Goal: Task Accomplishment & Management: Manage account settings

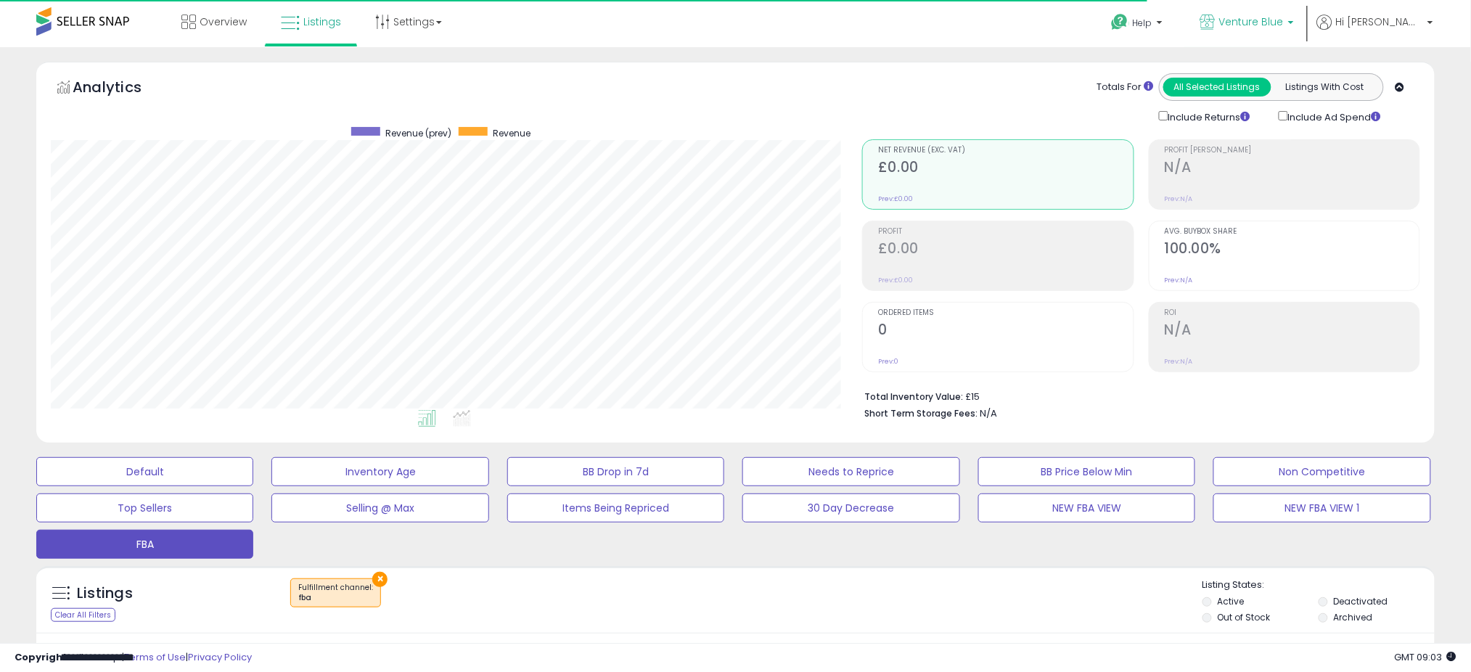
click at [1294, 30] on p "Venture Blue" at bounding box center [1247, 24] width 94 height 18
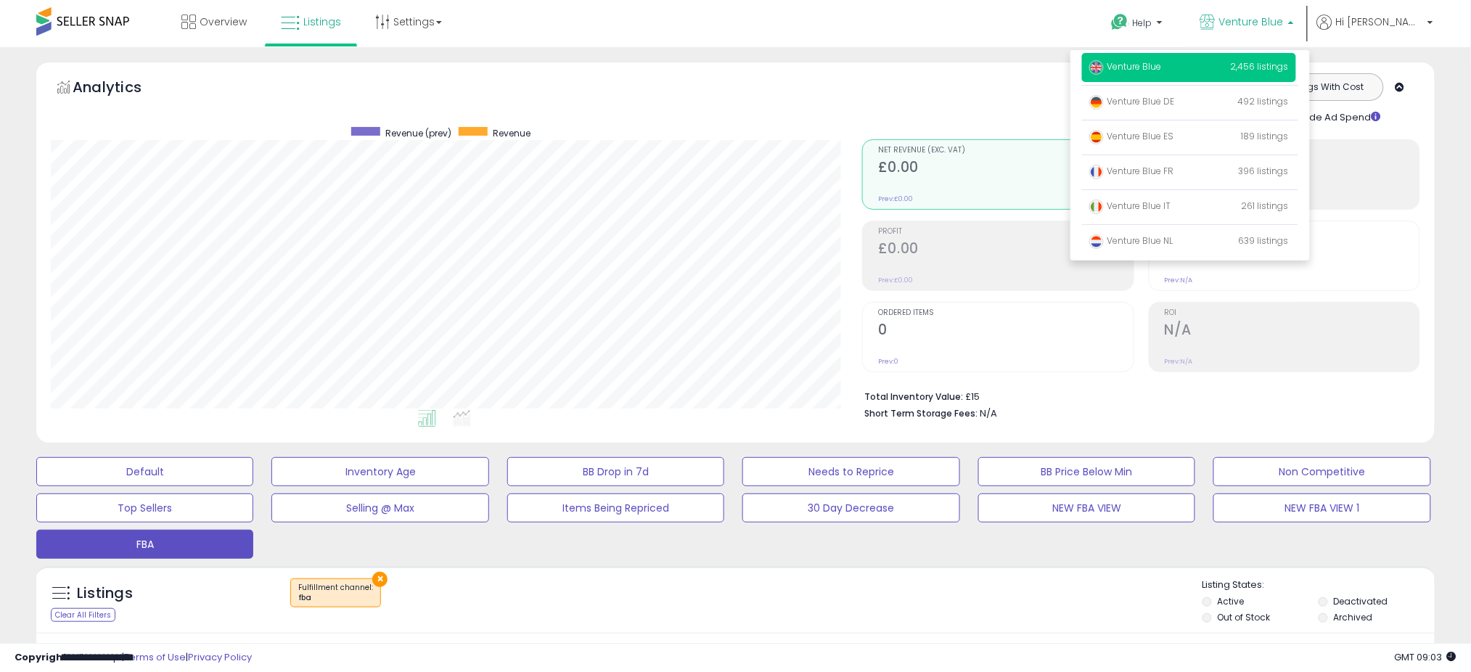
click at [1162, 65] on span "Venture Blue" at bounding box center [1125, 66] width 73 height 12
click at [662, 73] on div "Analytics Totals For All Selected Listings Listings With Cost Include Returns I…" at bounding box center [735, 252] width 1398 height 381
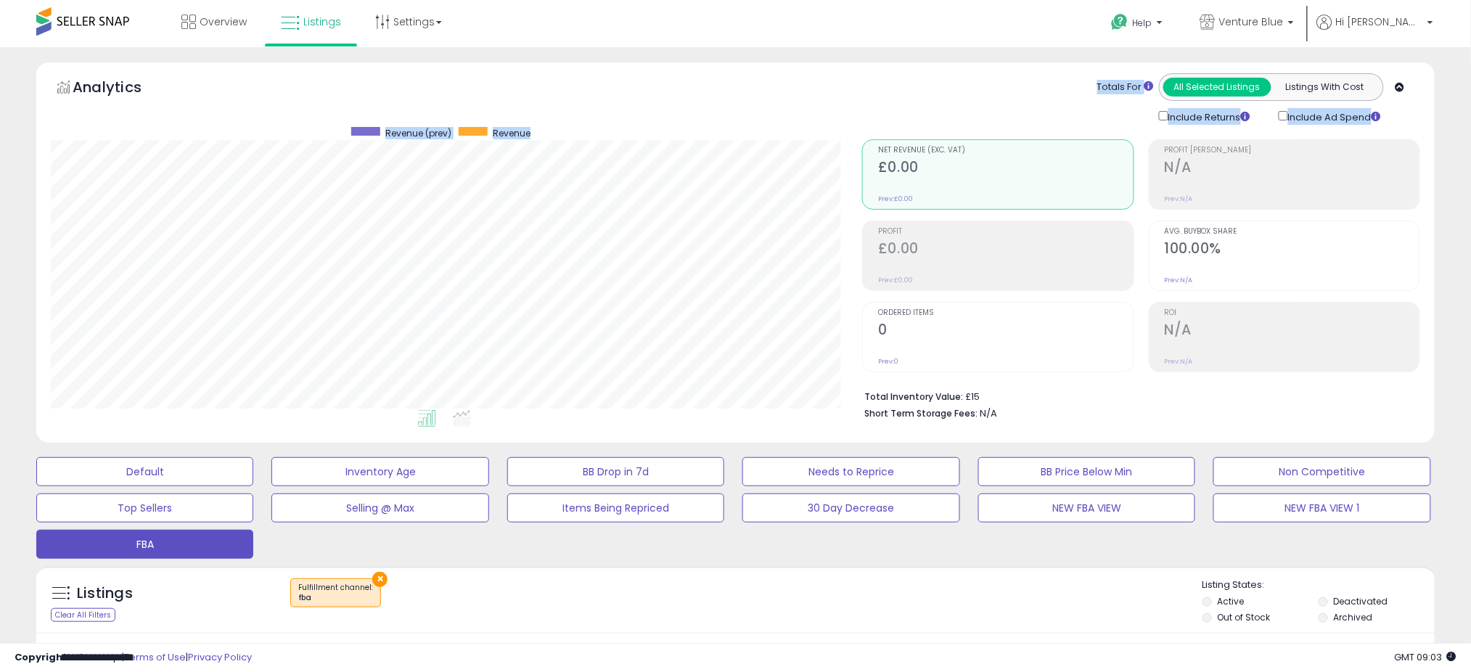
scroll to position [234, 0]
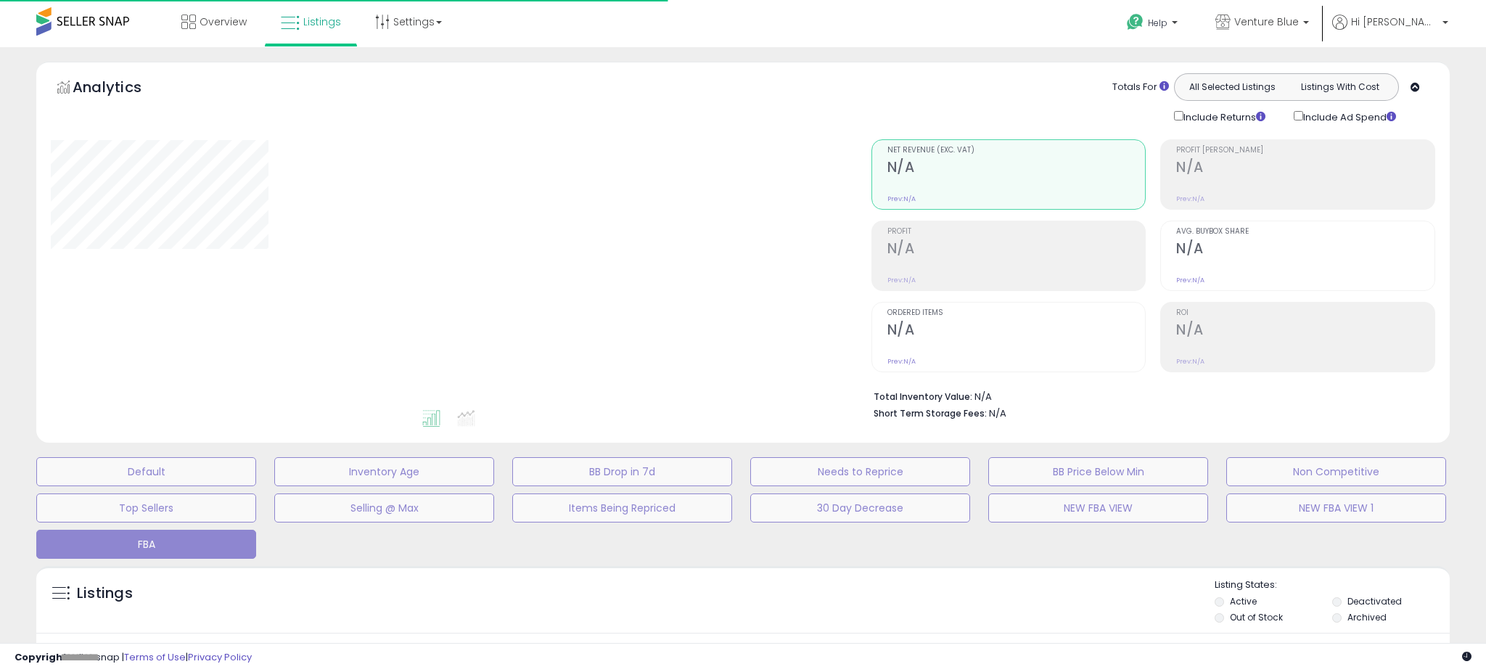
type input "**********"
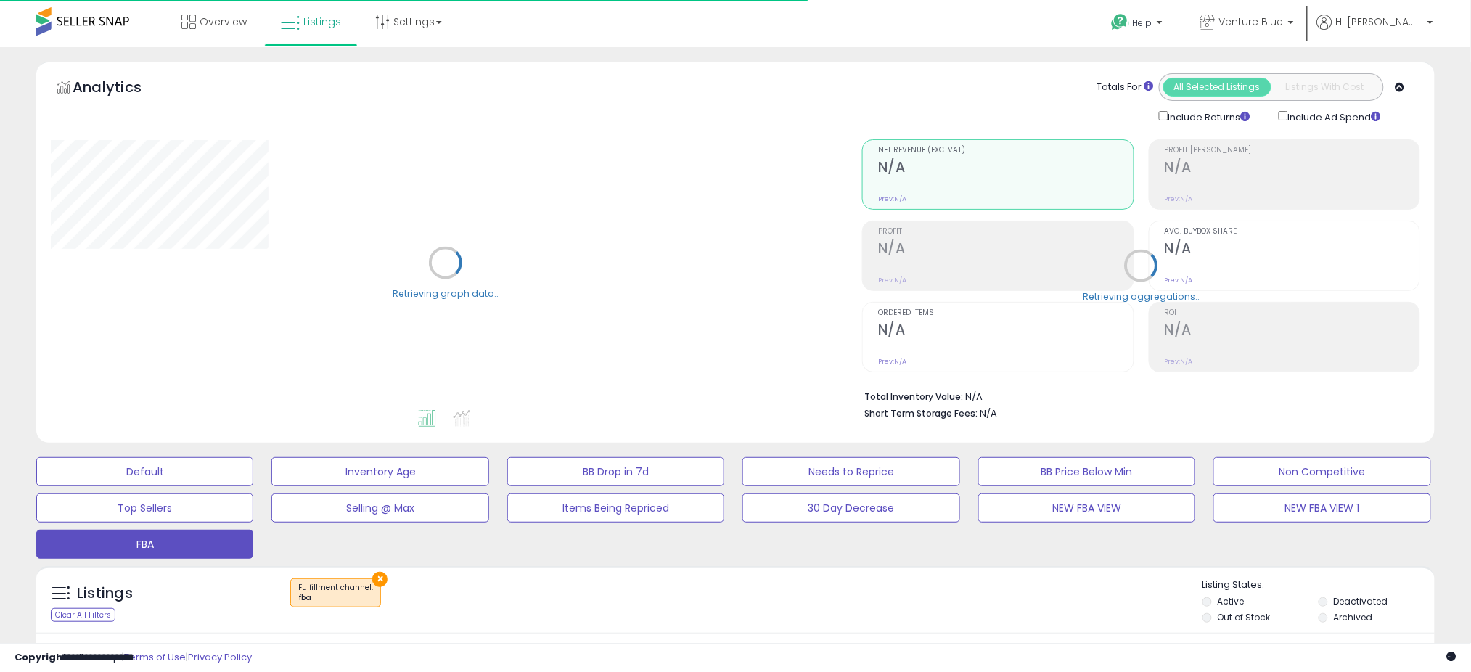
click at [710, 30] on div "Overview Listings Settings" at bounding box center [475, 31] width 973 height 62
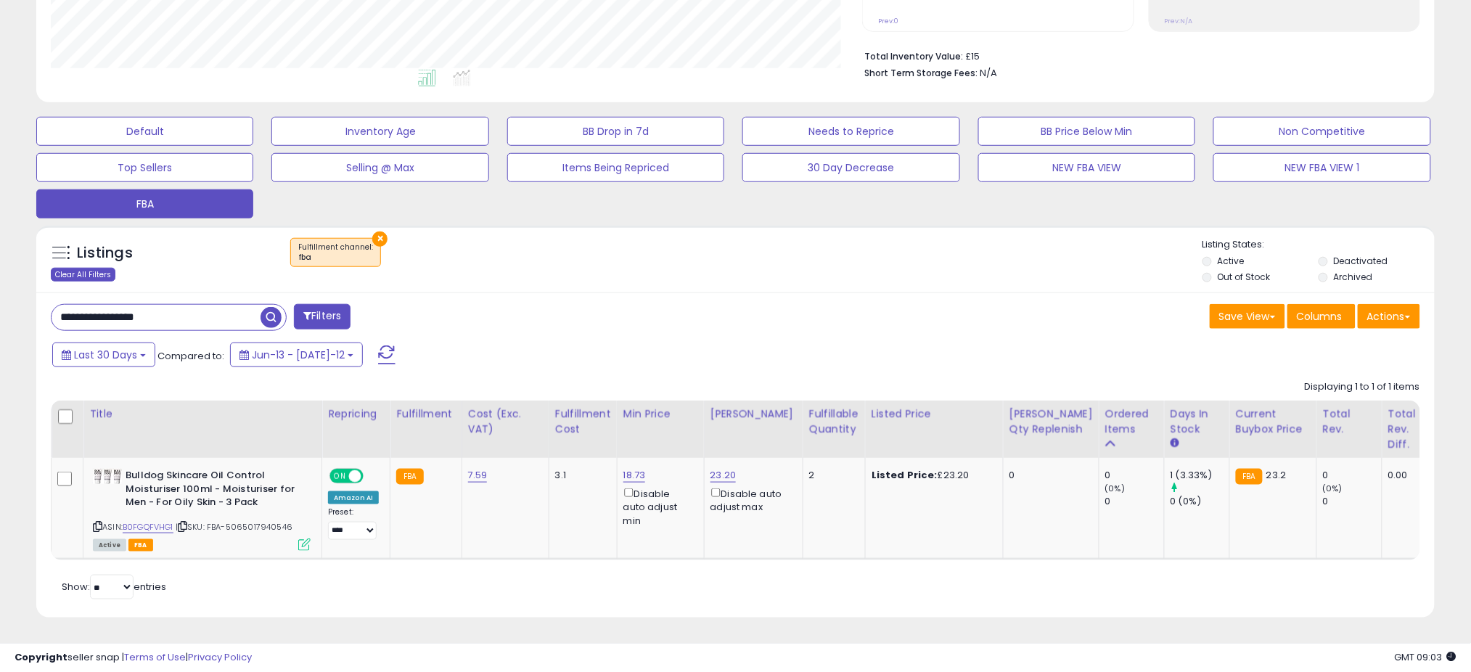
scroll to position [298, 811]
click at [106, 348] on span "Last 30 Days" at bounding box center [105, 355] width 63 height 15
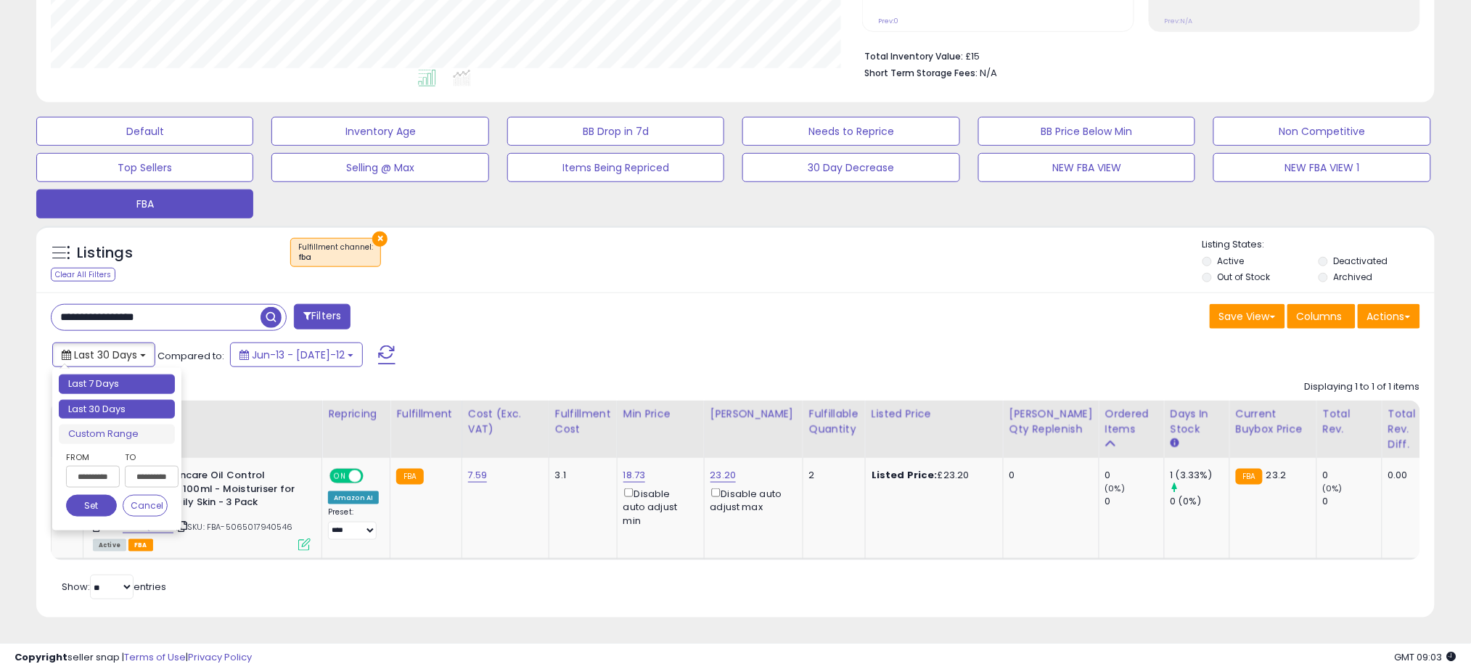
type input "**********"
click at [106, 374] on li "Last 7 Days" at bounding box center [117, 384] width 116 height 20
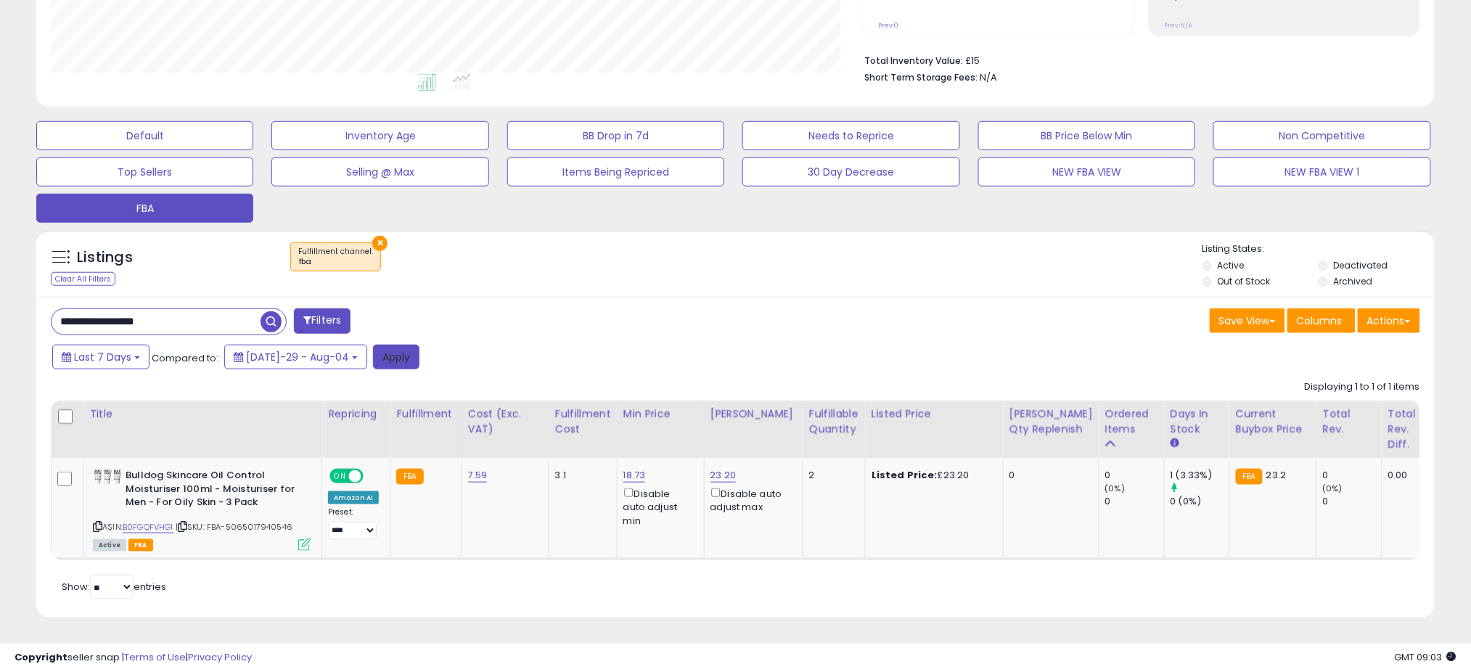
click at [382, 345] on button "Apply" at bounding box center [396, 357] width 46 height 25
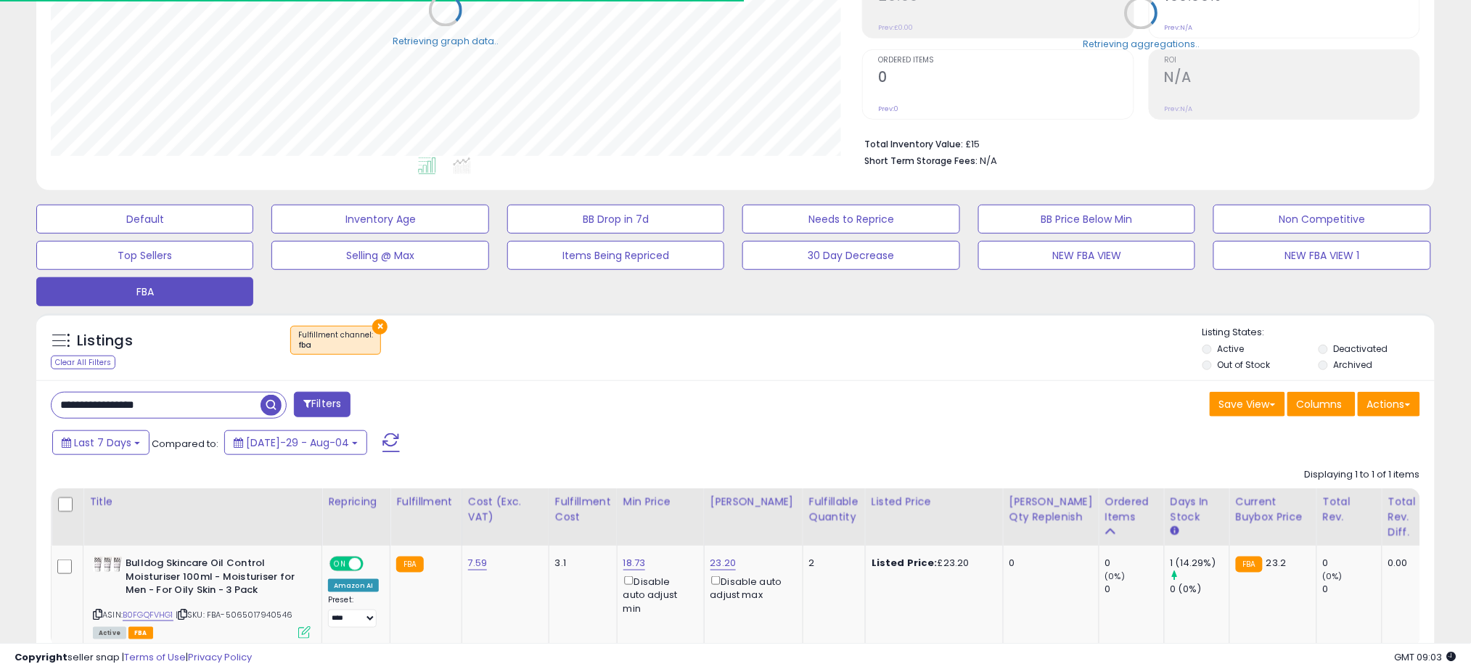
scroll to position [725406, 724892]
click at [0, 303] on div "**********" at bounding box center [735, 277] width 1471 height 965
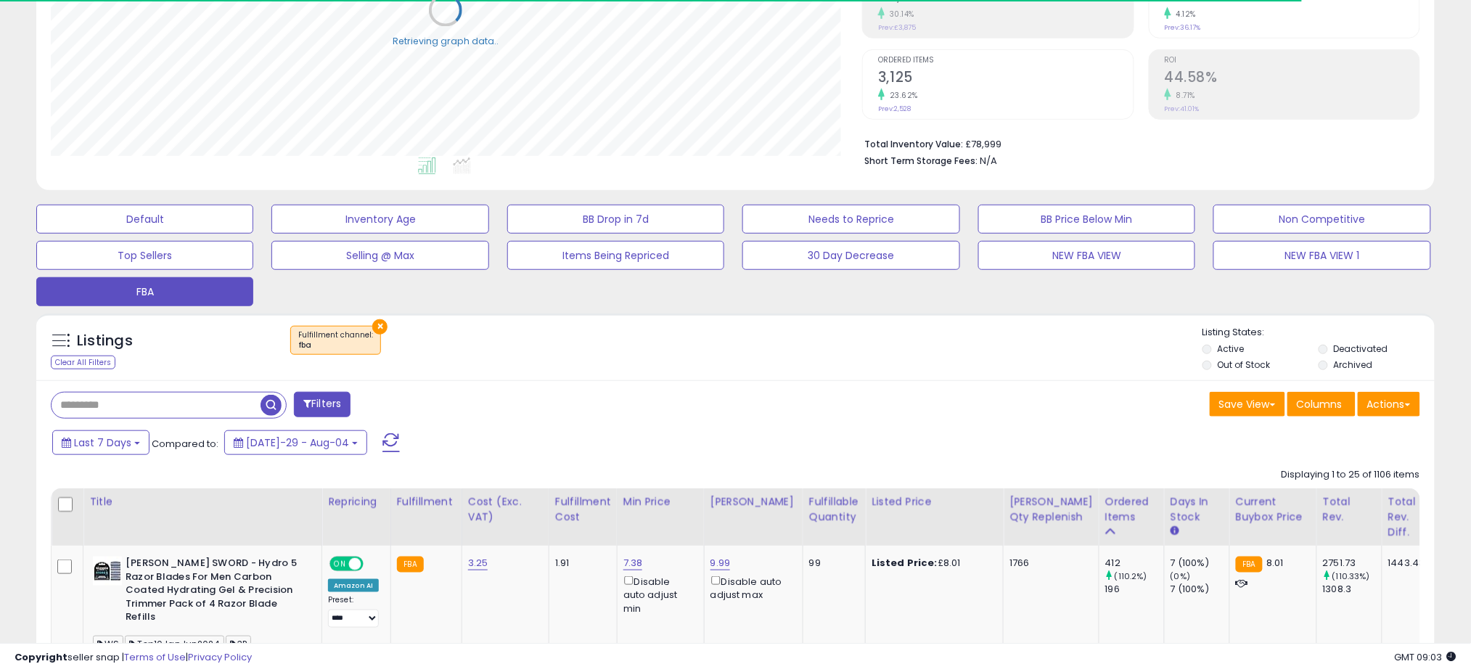
scroll to position [446, 0]
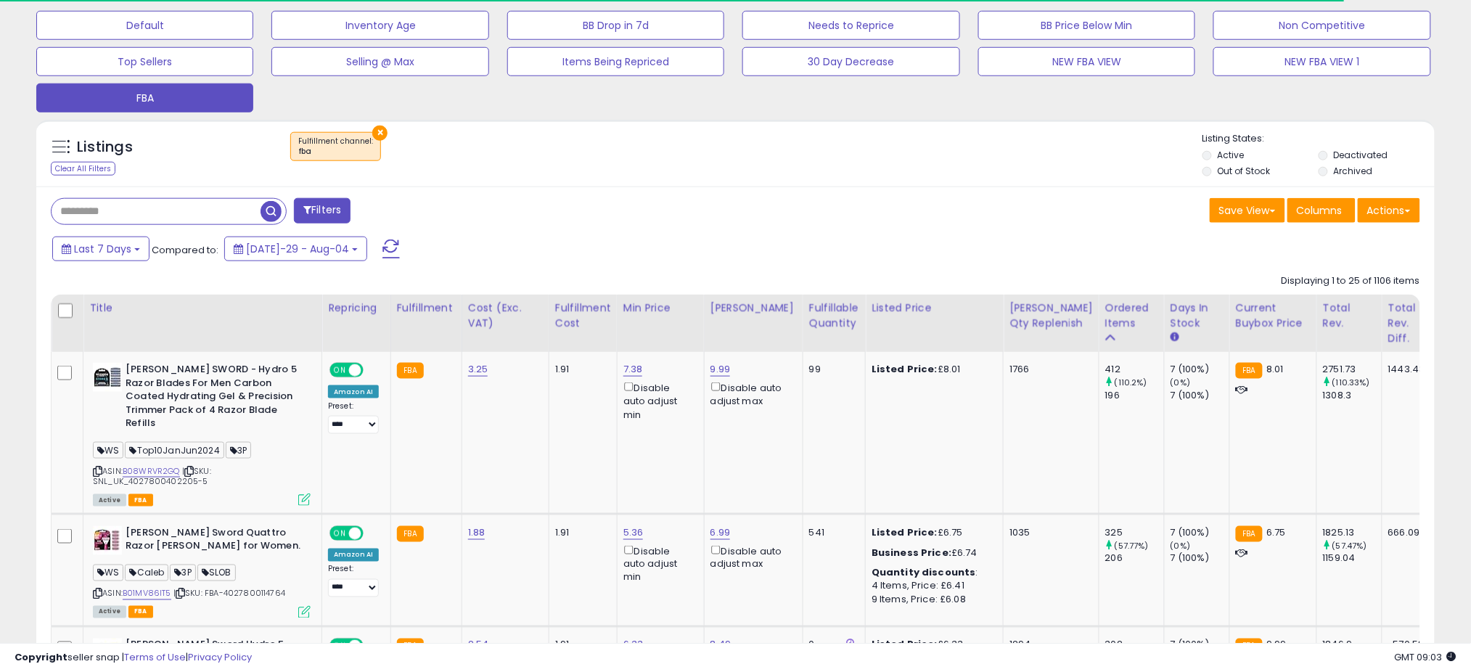
click at [1105, 318] on div "Ordered Items" at bounding box center [1131, 315] width 53 height 30
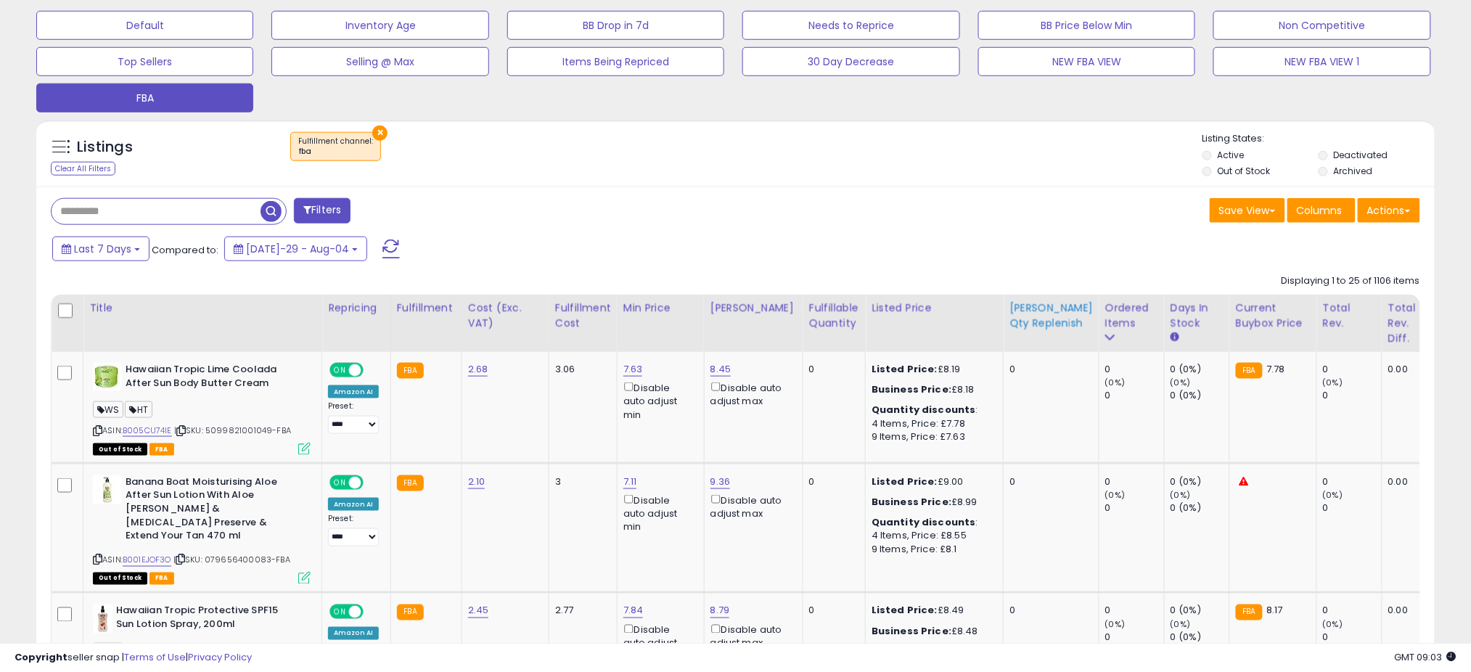
scroll to position [298, 811]
click at [1105, 311] on div "Ordered Items" at bounding box center [1131, 315] width 53 height 30
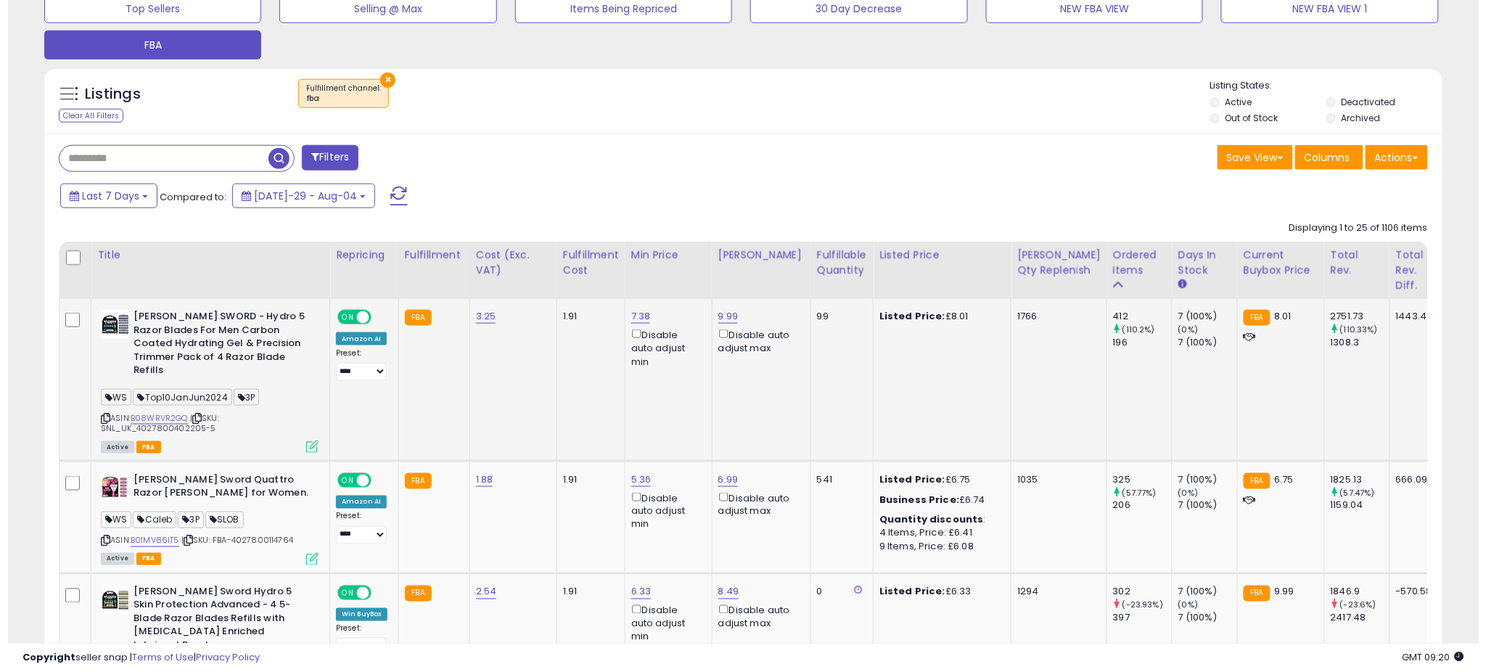
scroll to position [543, 0]
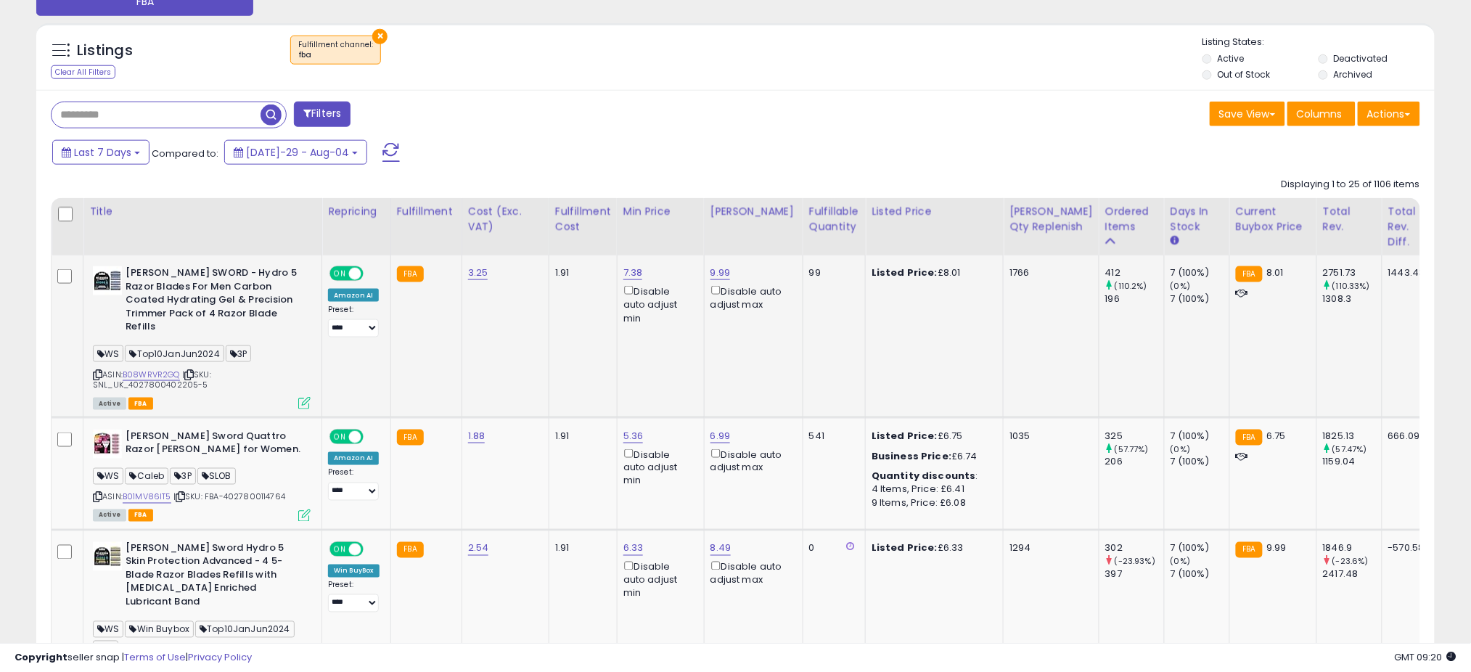
click at [308, 397] on icon at bounding box center [304, 403] width 12 height 12
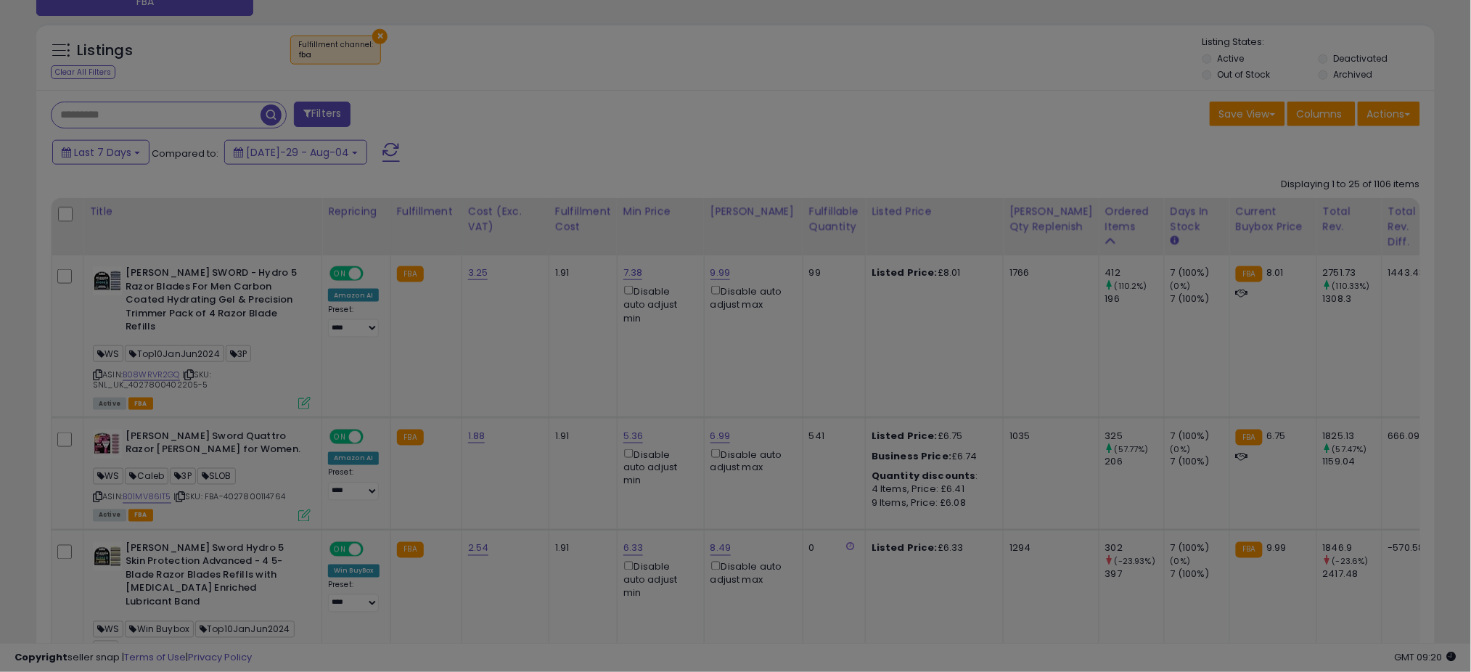
scroll to position [298, 820]
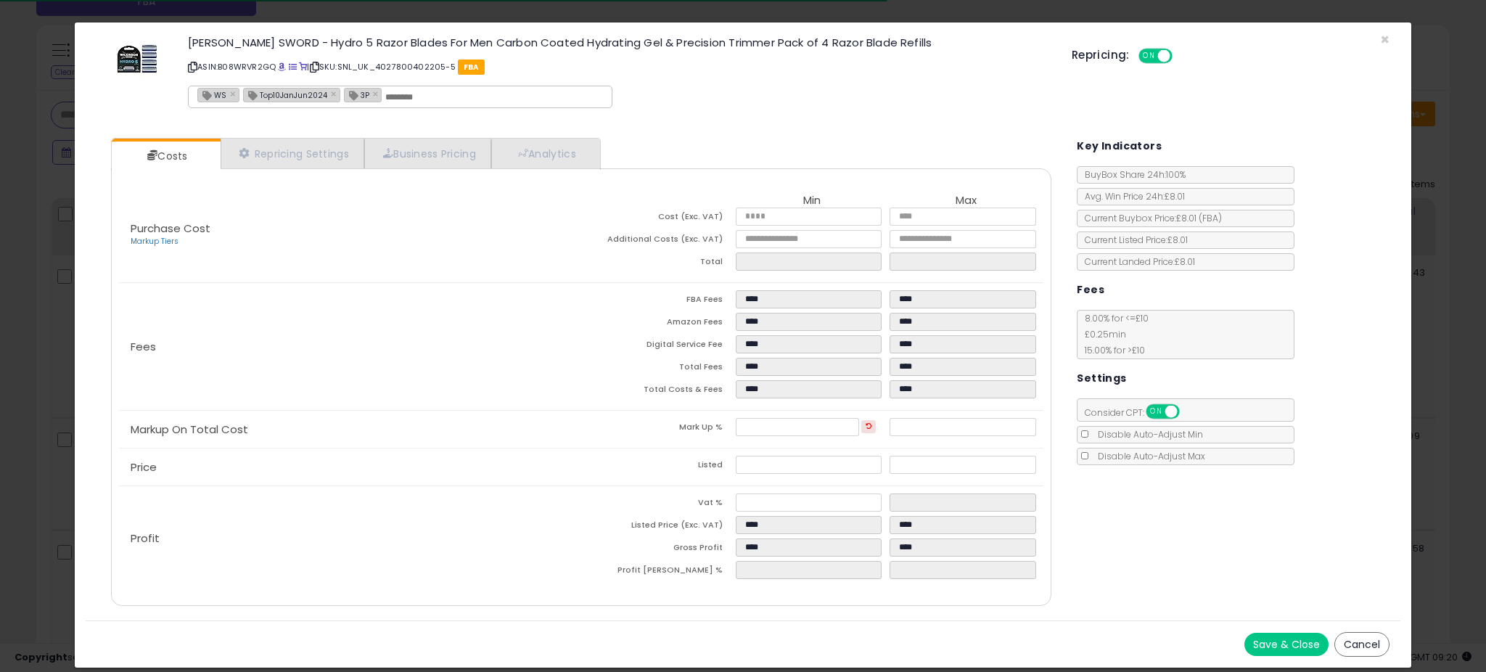
click at [1389, 35] on div "WILKINSON SWORD - Hydro 5 Razor Blades For Men Carbon Coated Hydrating Gel & Pr…" at bounding box center [743, 74] width 1314 height 83
click at [1380, 41] on span "×" at bounding box center [1384, 39] width 9 height 21
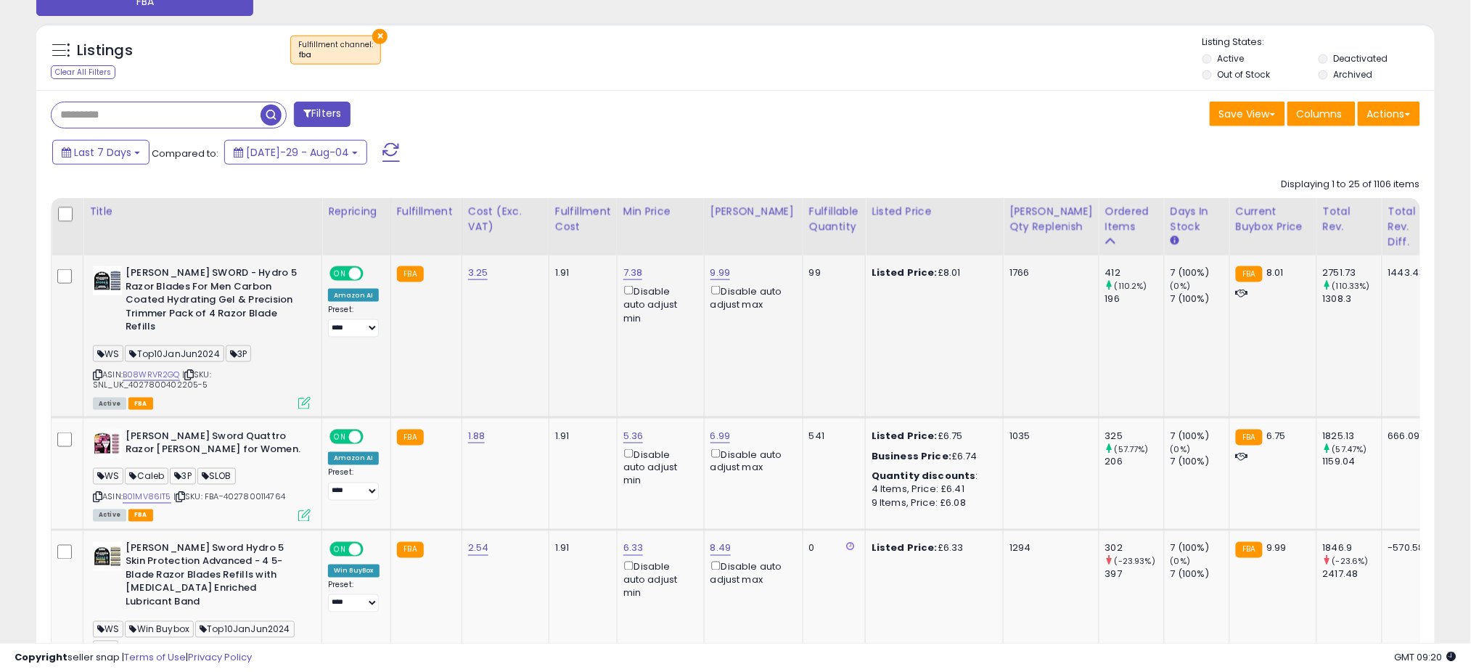
scroll to position [725406, 724892]
click at [145, 369] on link "B08WRVR2GQ" at bounding box center [151, 375] width 57 height 12
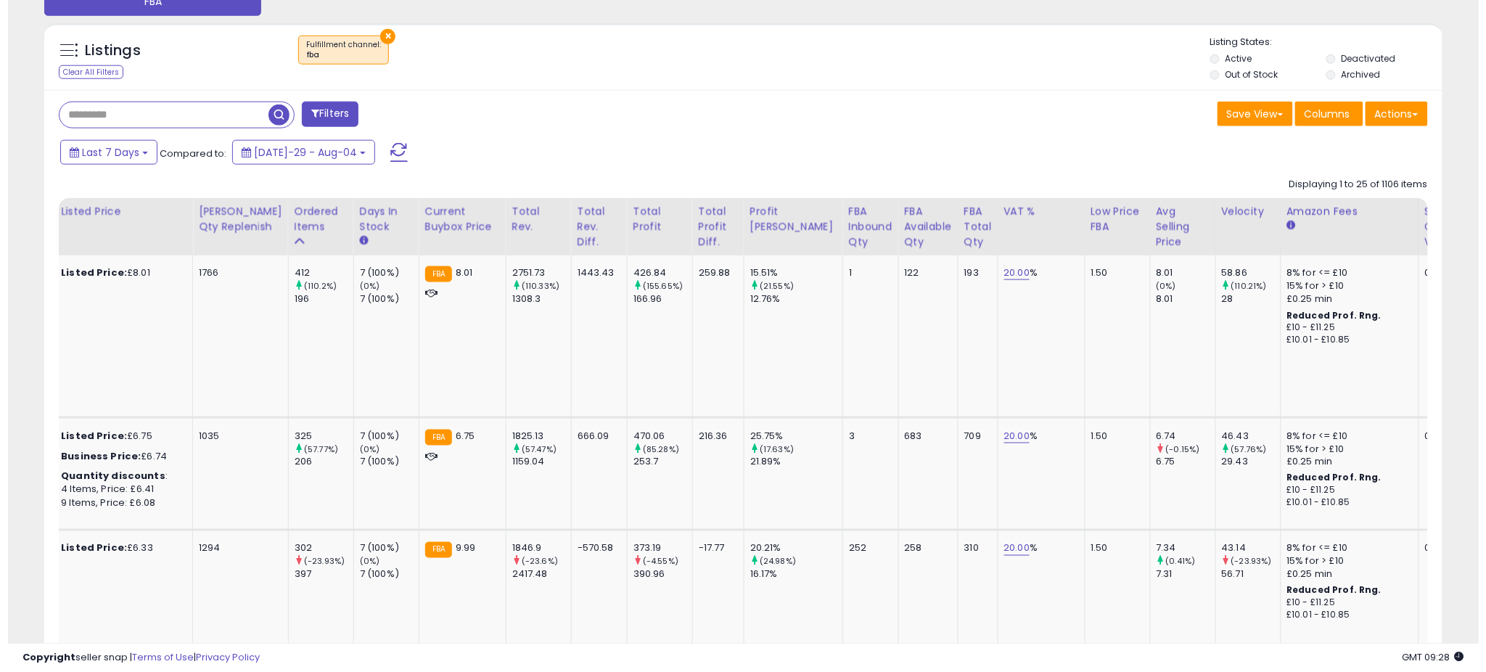
scroll to position [0, 0]
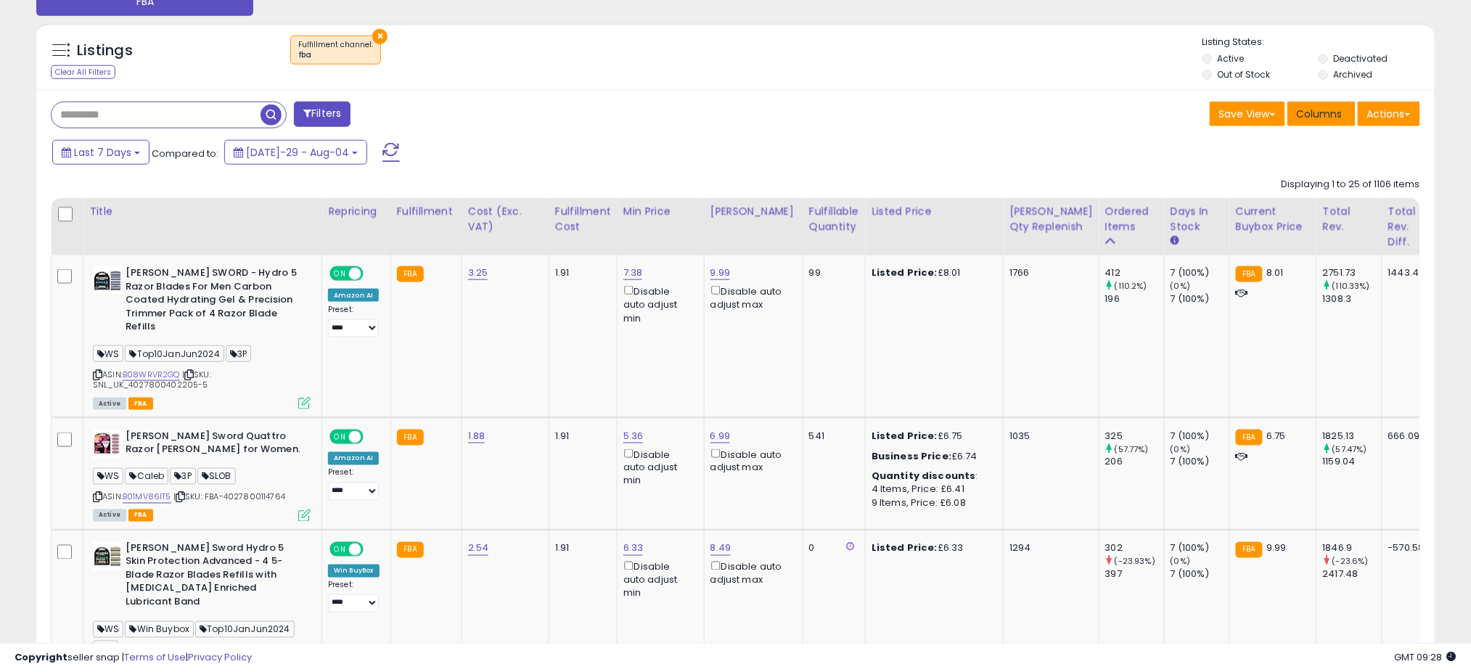
click at [1306, 107] on span "Columns" at bounding box center [1320, 114] width 46 height 15
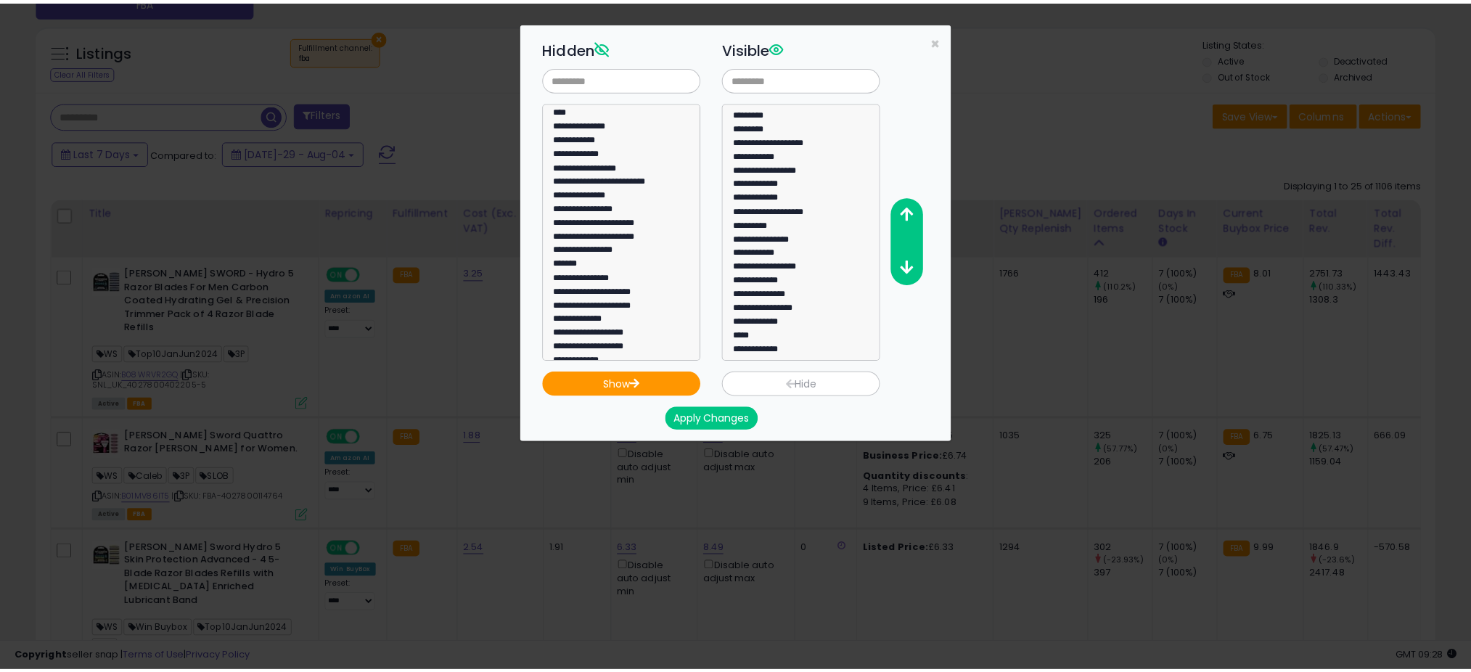
scroll to position [97, 0]
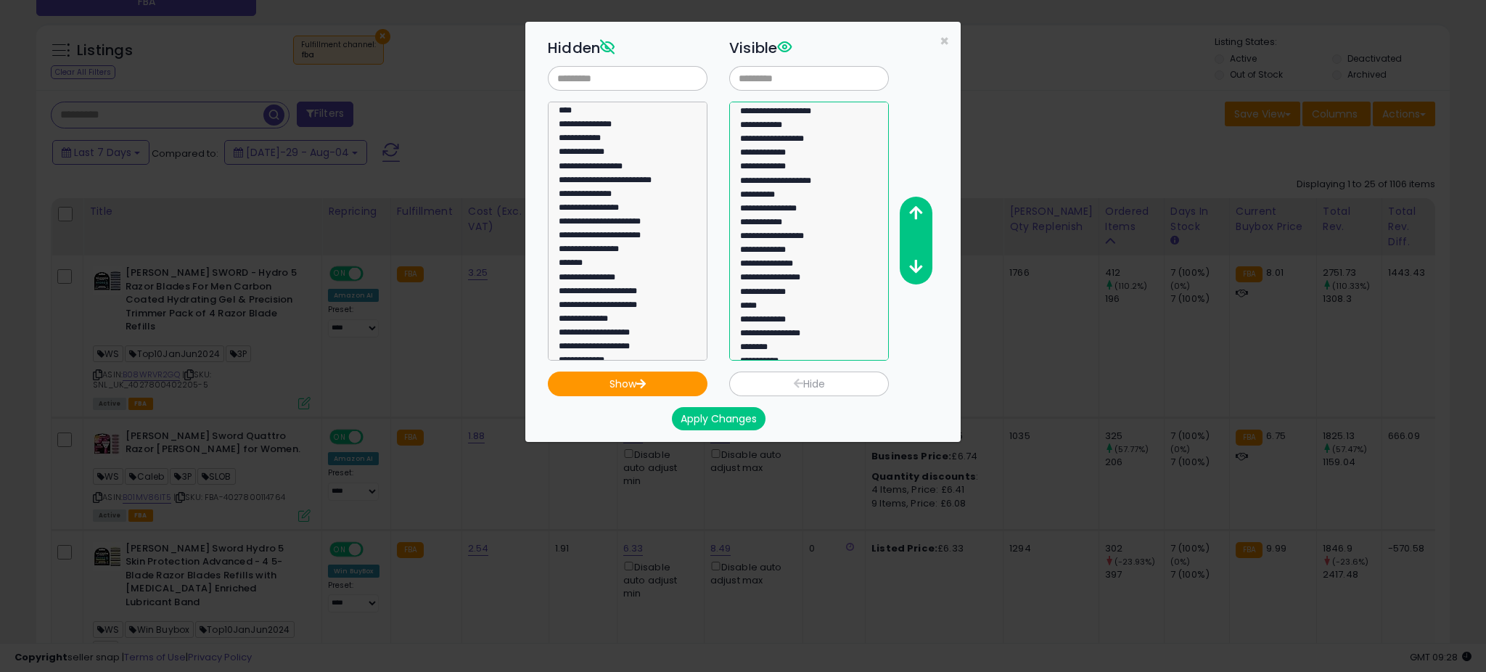
select select "**********"
click at [771, 273] on option "**********" at bounding box center [802, 280] width 126 height 14
click at [909, 208] on icon "button" at bounding box center [915, 212] width 13 height 15
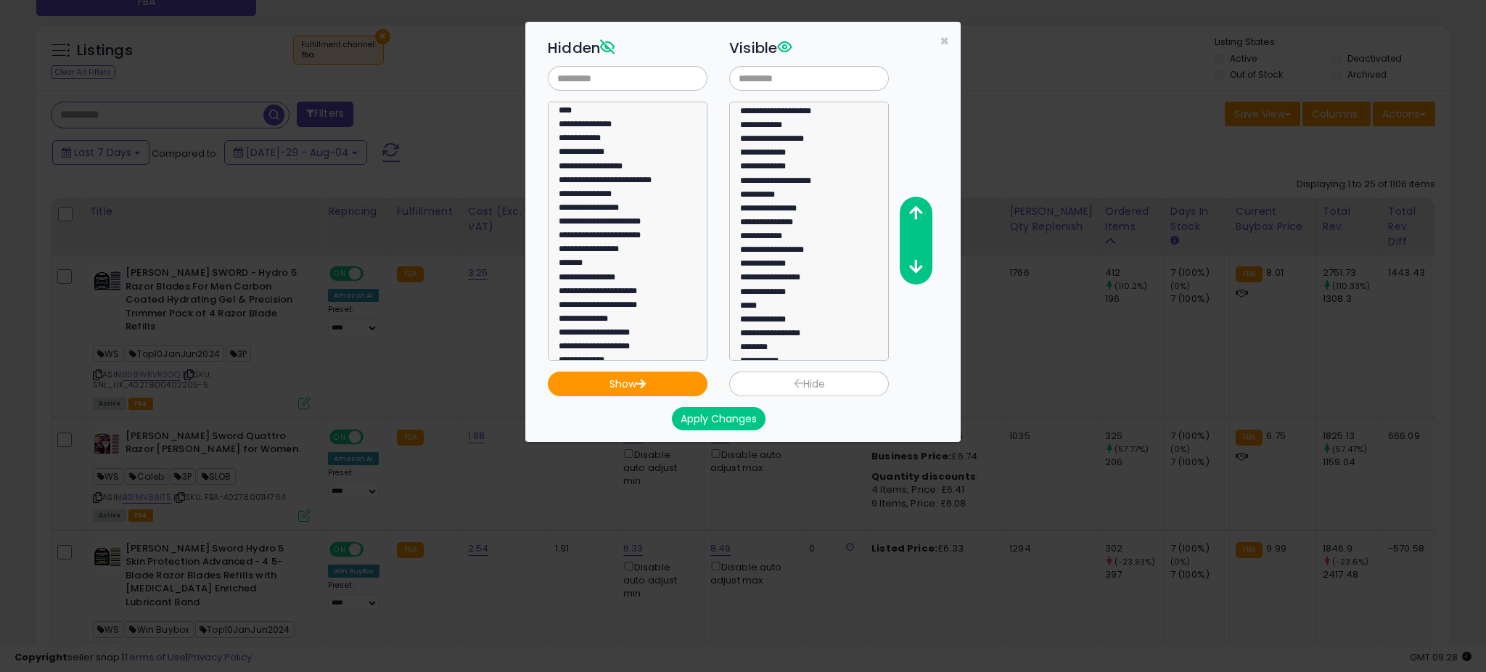
click at [716, 416] on button "Apply Changes" at bounding box center [719, 418] width 94 height 23
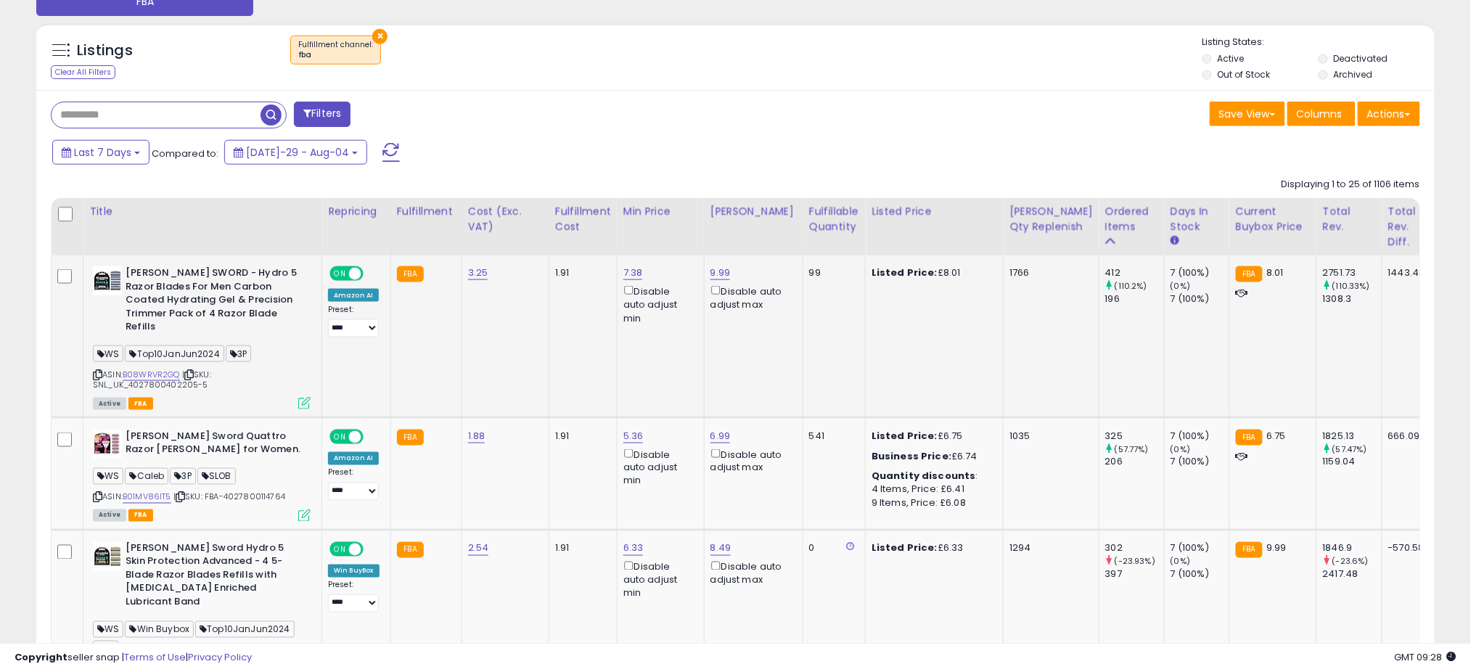
scroll to position [725406, 724892]
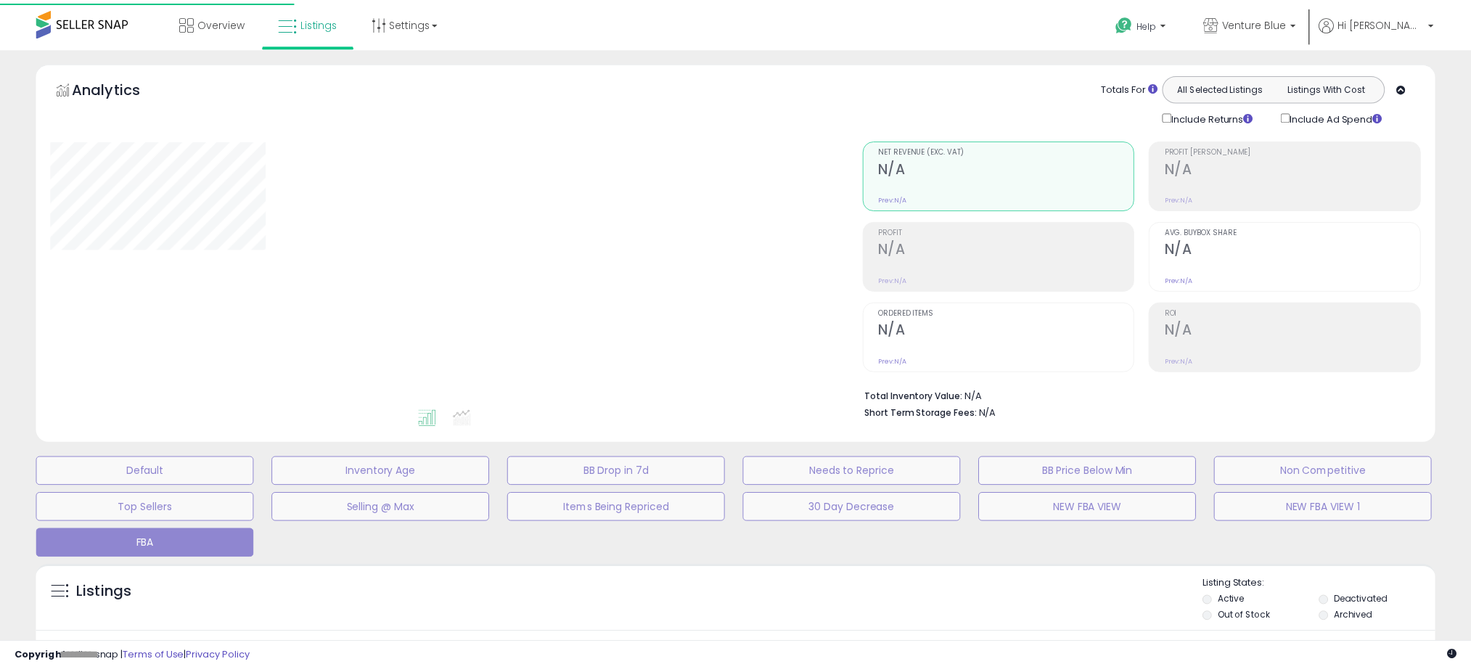
scroll to position [269, 0]
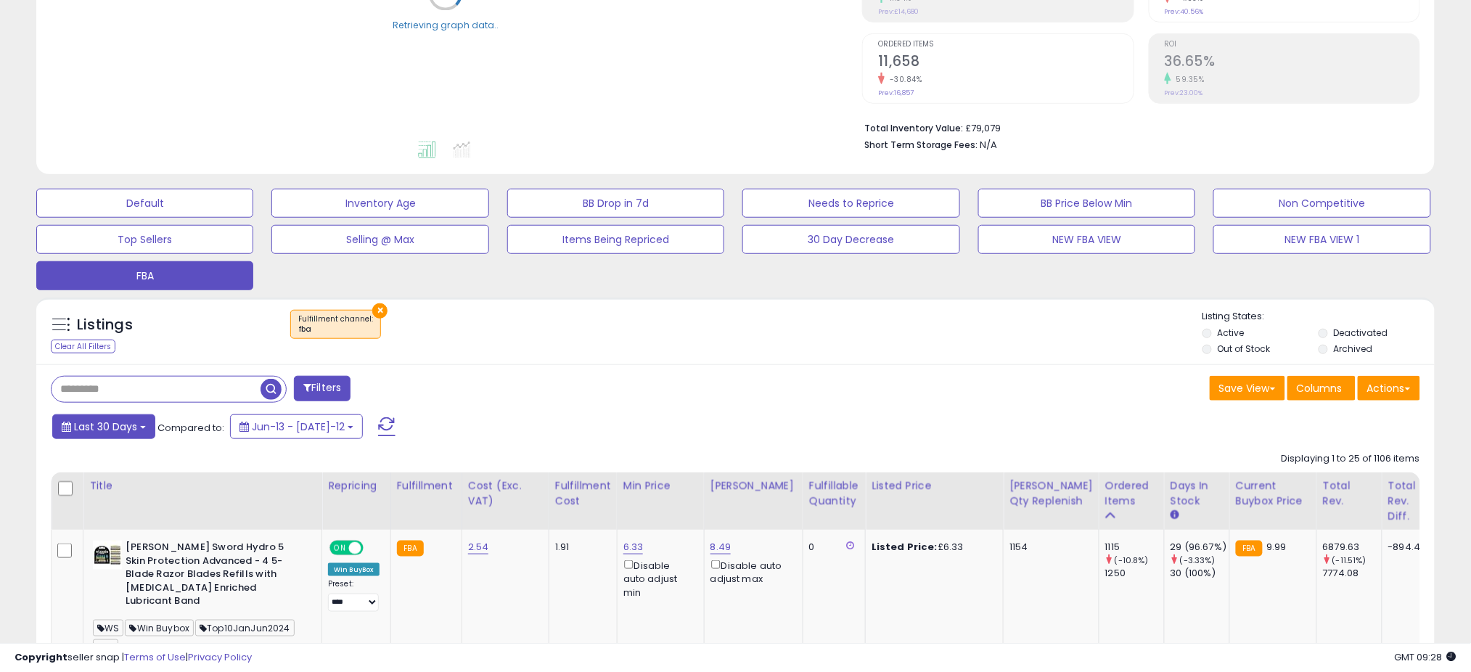
click at [128, 416] on button "Last 30 Days" at bounding box center [103, 426] width 103 height 25
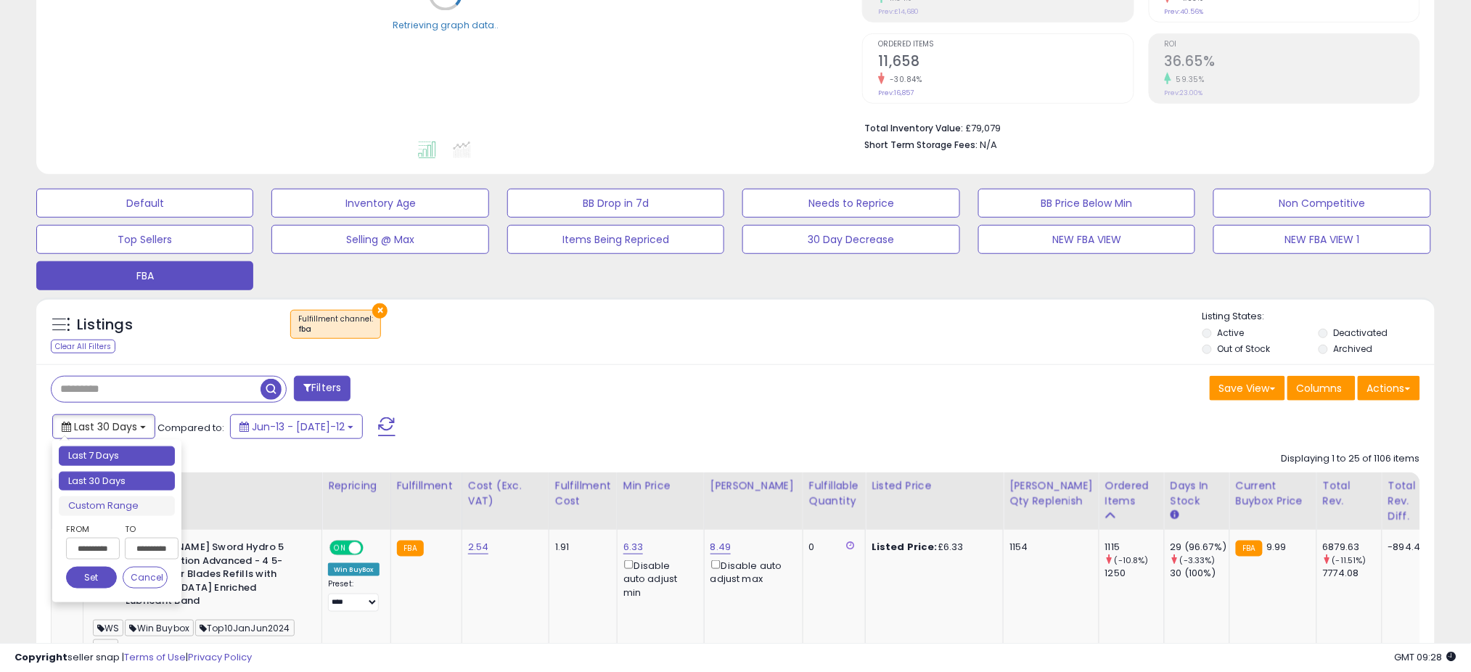
type input "**********"
click at [100, 452] on li "Last 7 Days" at bounding box center [117, 456] width 116 height 20
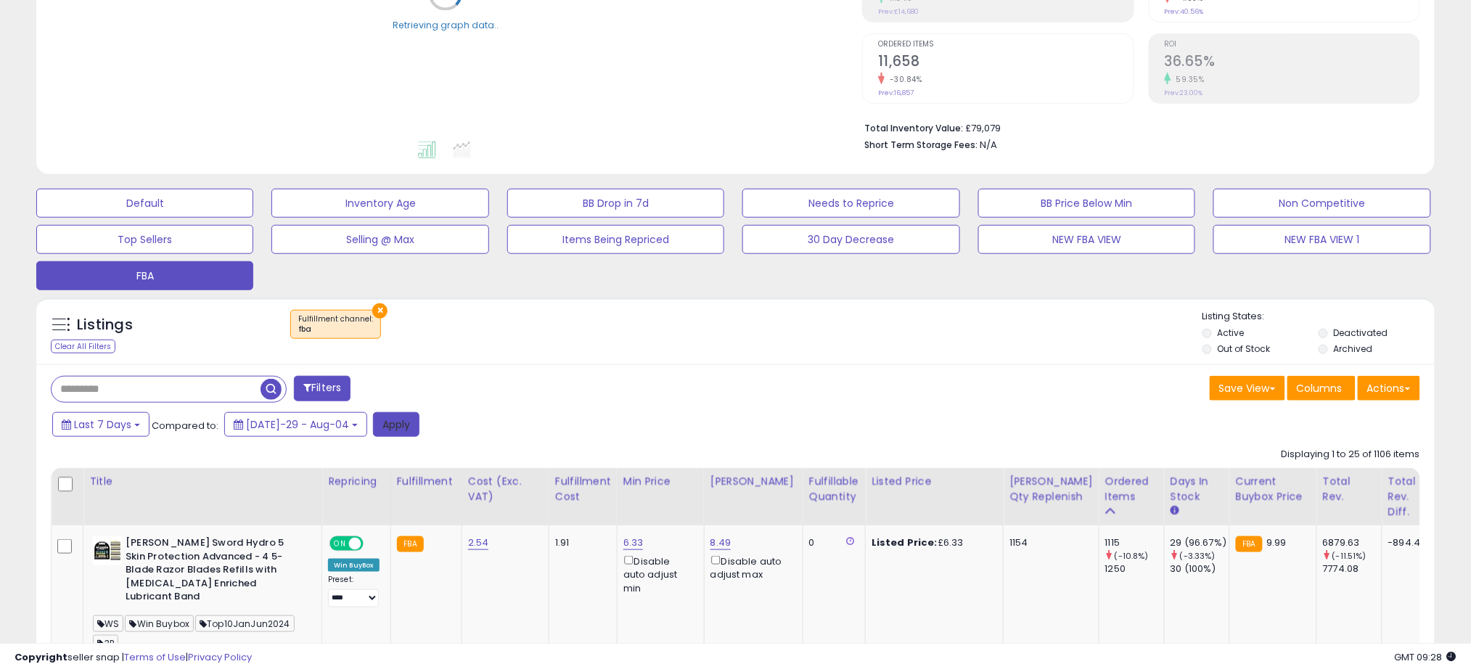
click at [380, 426] on button "Apply" at bounding box center [396, 424] width 46 height 25
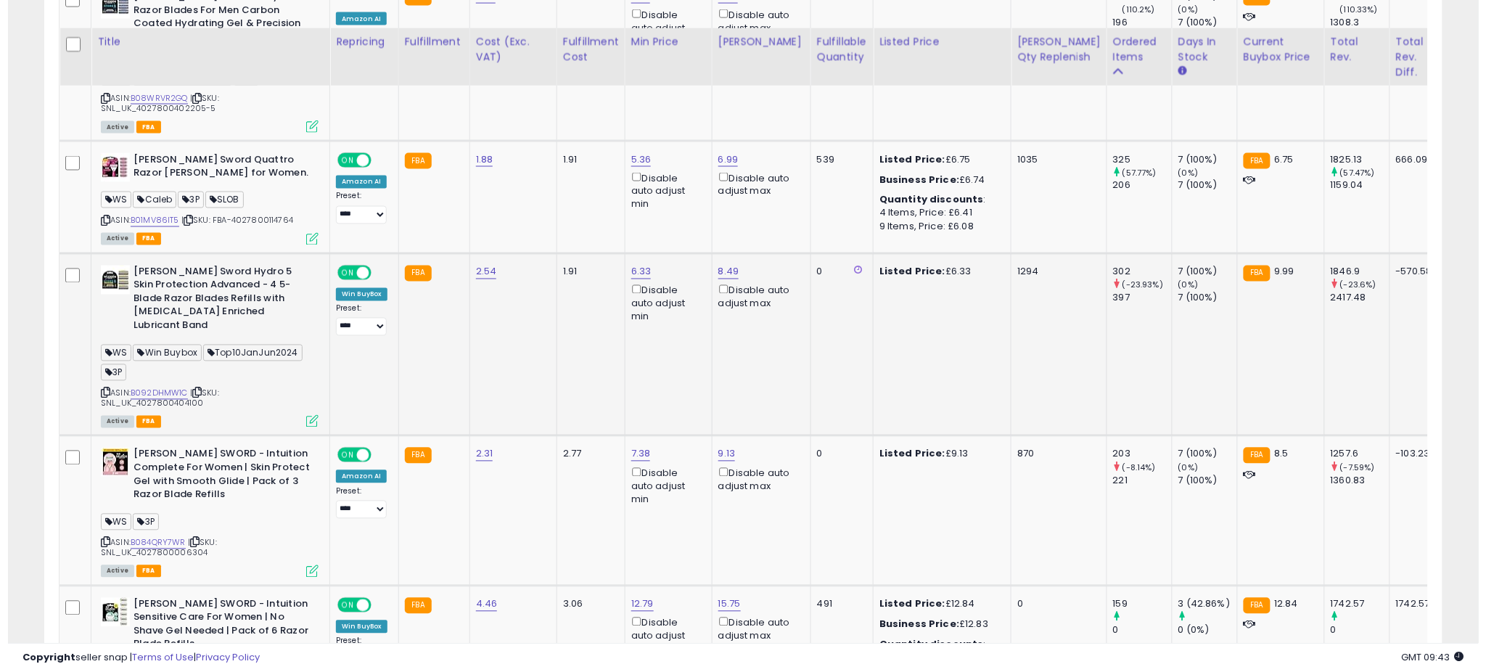
scroll to position [848, 0]
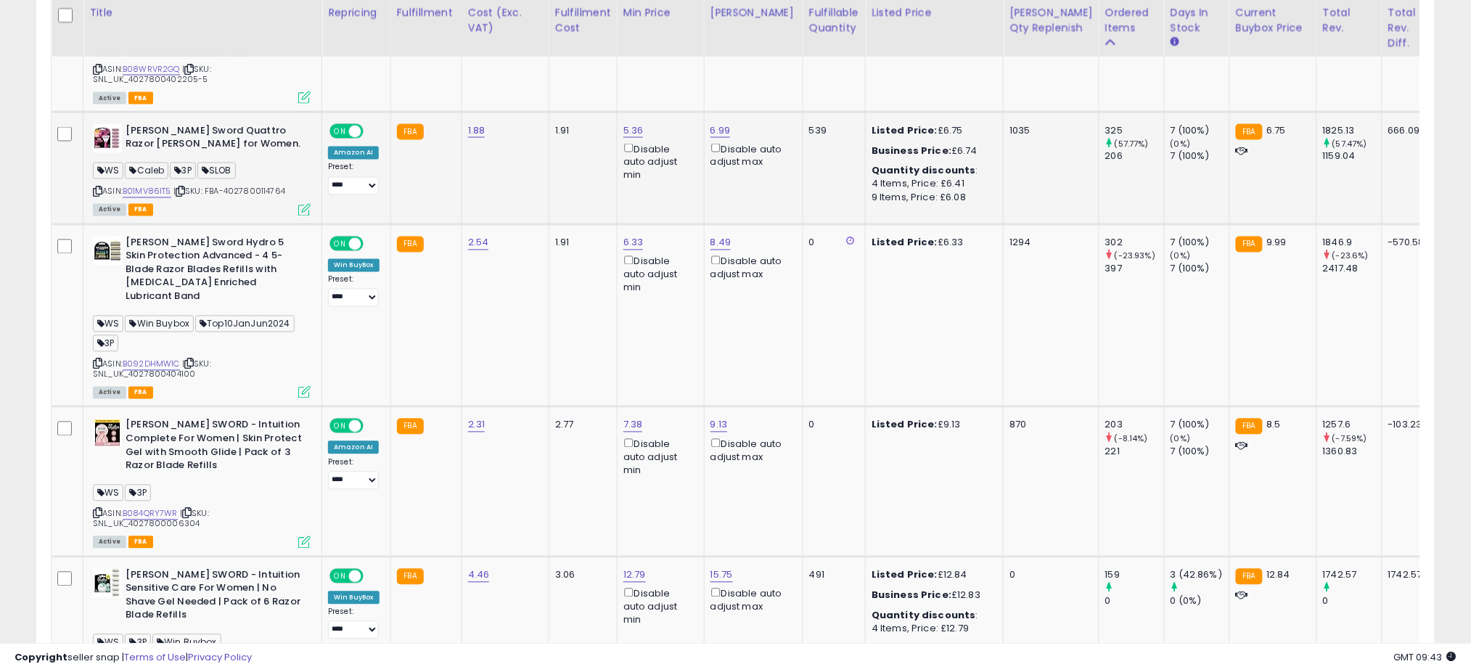
click at [303, 204] on icon at bounding box center [304, 210] width 12 height 12
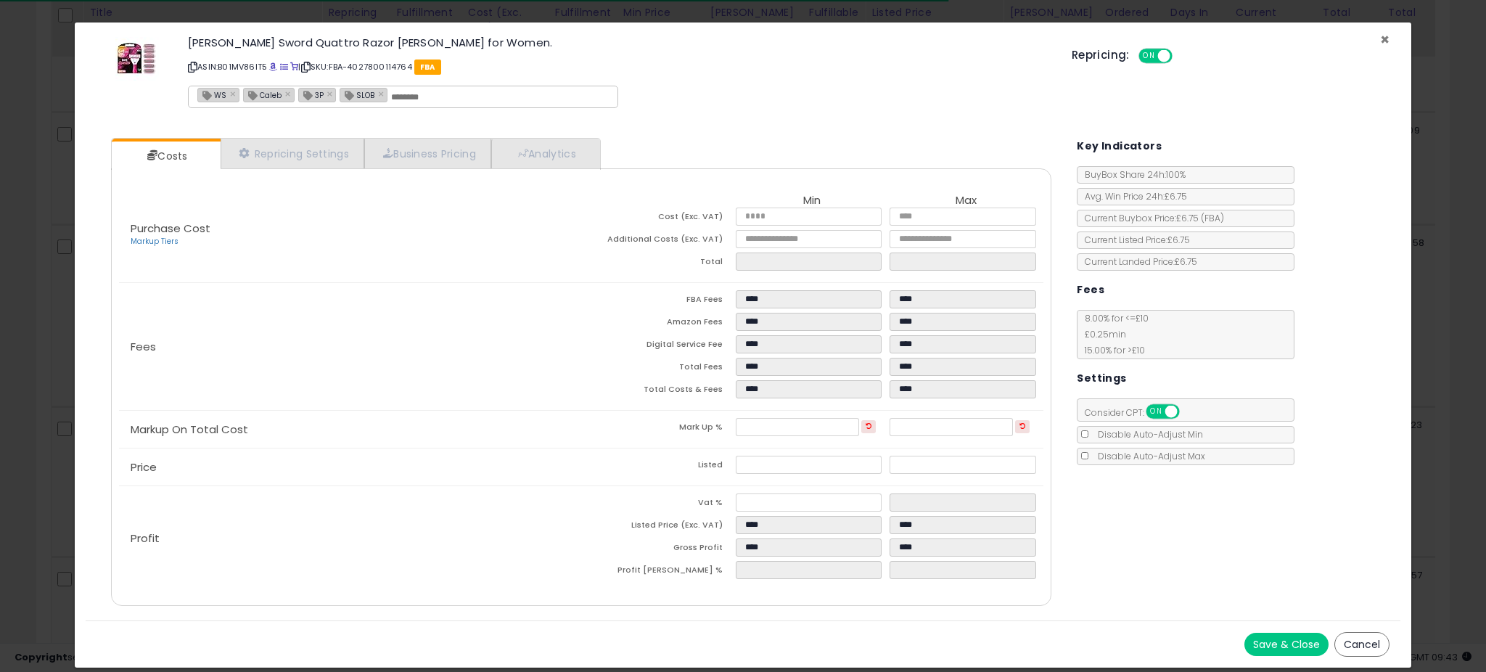
click at [1386, 42] on span "×" at bounding box center [1384, 39] width 9 height 21
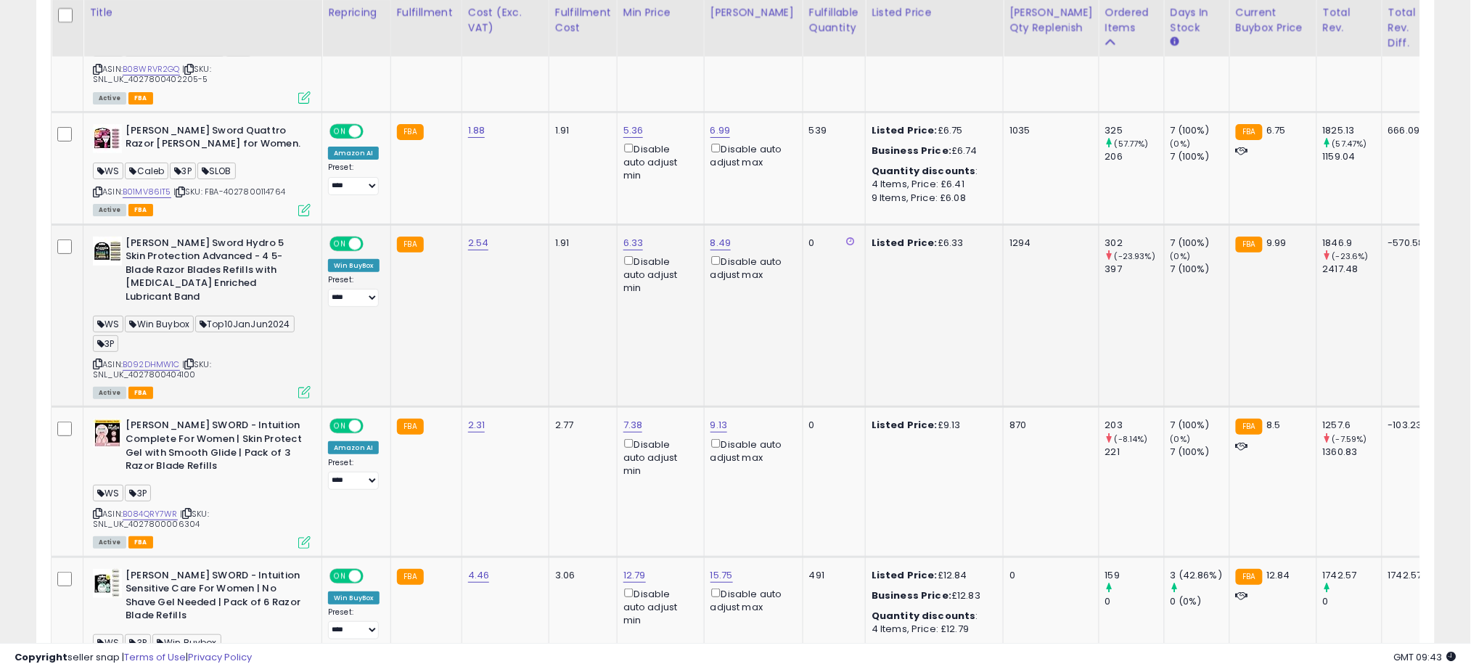
scroll to position [725406, 724892]
click at [253, 186] on span "| SKU: FBA-4027800114764" at bounding box center [229, 192] width 112 height 12
copy span "4027800114764"
click at [144, 186] on link "B01MV86IT5" at bounding box center [147, 192] width 49 height 12
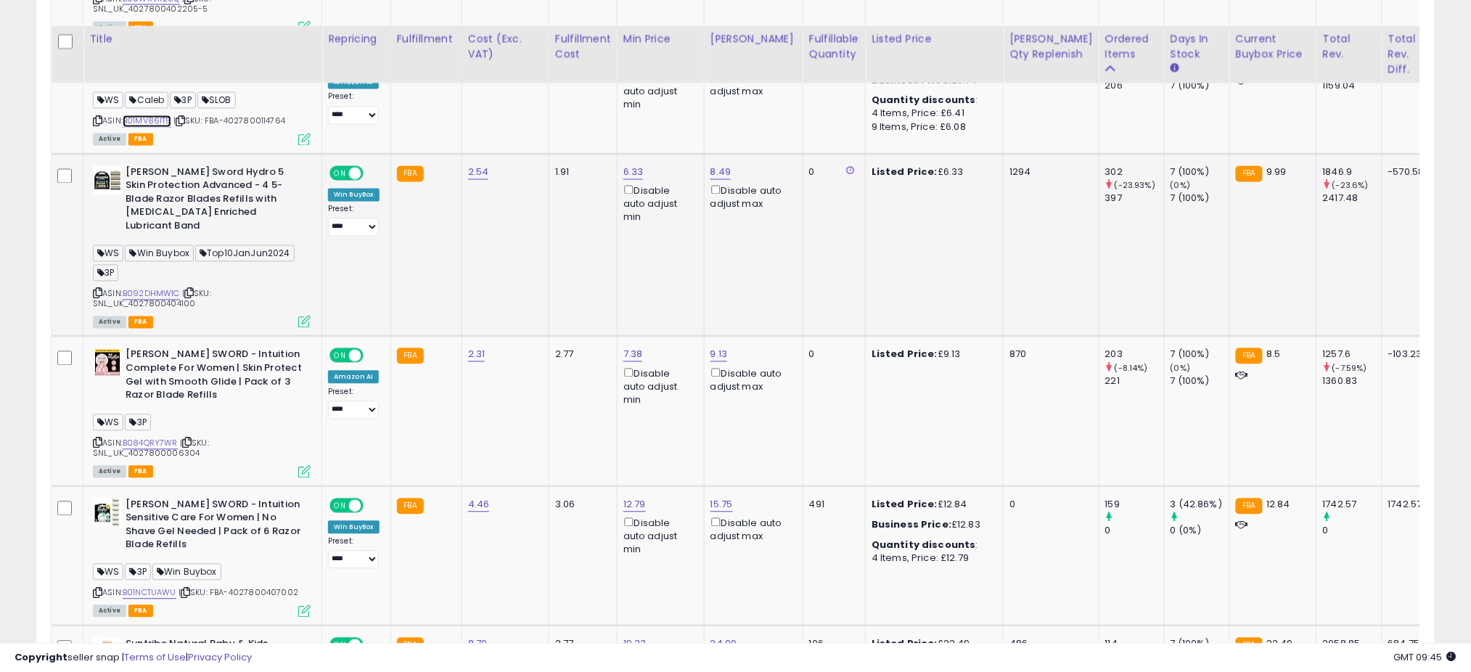
scroll to position [945, 0]
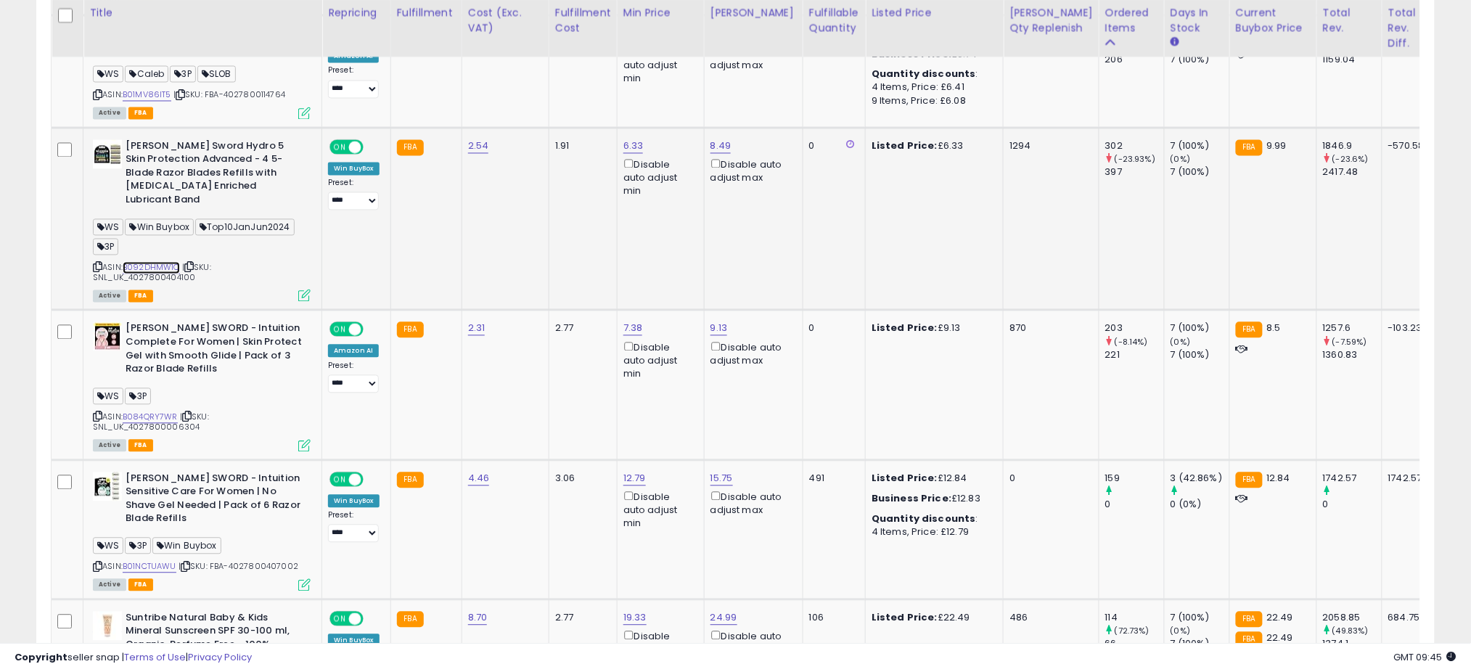
click at [147, 262] on link "B092DHMW1C" at bounding box center [151, 268] width 57 height 12
click at [300, 290] on icon at bounding box center [304, 296] width 12 height 12
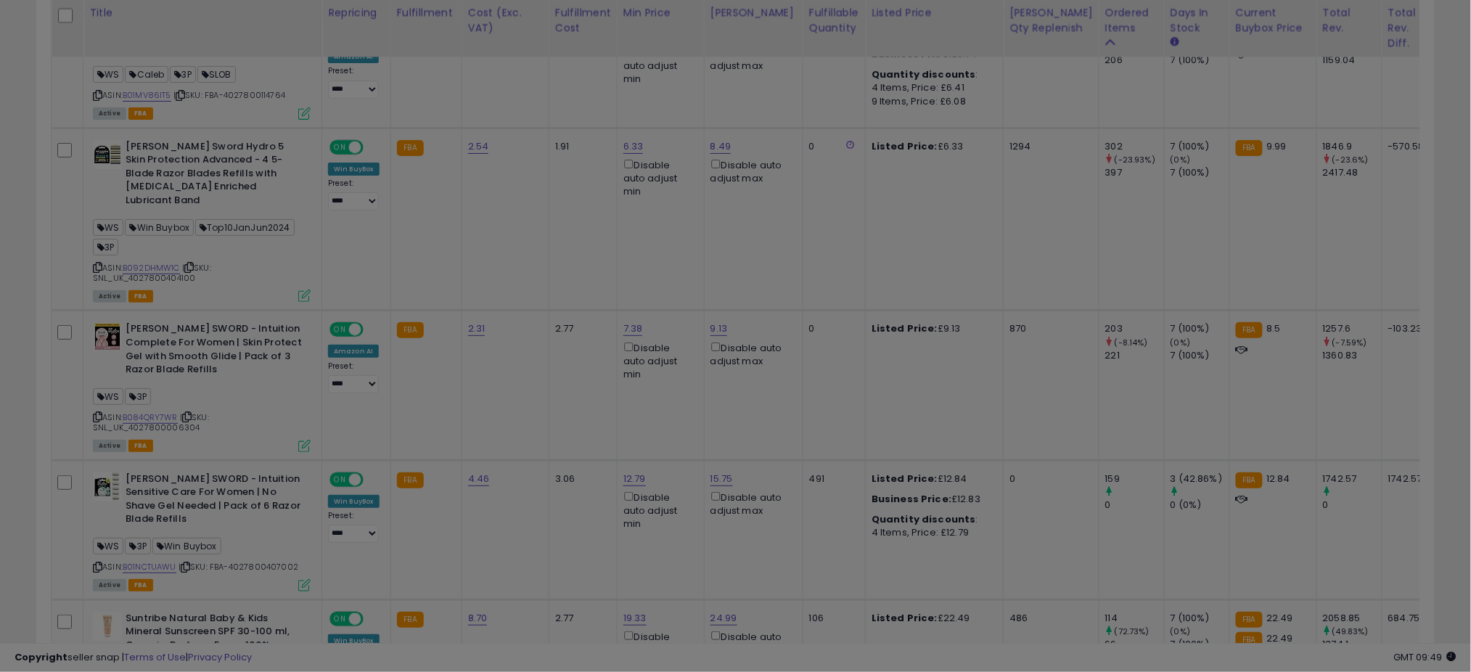
scroll to position [298, 820]
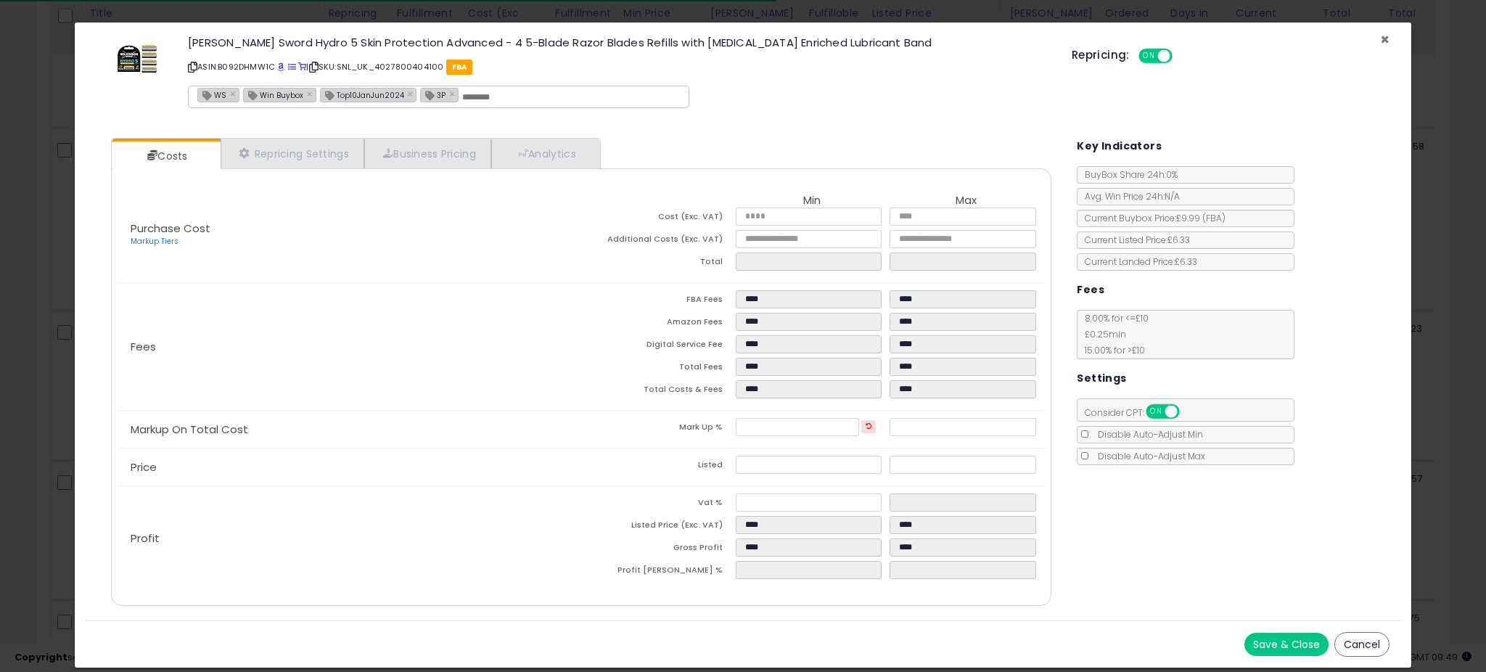
click at [1382, 36] on span "×" at bounding box center [1384, 39] width 9 height 21
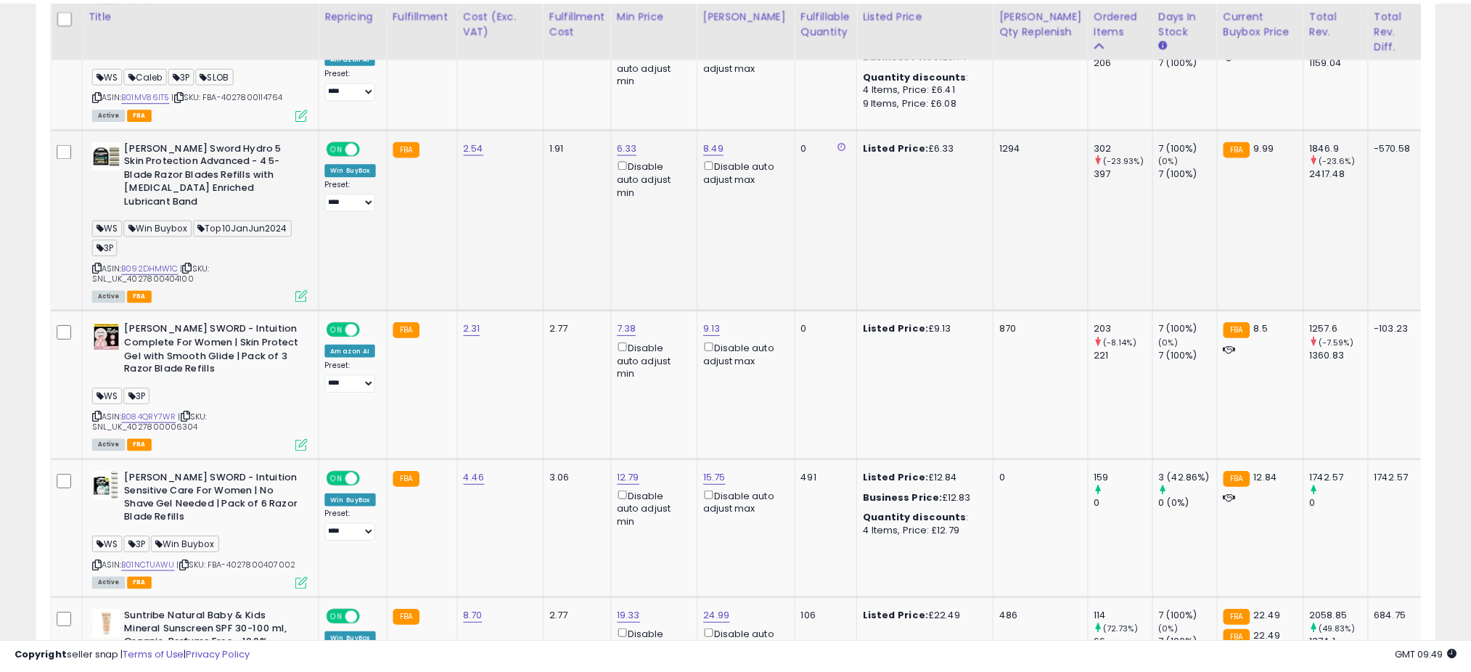
scroll to position [725406, 724892]
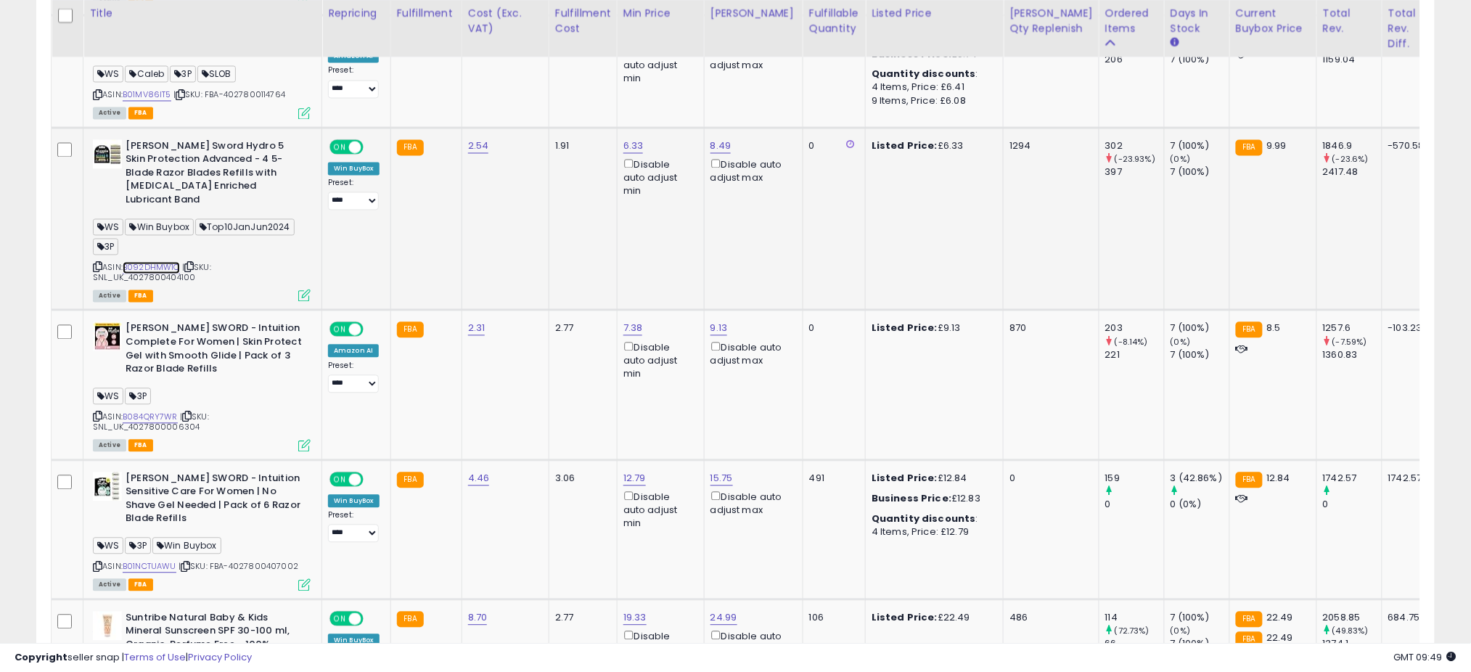
click at [154, 262] on link "B092DHMW1C" at bounding box center [151, 268] width 57 height 12
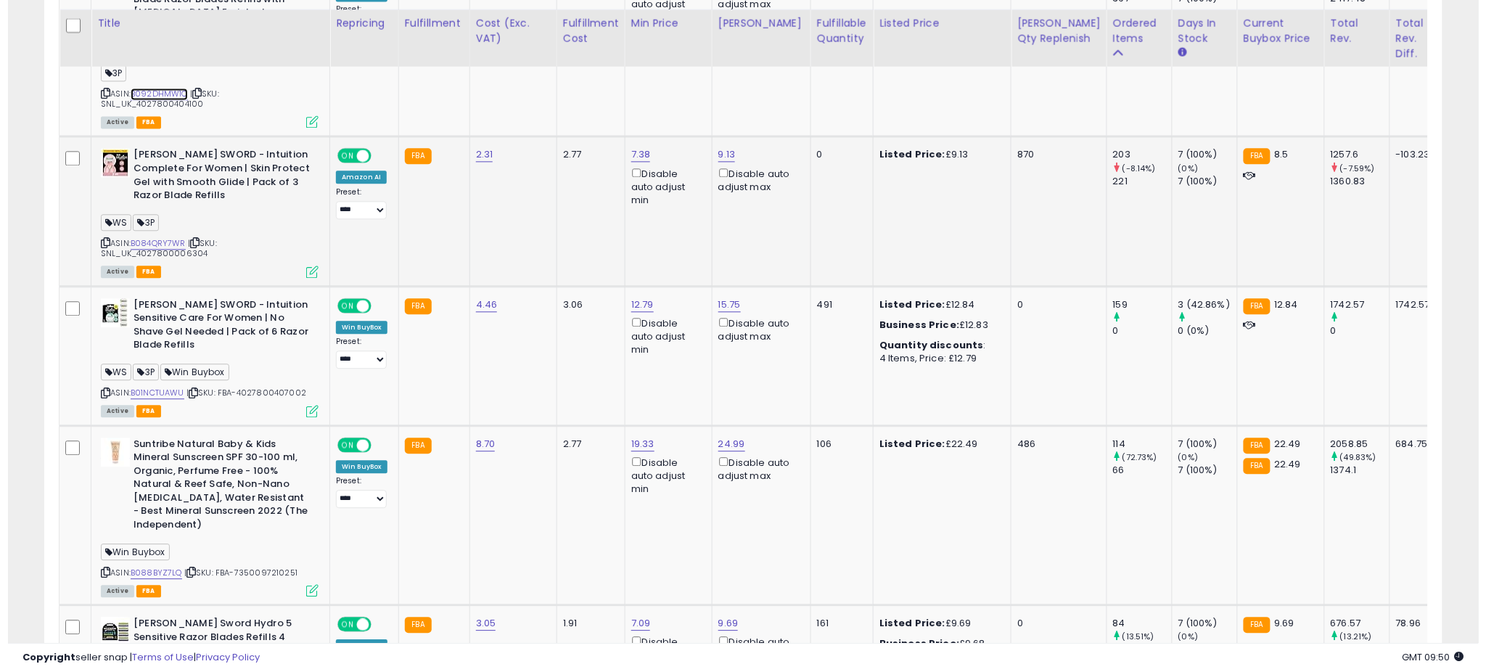
scroll to position [1139, 0]
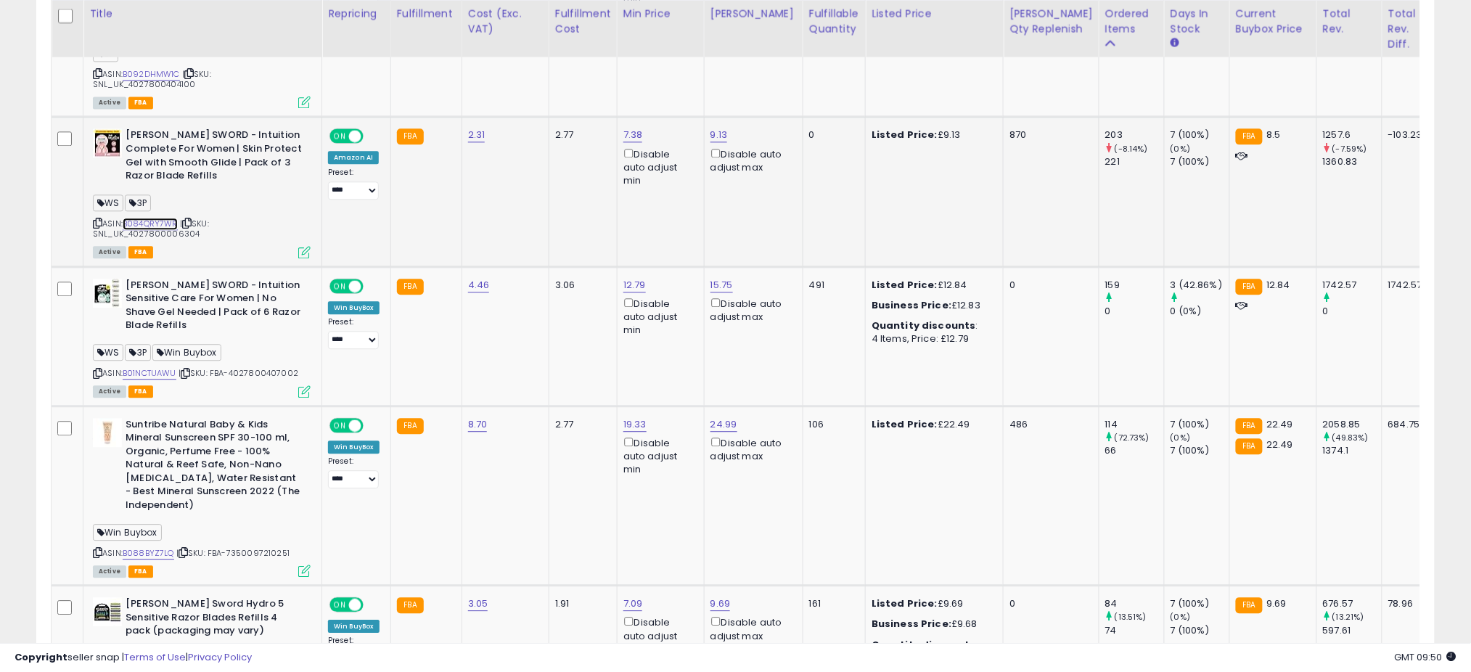
click at [160, 218] on link "B084QRY7WR" at bounding box center [150, 224] width 55 height 12
click at [306, 246] on icon at bounding box center [304, 252] width 12 height 12
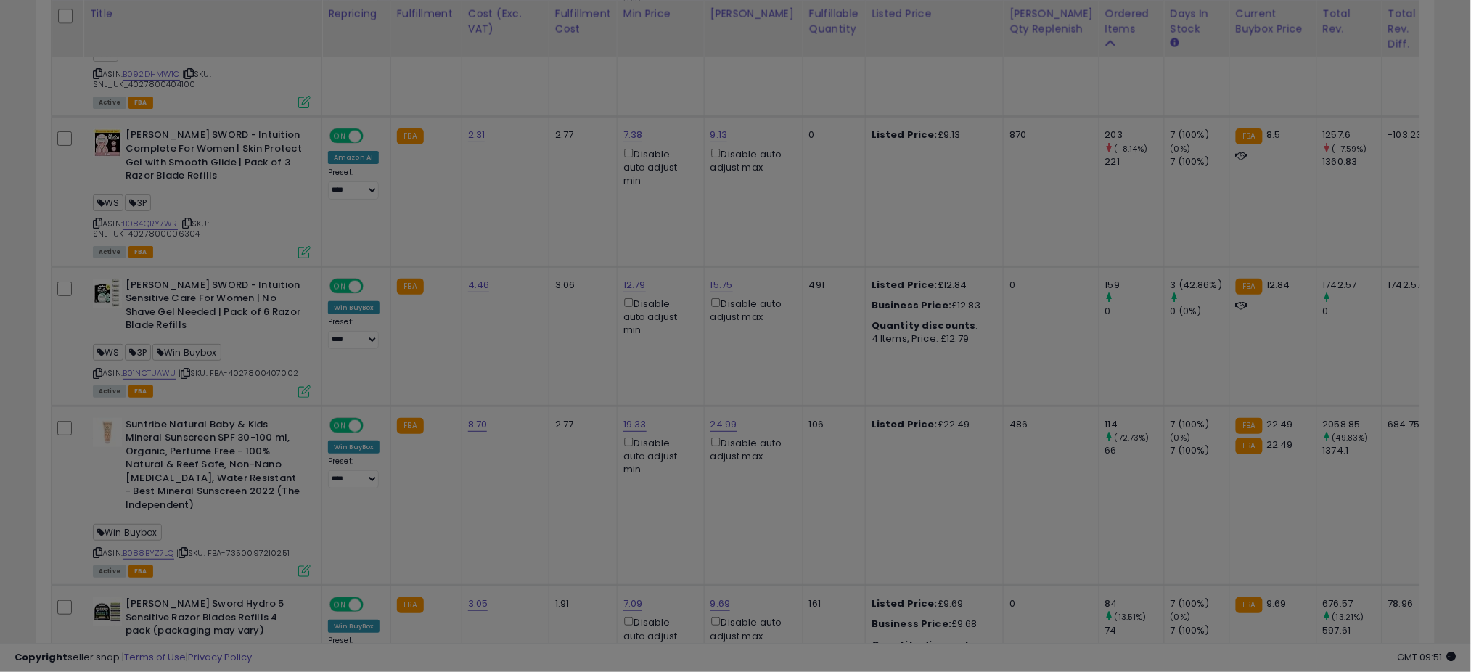
scroll to position [298, 820]
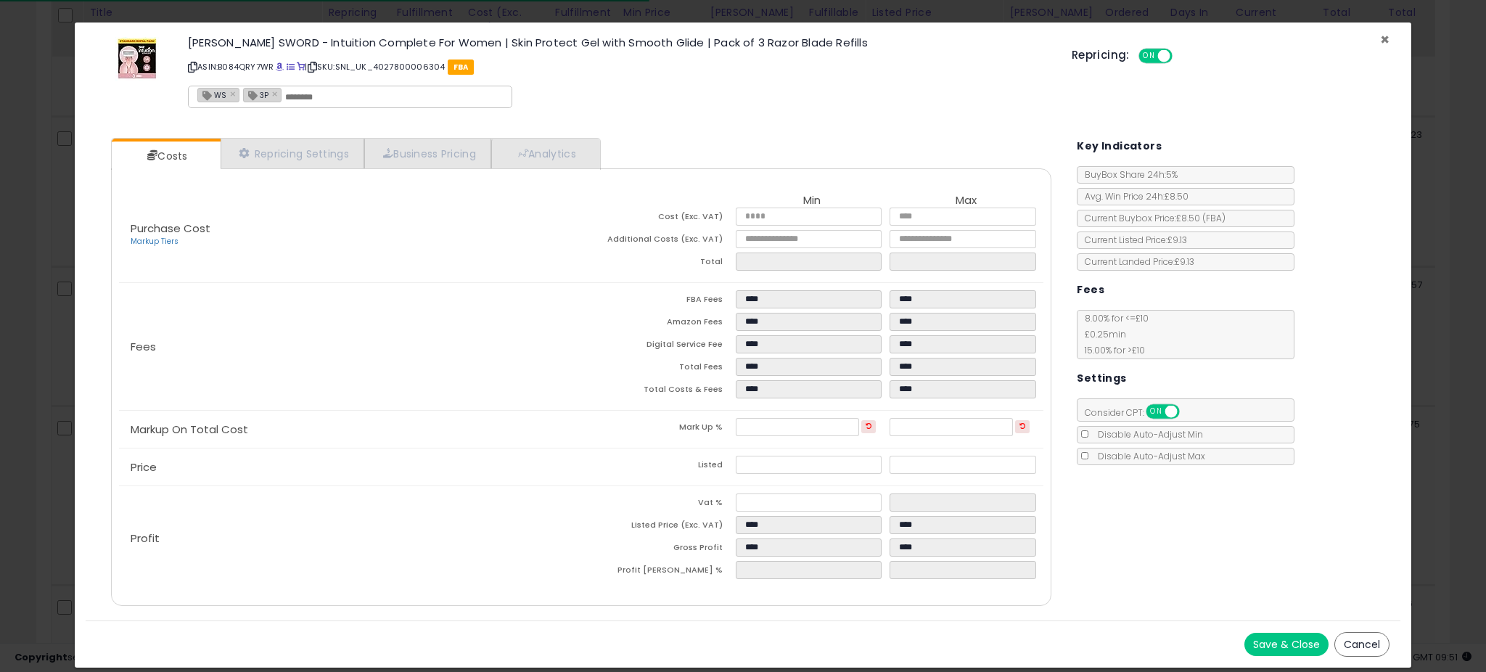
click at [1382, 35] on span "×" at bounding box center [1384, 39] width 9 height 21
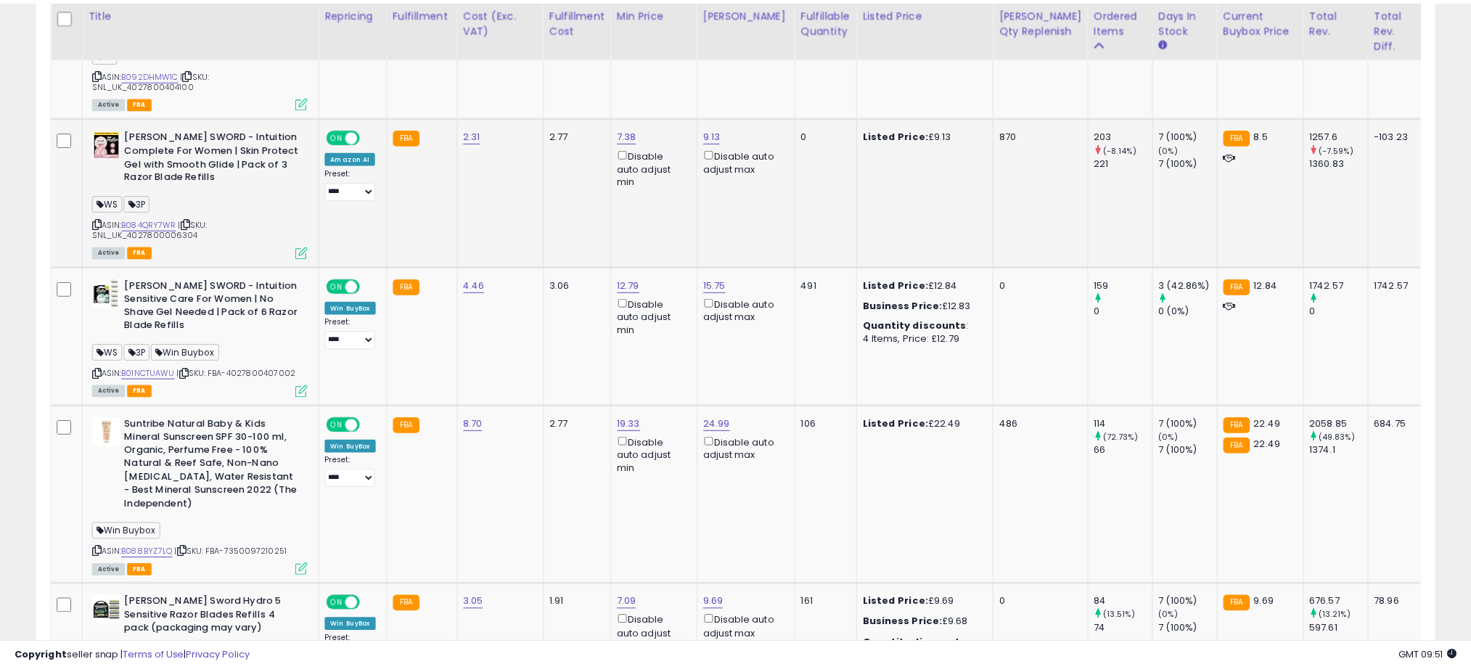
scroll to position [725406, 724892]
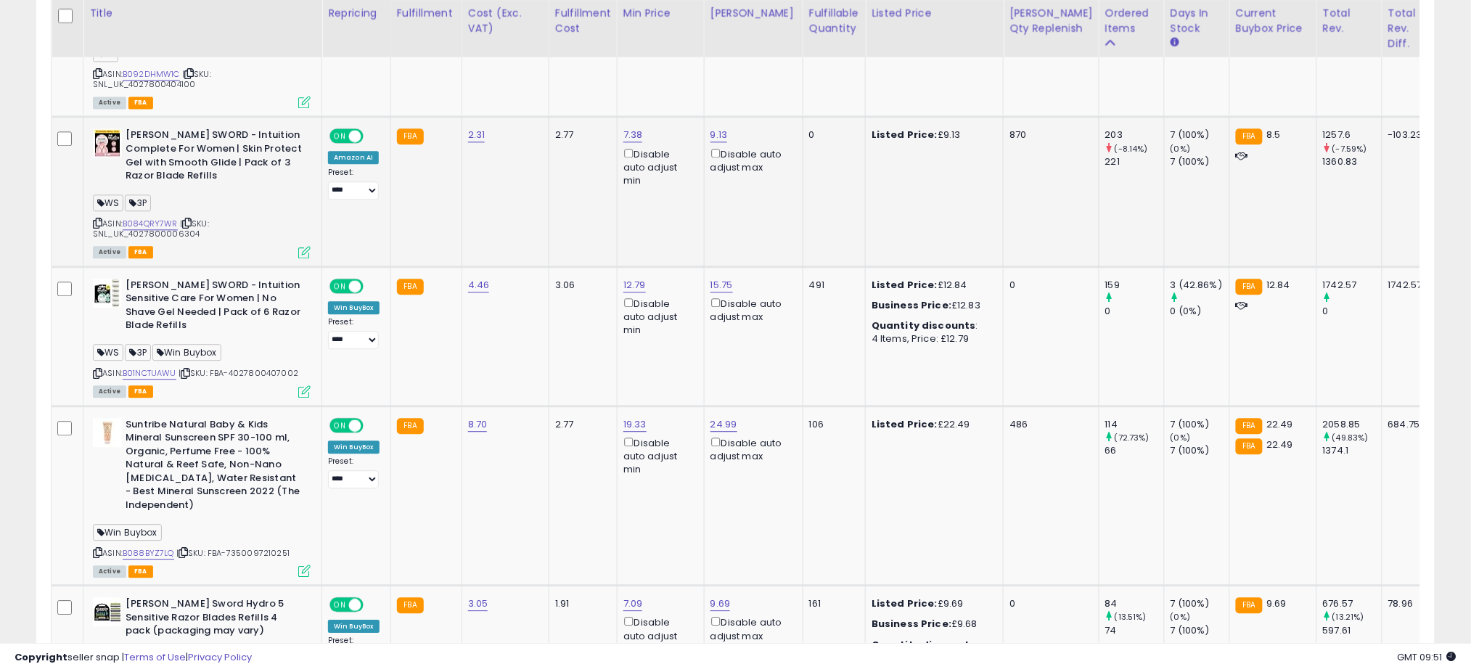
click at [173, 218] on span "| SKU: SNL_UK_4027800006304" at bounding box center [151, 229] width 116 height 22
click at [165, 218] on link "B084QRY7WR" at bounding box center [150, 224] width 55 height 12
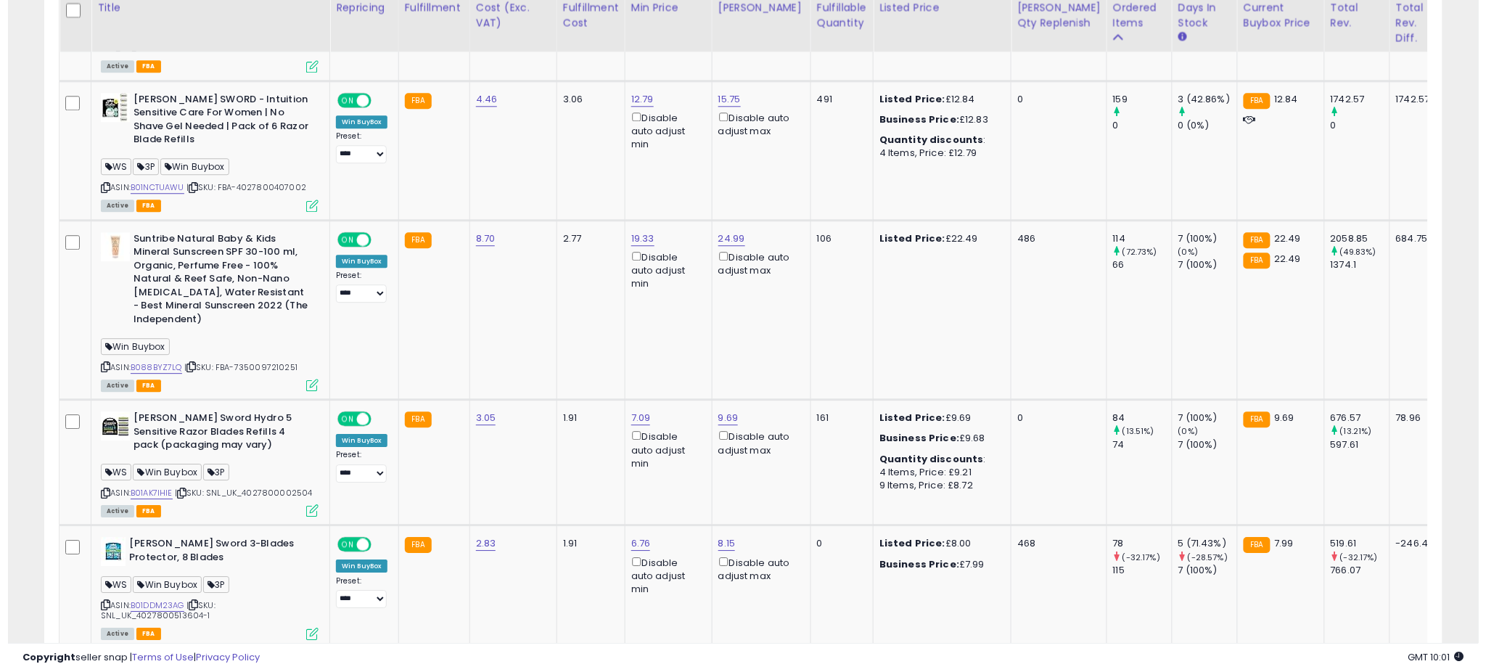
scroll to position [1319, 0]
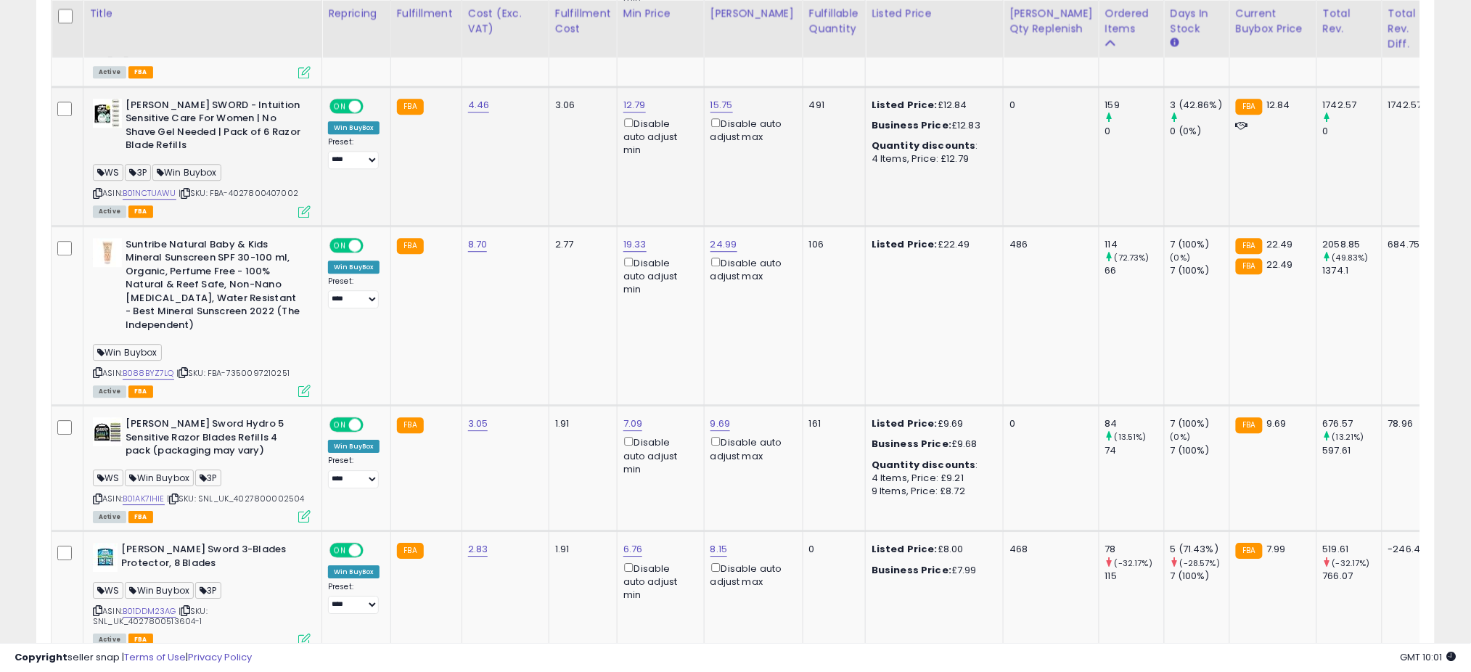
click at [305, 205] on icon at bounding box center [304, 211] width 12 height 12
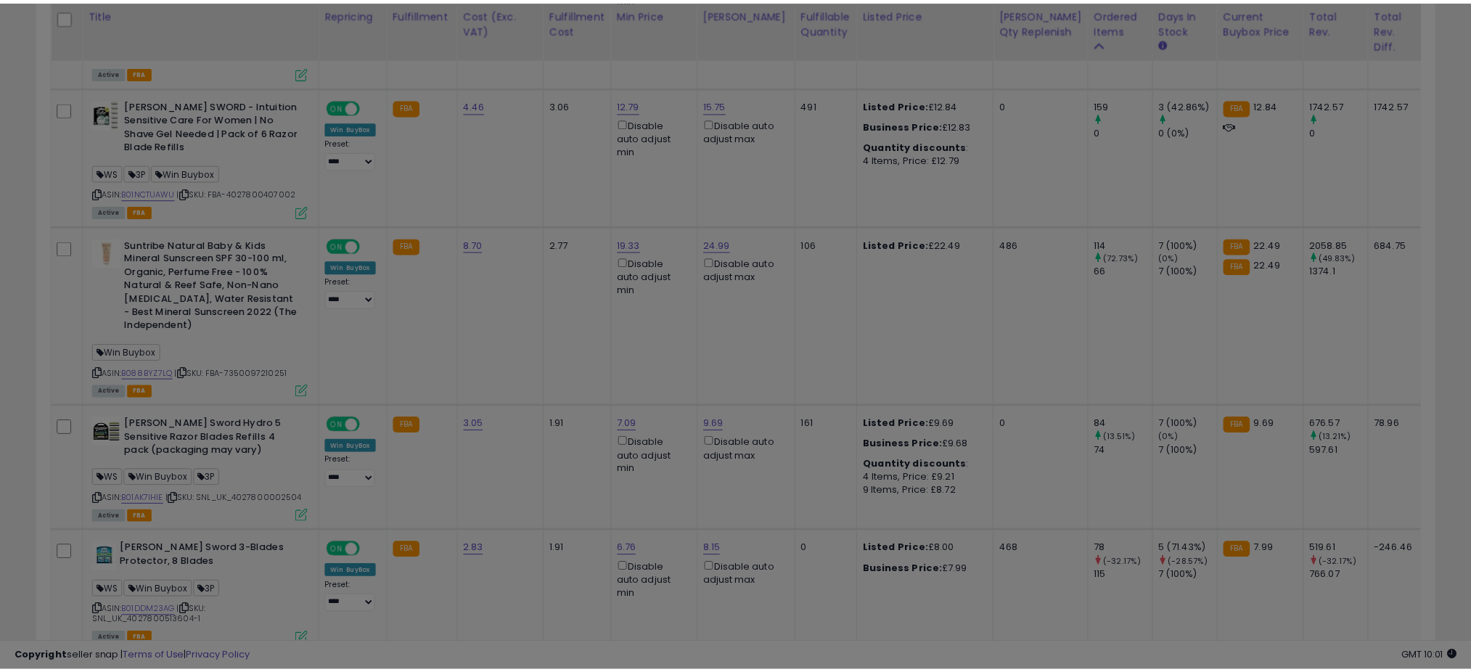
scroll to position [298, 820]
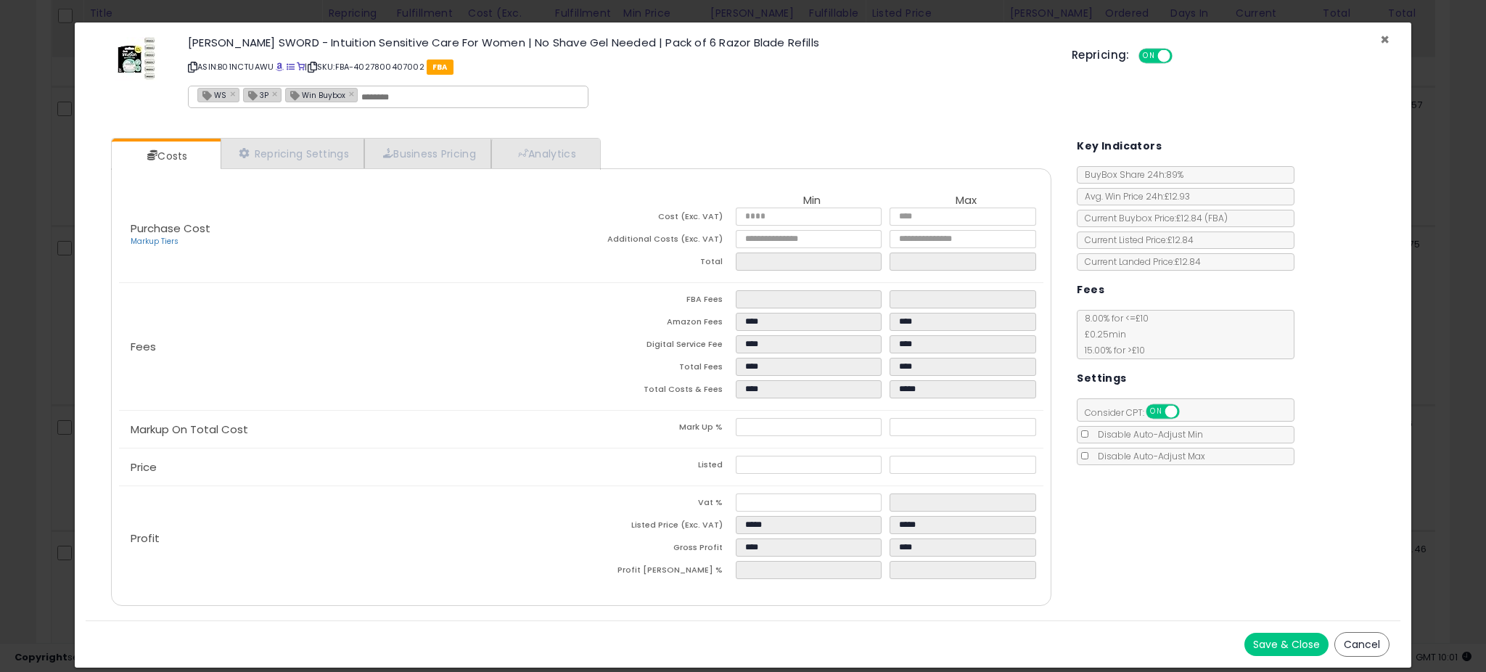
click at [1387, 39] on span "×" at bounding box center [1384, 39] width 9 height 21
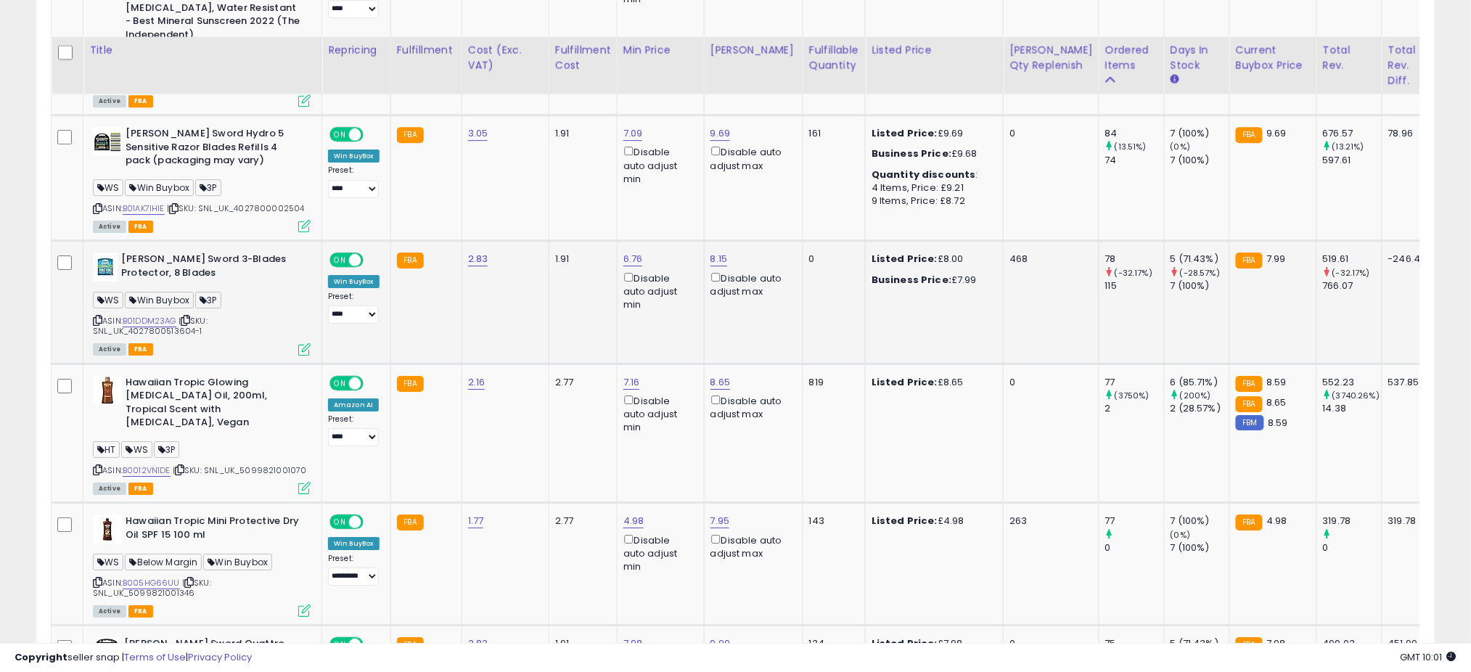
scroll to position [1705, 0]
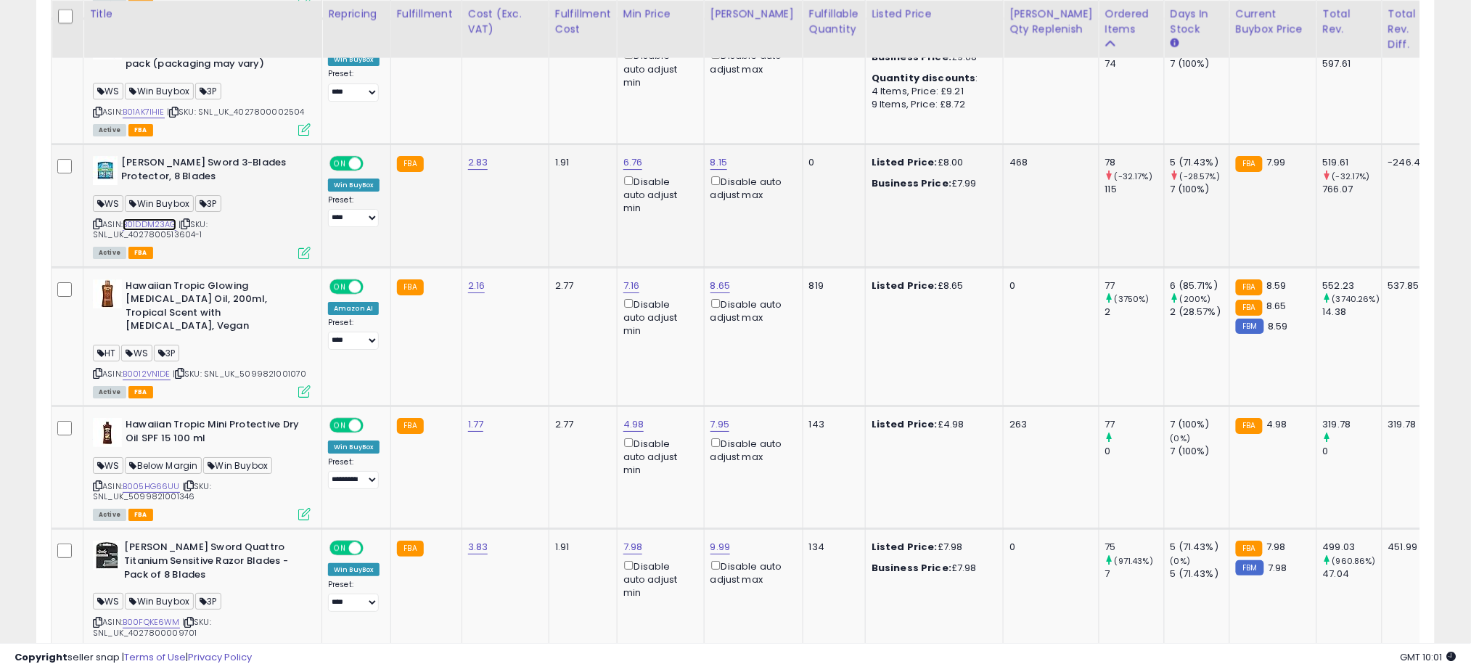
click at [152, 218] on link "B01DDM23AG" at bounding box center [150, 224] width 54 height 12
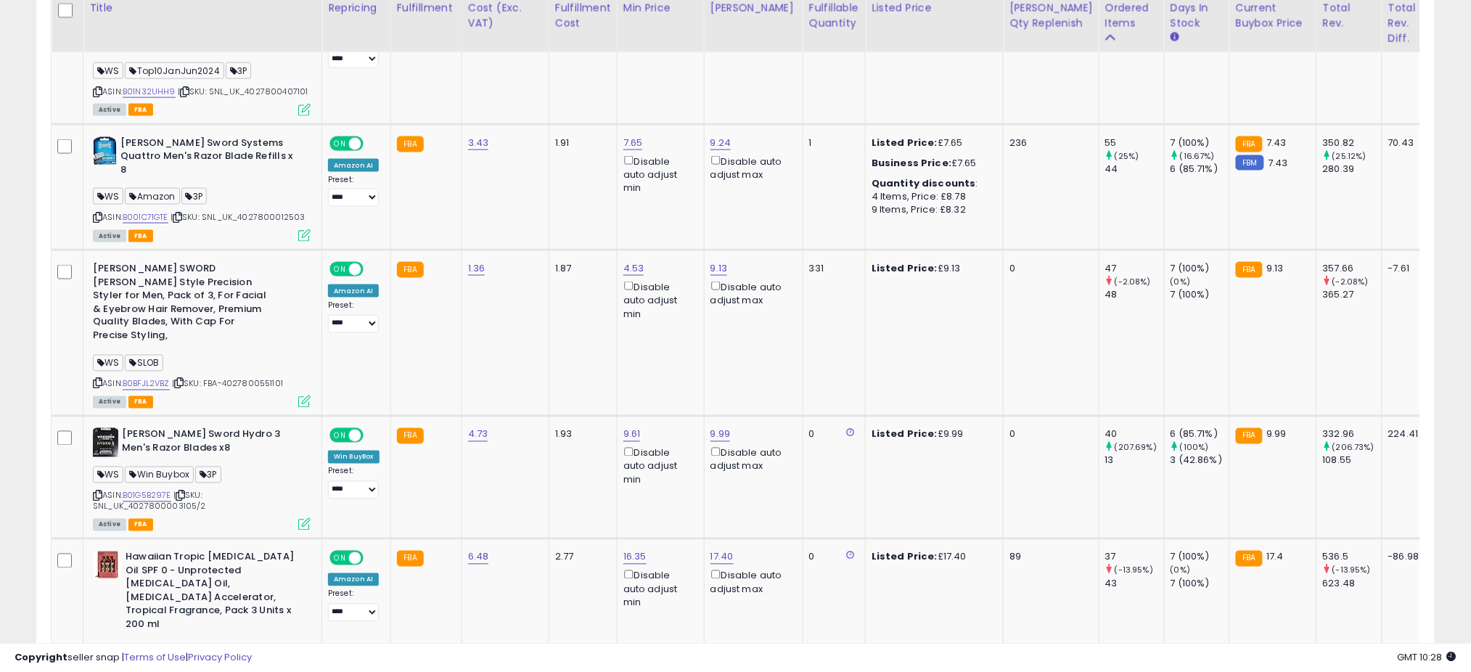
scroll to position [2704, 0]
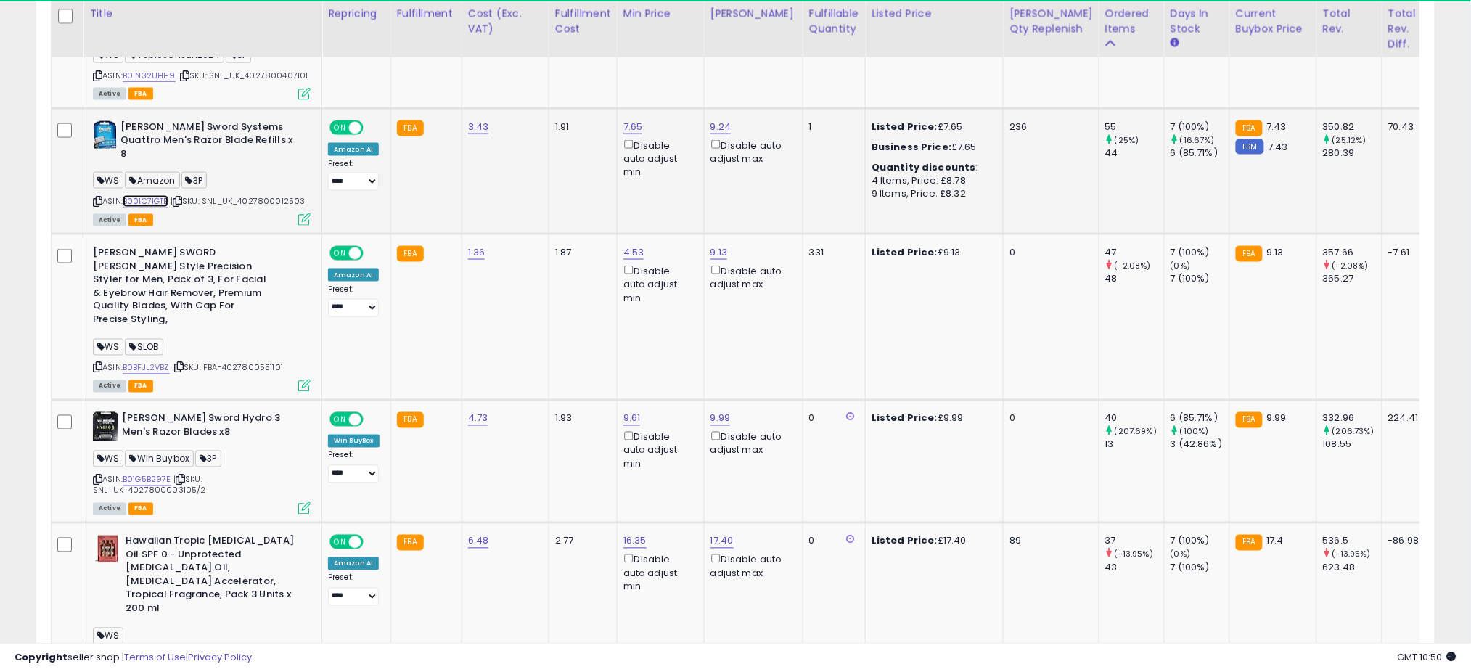
click at [157, 195] on link "B001C71GTE" at bounding box center [146, 201] width 46 height 12
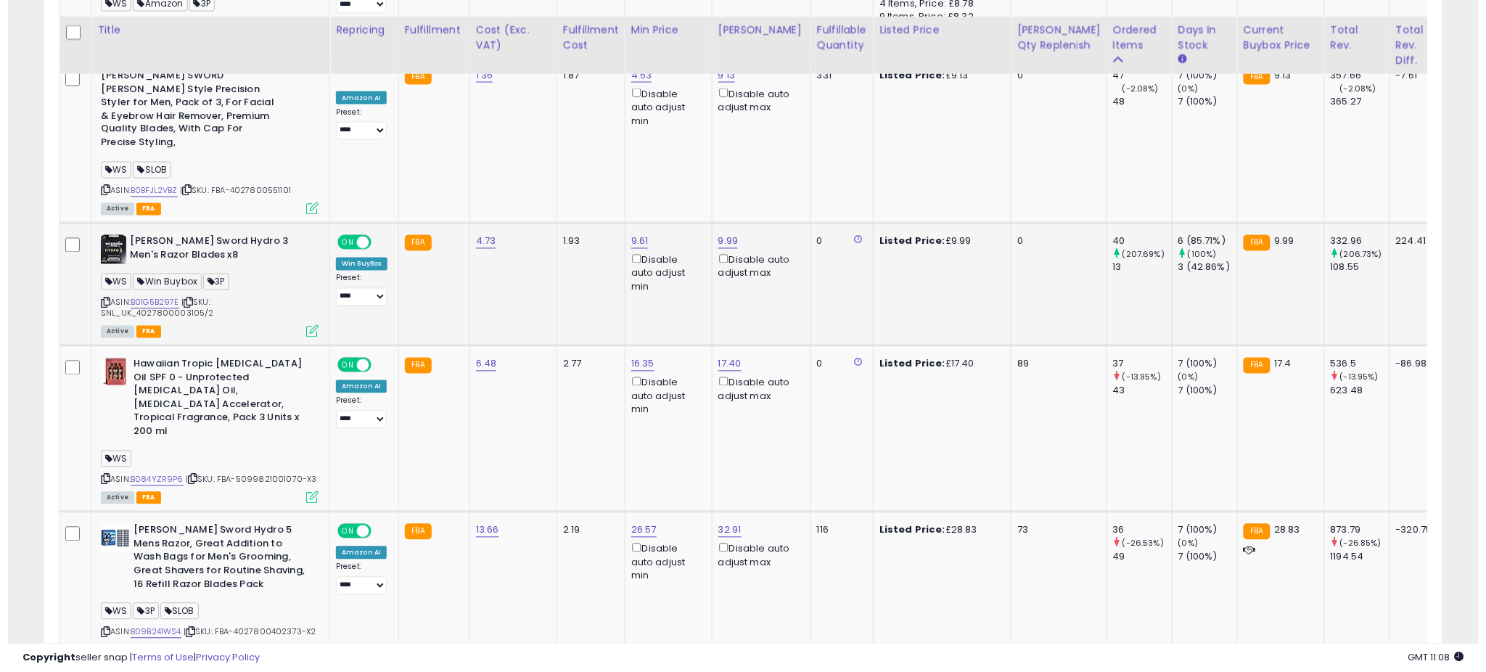
scroll to position [2898, 0]
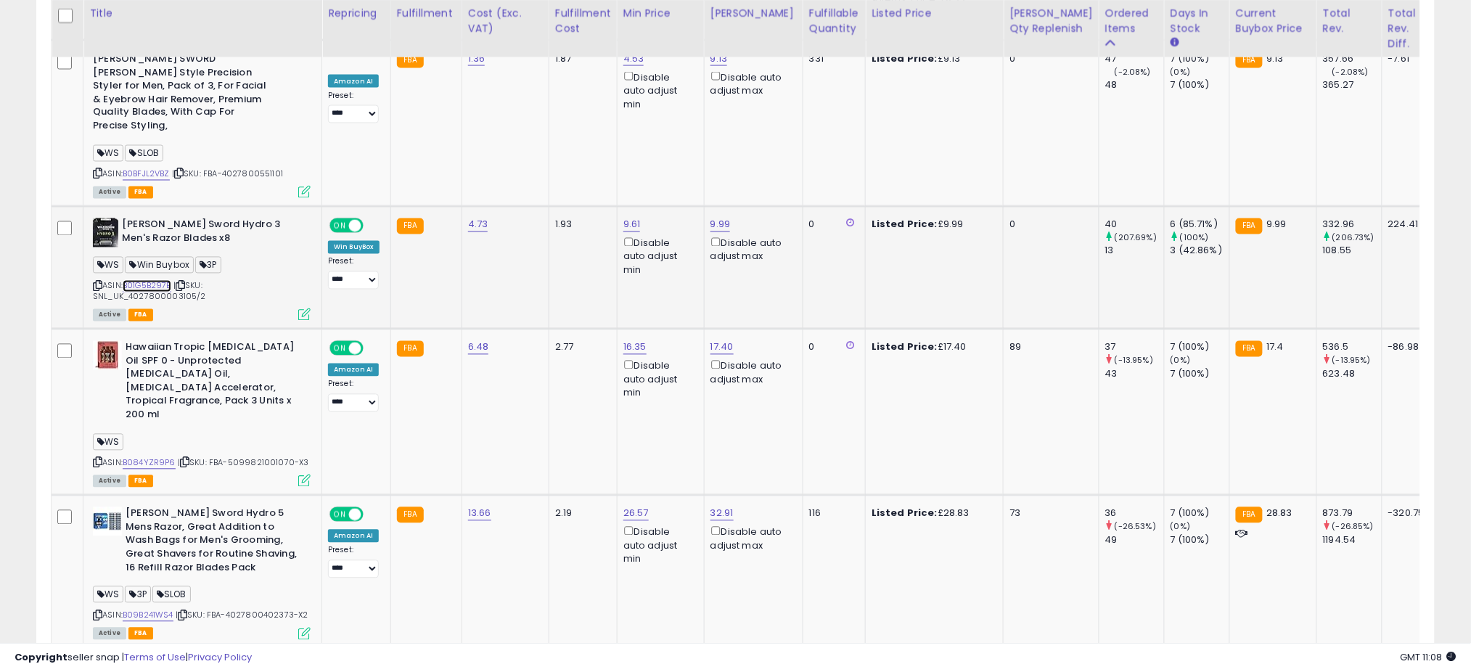
click at [142, 280] on link "B01G5B297E" at bounding box center [147, 286] width 49 height 12
click at [303, 308] on icon at bounding box center [304, 314] width 12 height 12
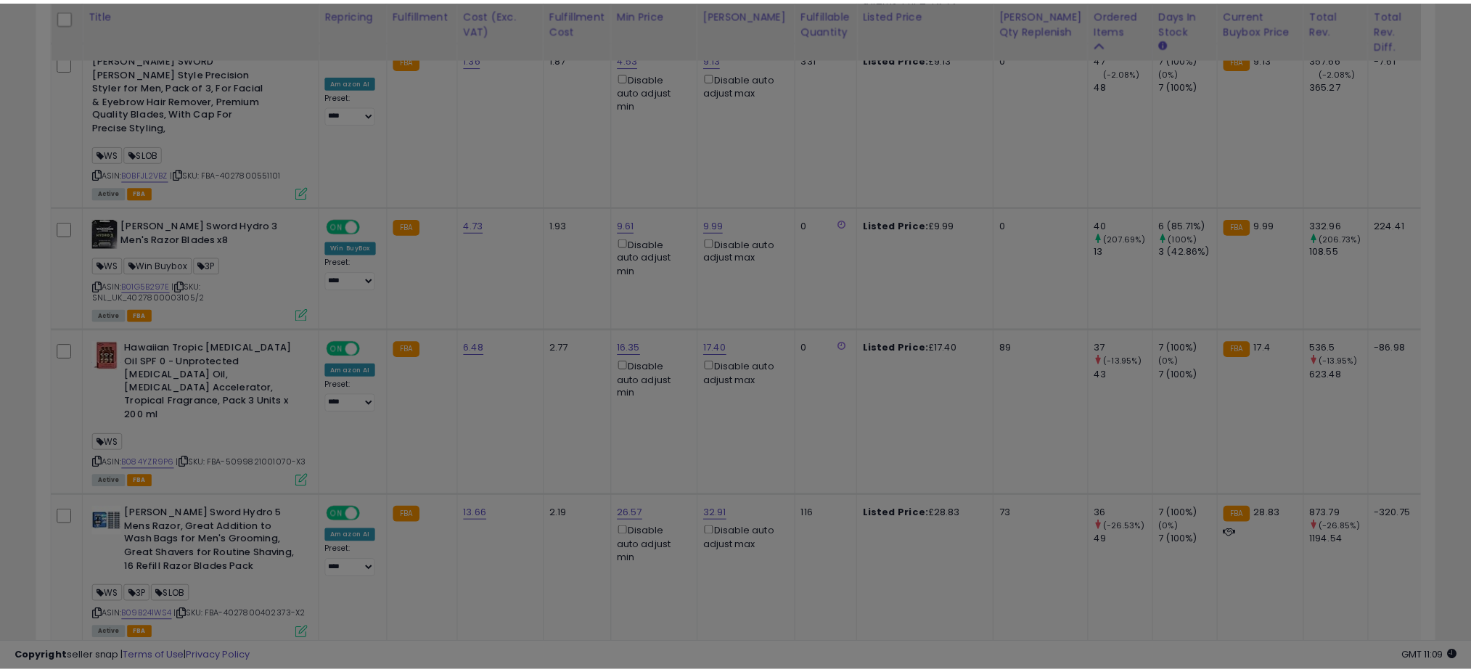
scroll to position [298, 820]
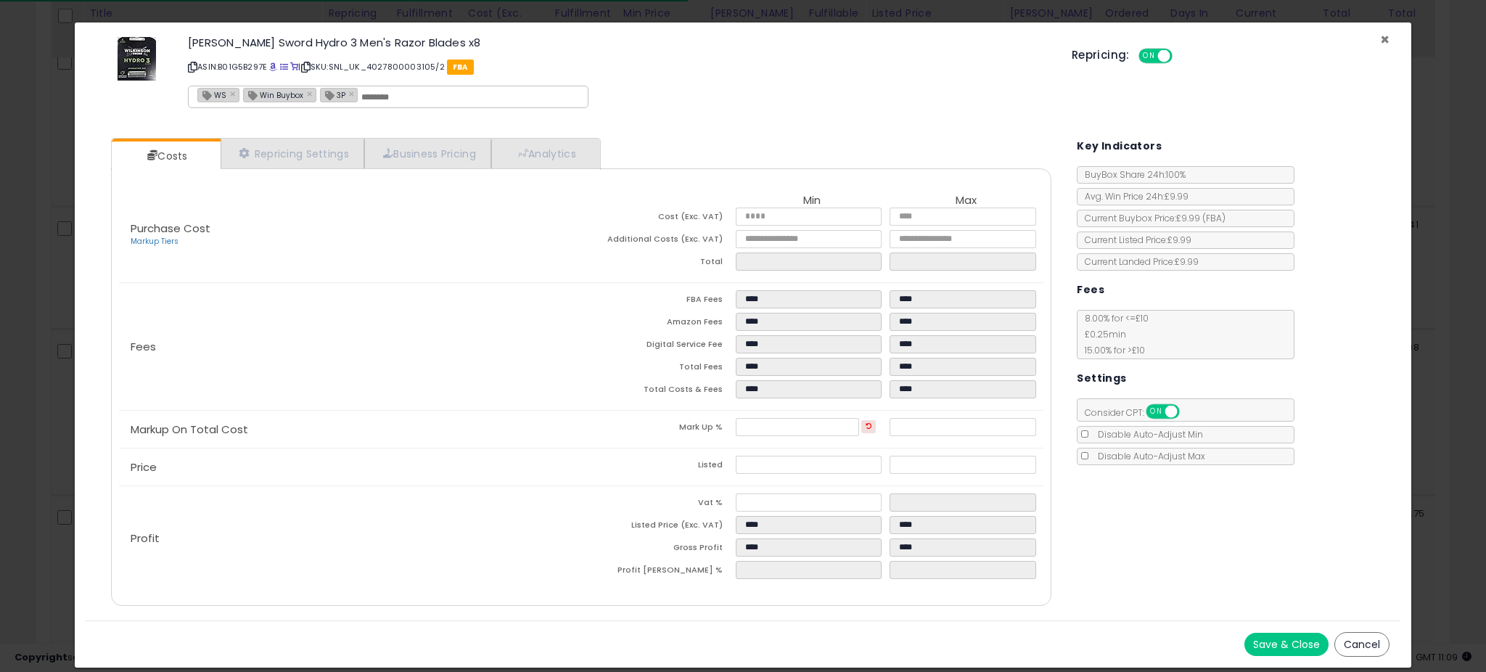
click at [1385, 40] on span "×" at bounding box center [1384, 39] width 9 height 21
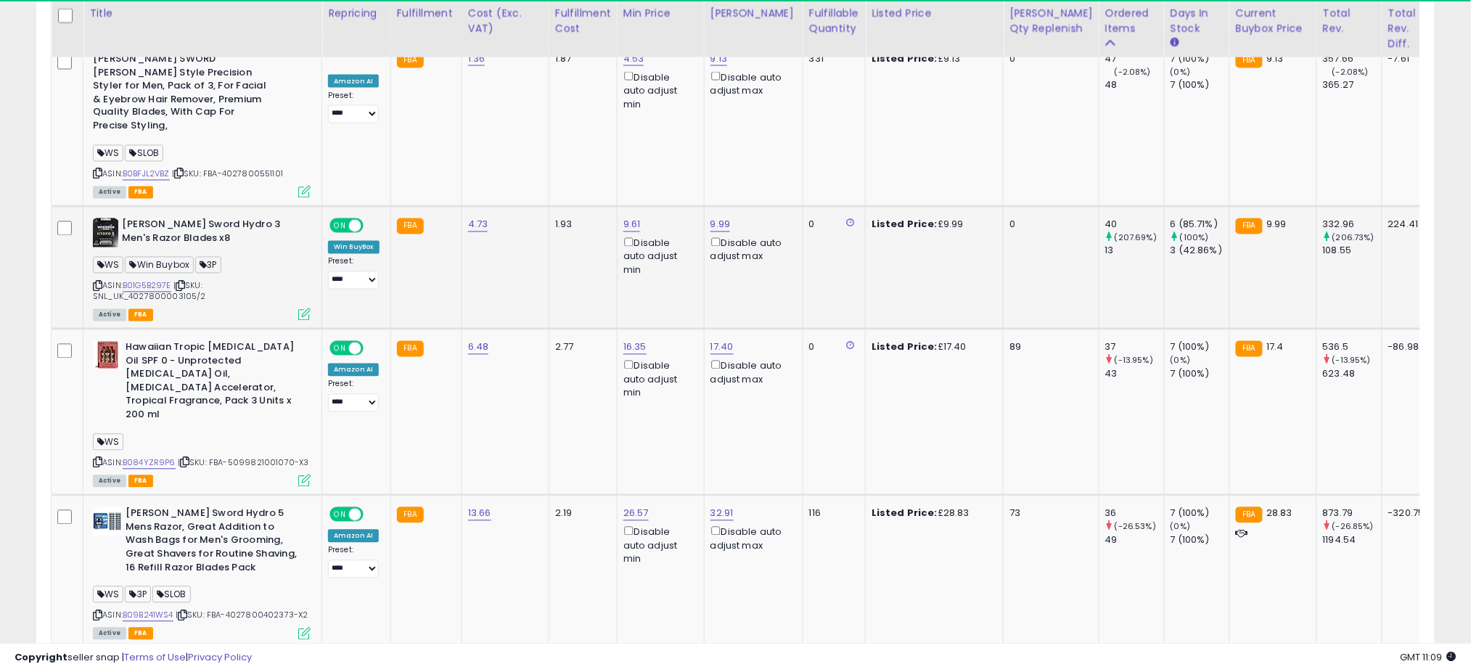
scroll to position [725406, 724892]
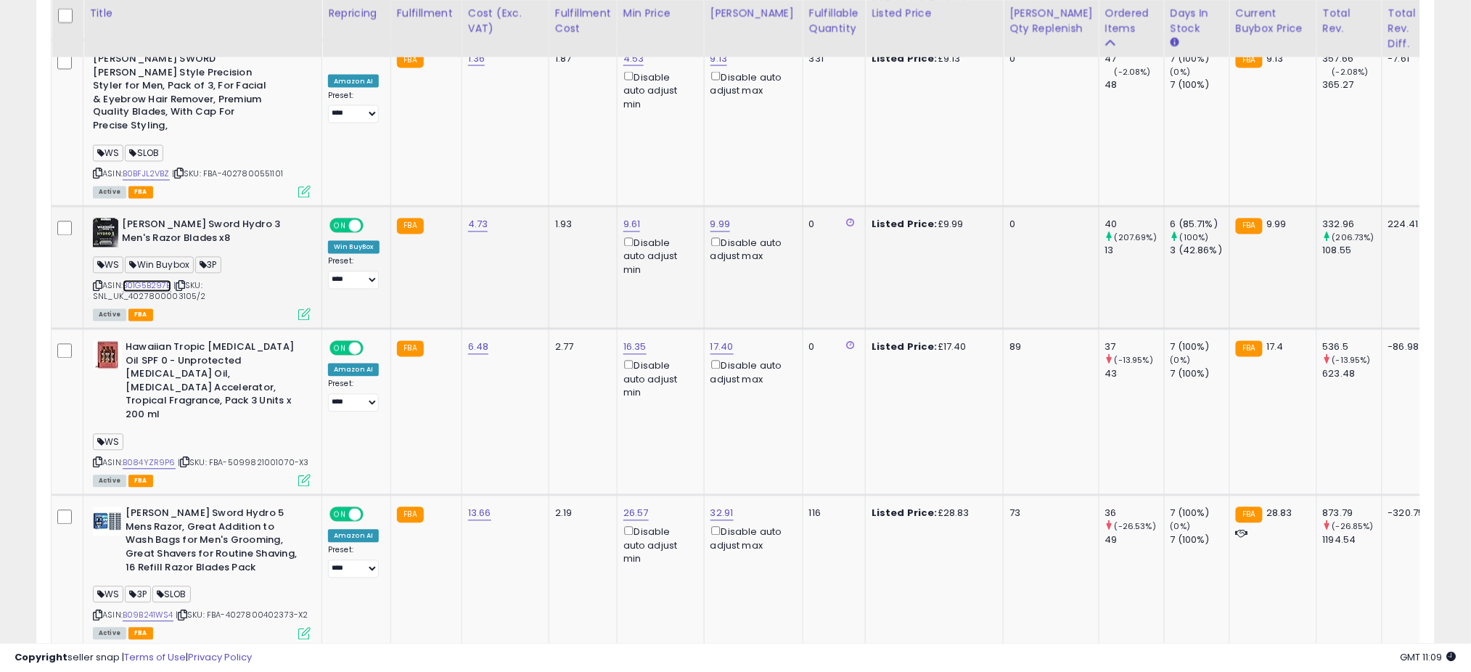
click at [148, 280] on link "B01G5B297E" at bounding box center [147, 286] width 49 height 12
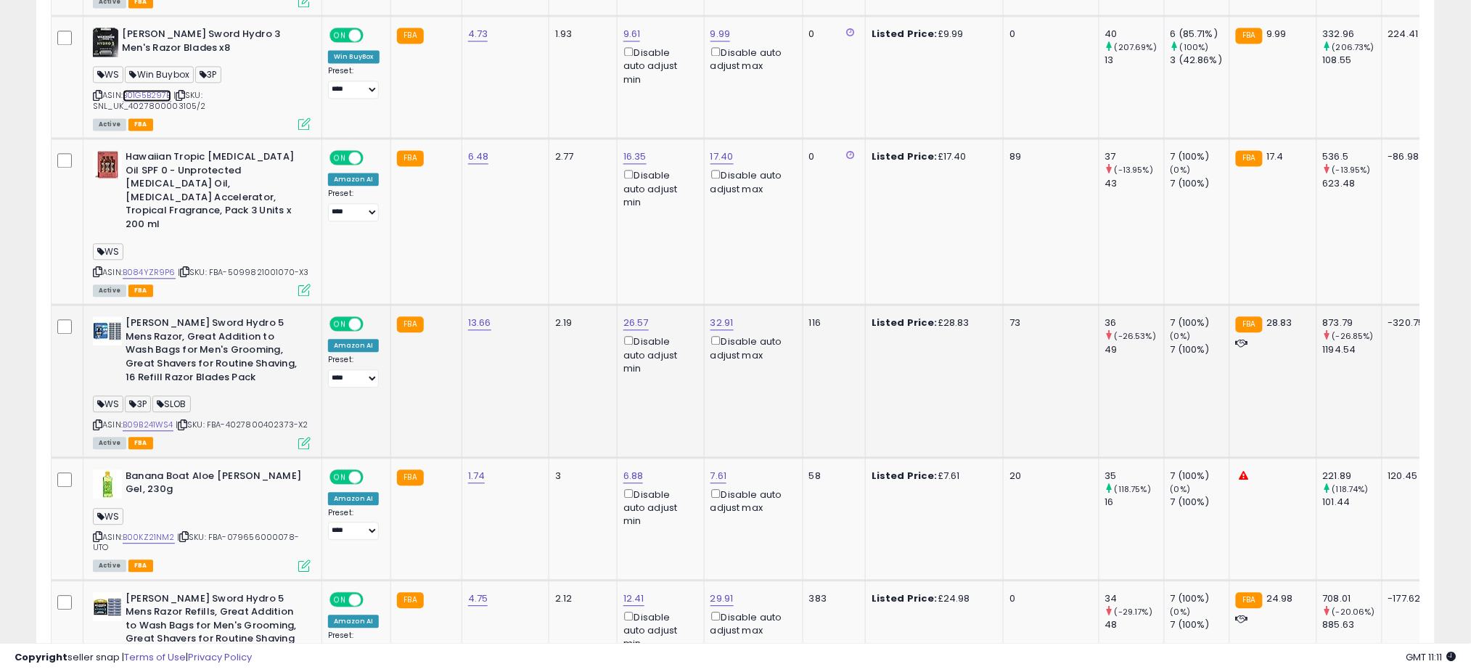
scroll to position [3091, 0]
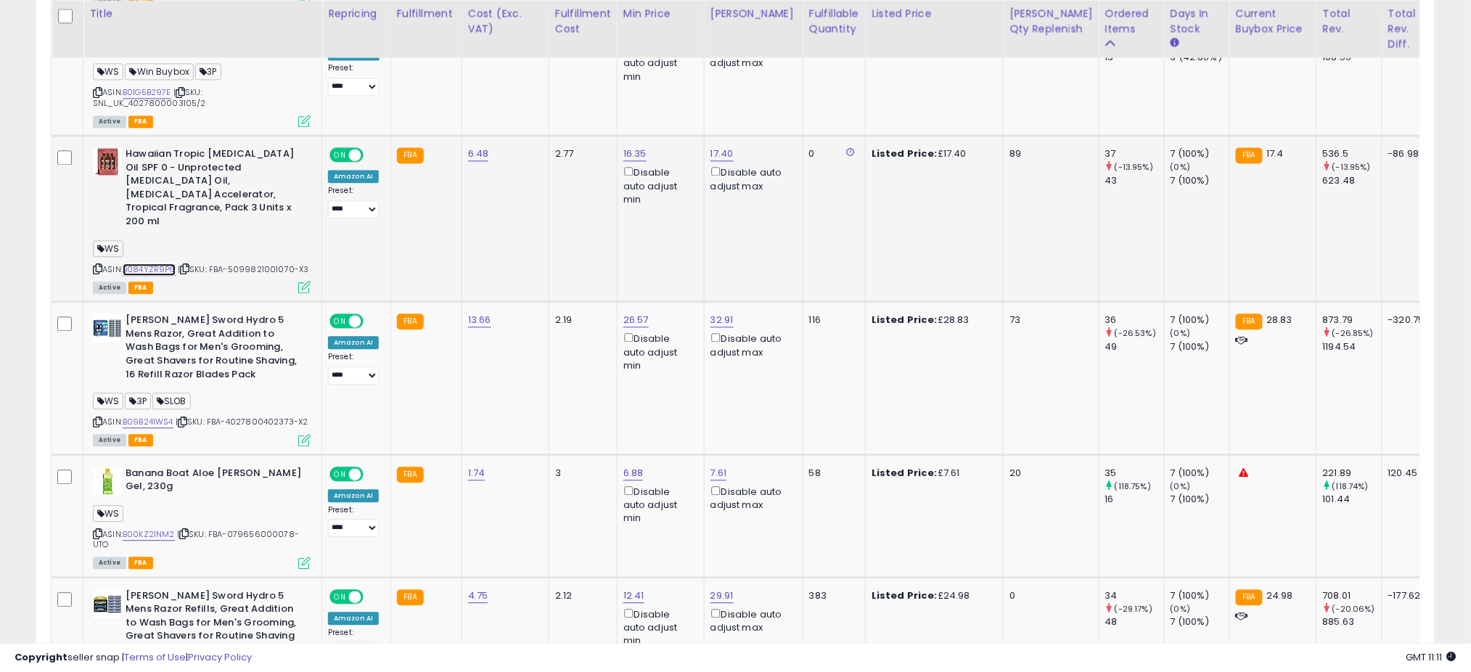
click at [160, 263] on link "B084YZR9P6" at bounding box center [149, 269] width 53 height 12
click at [153, 263] on link "B084YZR9P6" at bounding box center [149, 269] width 53 height 12
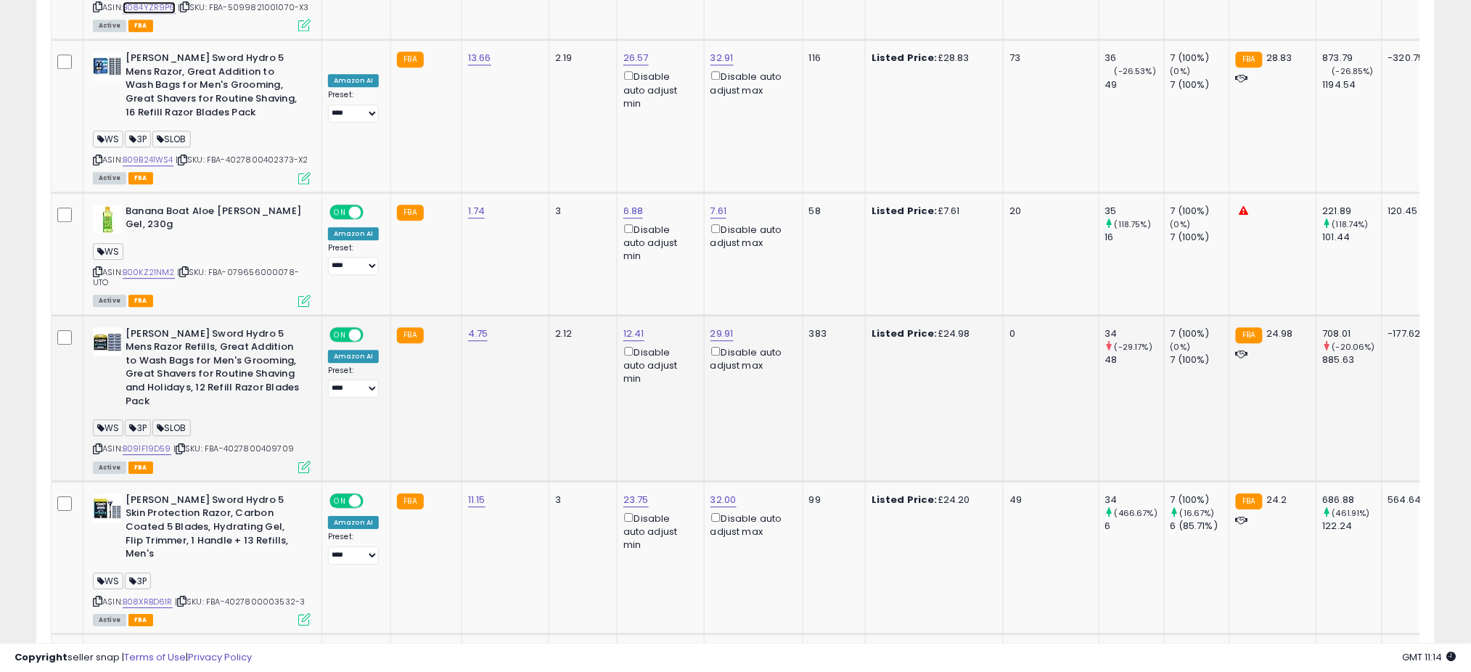
scroll to position [3382, 0]
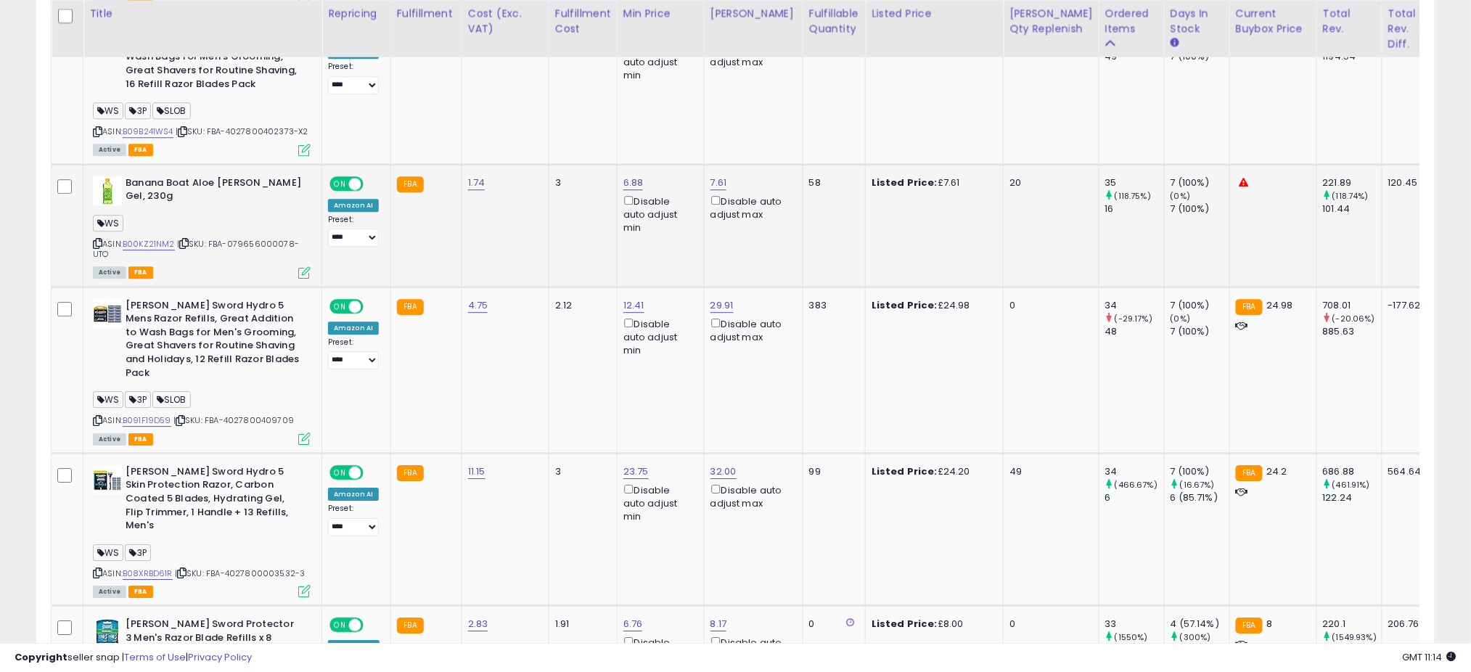
click at [241, 238] on span "| SKU: FBA-079656000078-UTO" at bounding box center [196, 249] width 206 height 22
copy span "079656000078"
click at [142, 238] on link "B00KZ21NM2" at bounding box center [149, 244] width 52 height 12
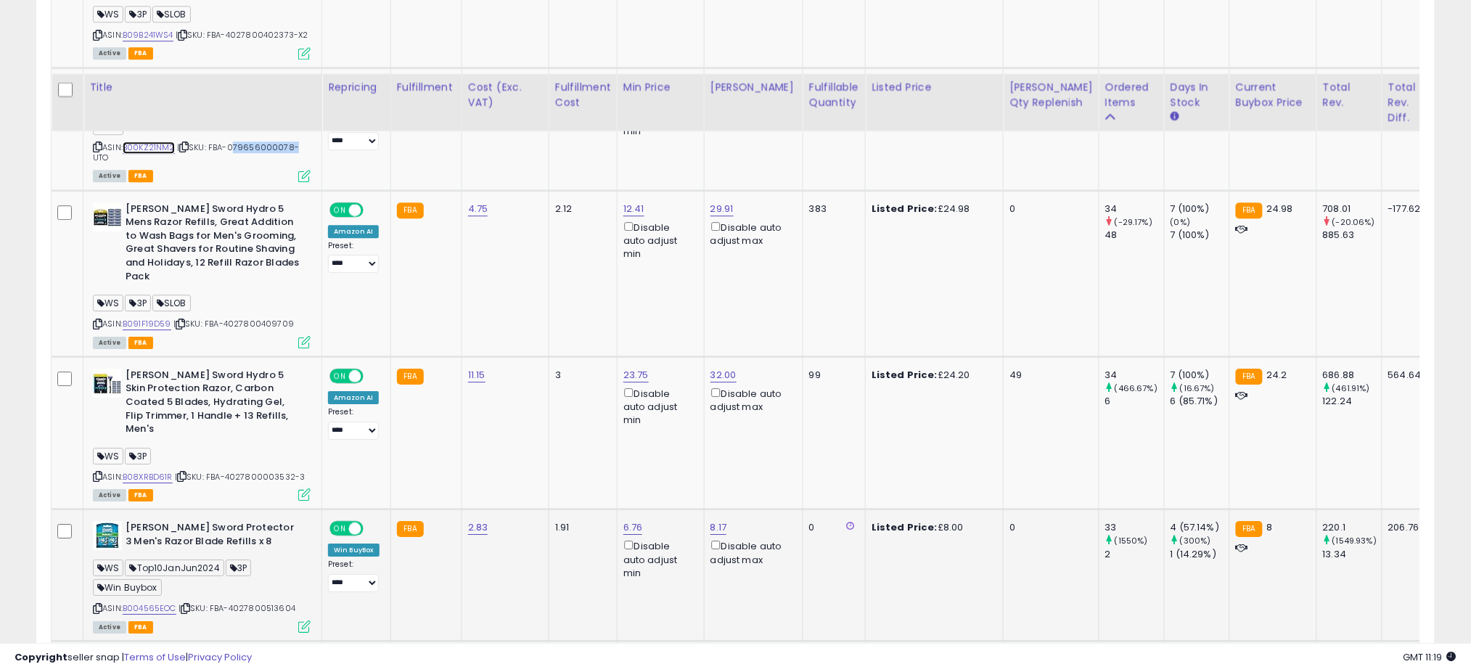
scroll to position [3575, 0]
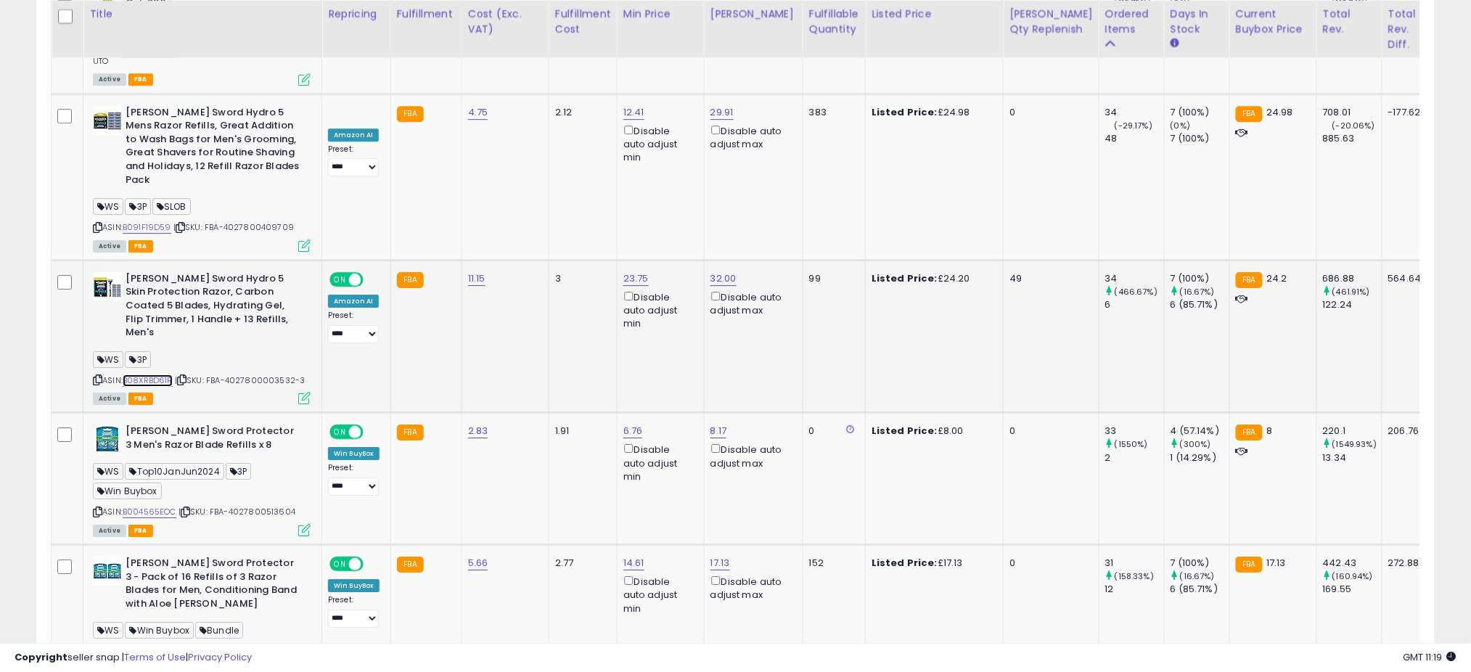
click at [148, 374] on link "B08XRBD61R" at bounding box center [148, 380] width 50 height 12
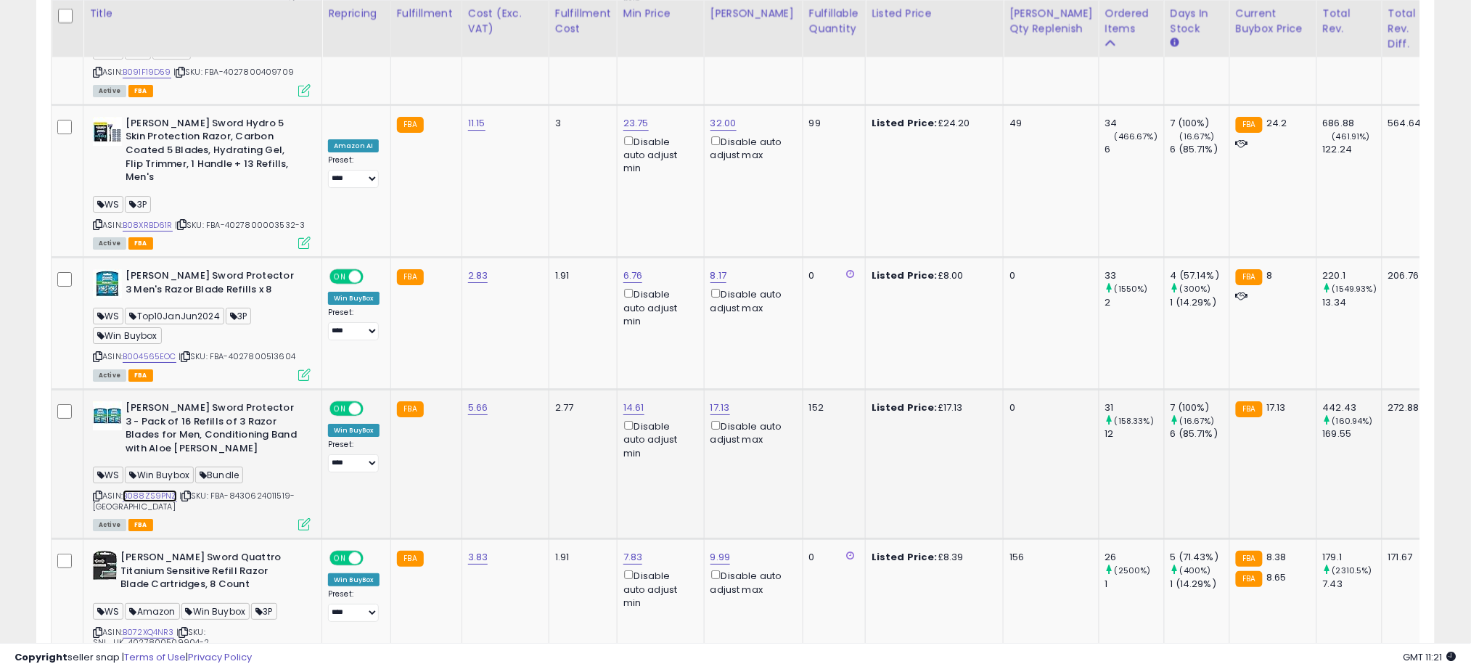
click at [156, 490] on link "B088ZS9PNZ" at bounding box center [150, 496] width 54 height 12
click at [140, 626] on link "B072XQ4NR3" at bounding box center [149, 632] width 52 height 12
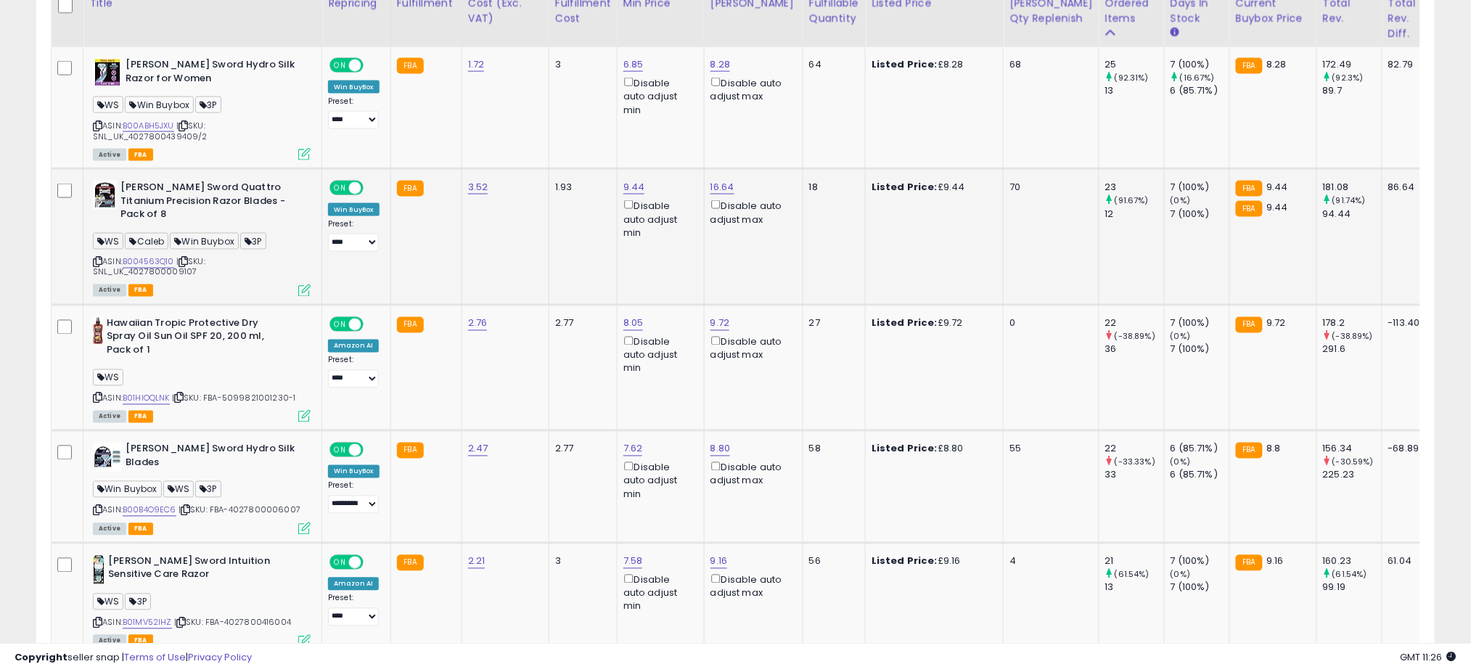
scroll to position [655, 0]
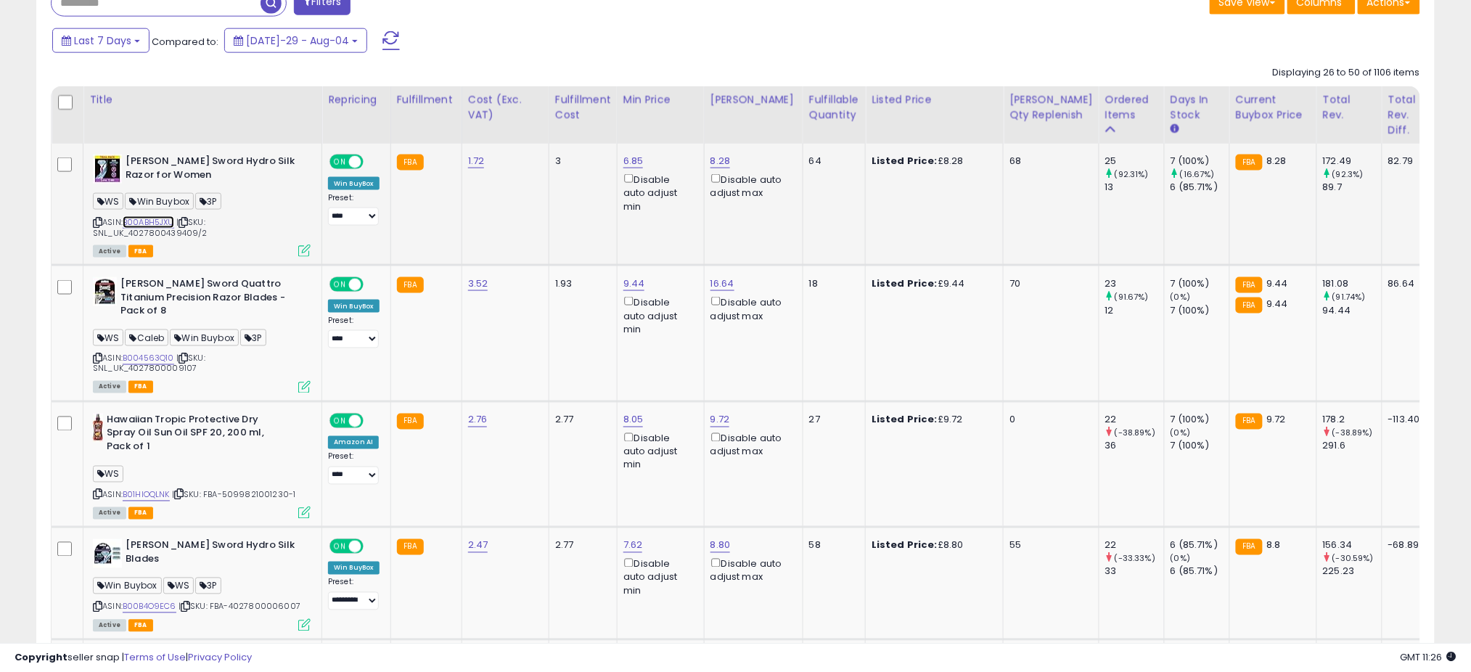
drag, startPoint x: 153, startPoint y: 219, endPoint x: 158, endPoint y: 213, distance: 7.7
click at [153, 219] on link "B00ABH5JXU" at bounding box center [149, 222] width 52 height 12
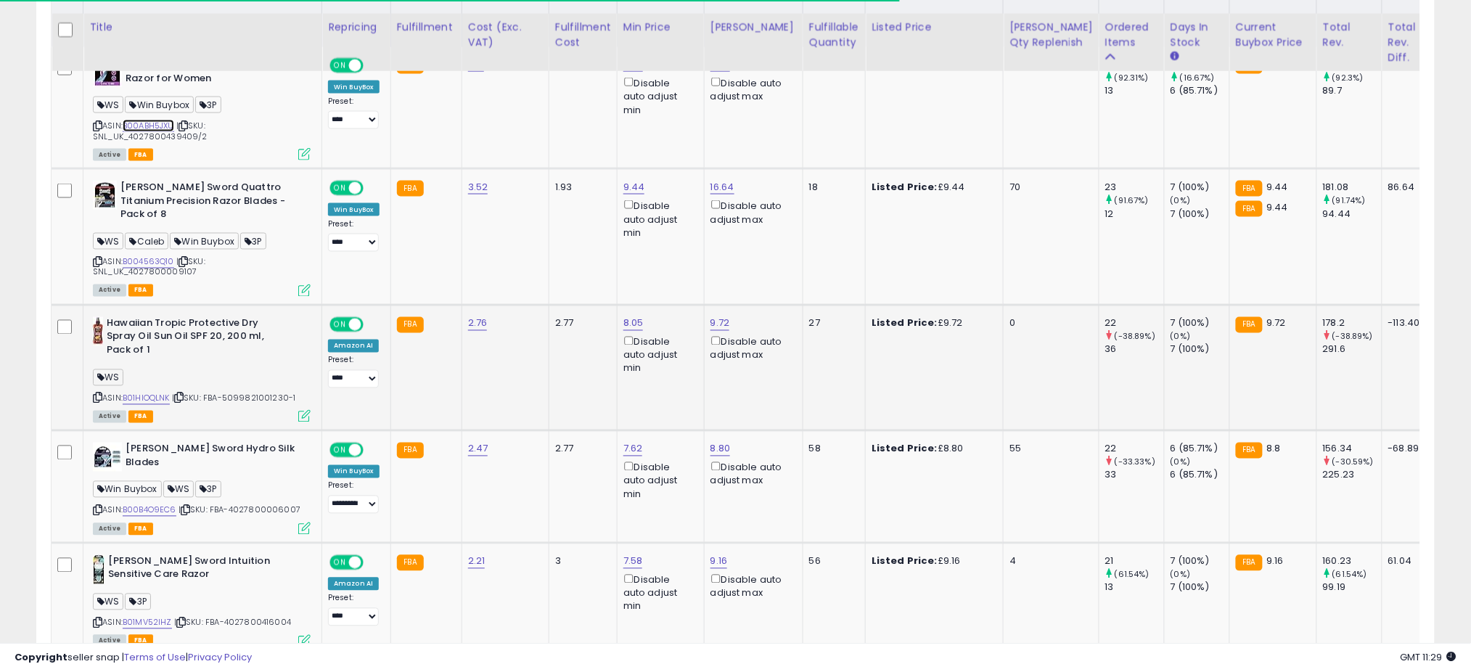
scroll to position [848, 0]
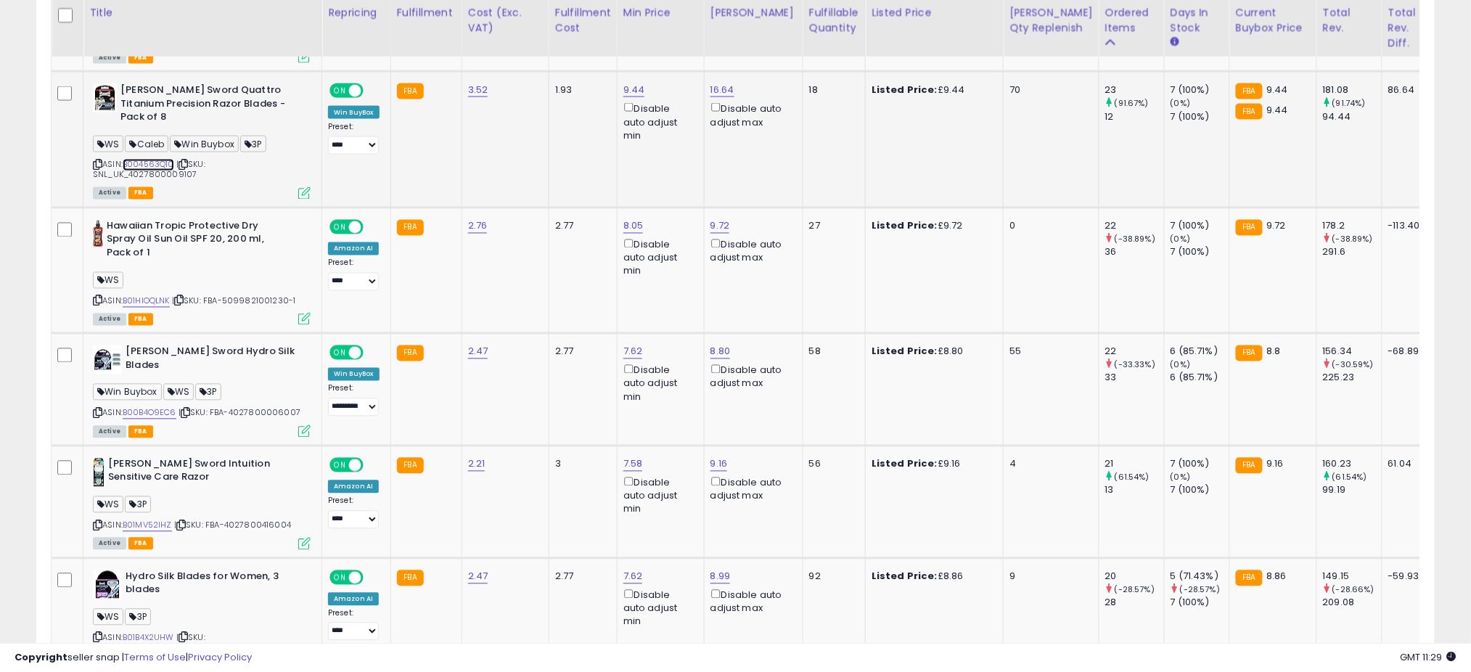
click at [153, 159] on link "B004563Q10" at bounding box center [149, 165] width 52 height 12
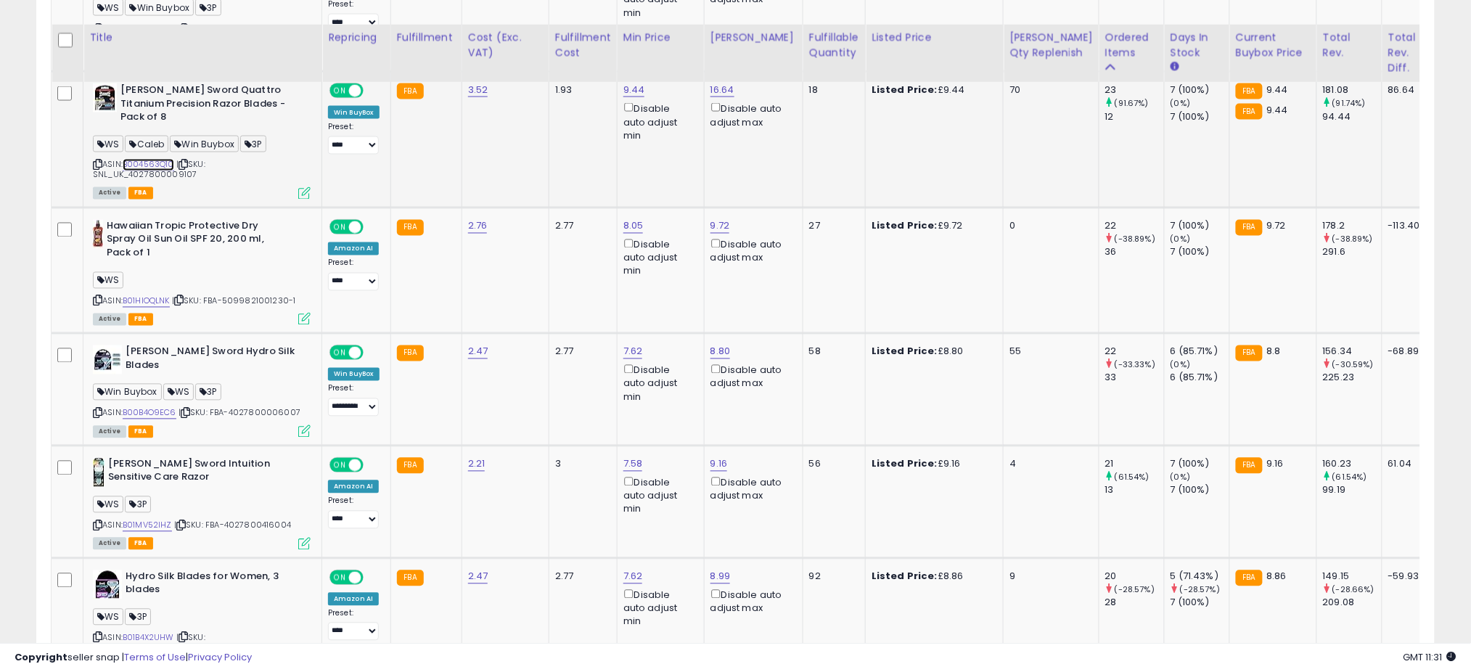
scroll to position [945, 0]
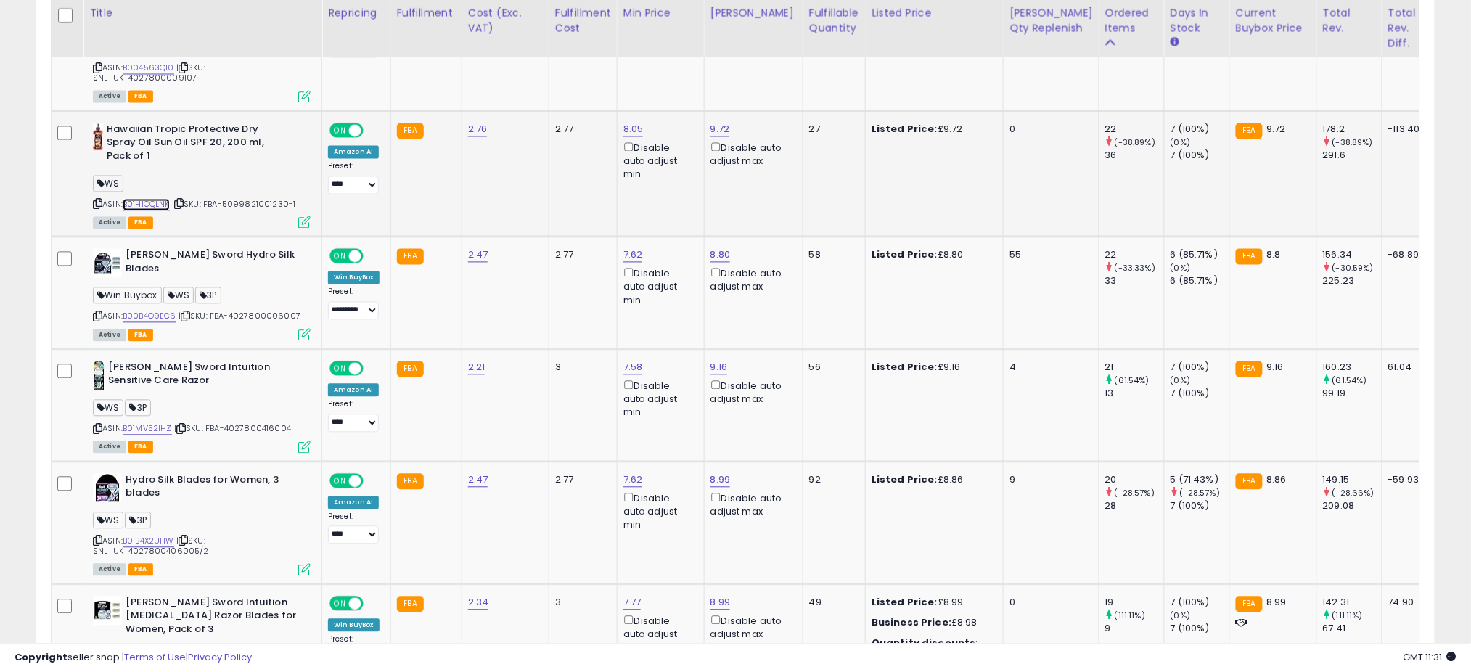
click at [155, 199] on link "B01HIOQLNK" at bounding box center [146, 205] width 47 height 12
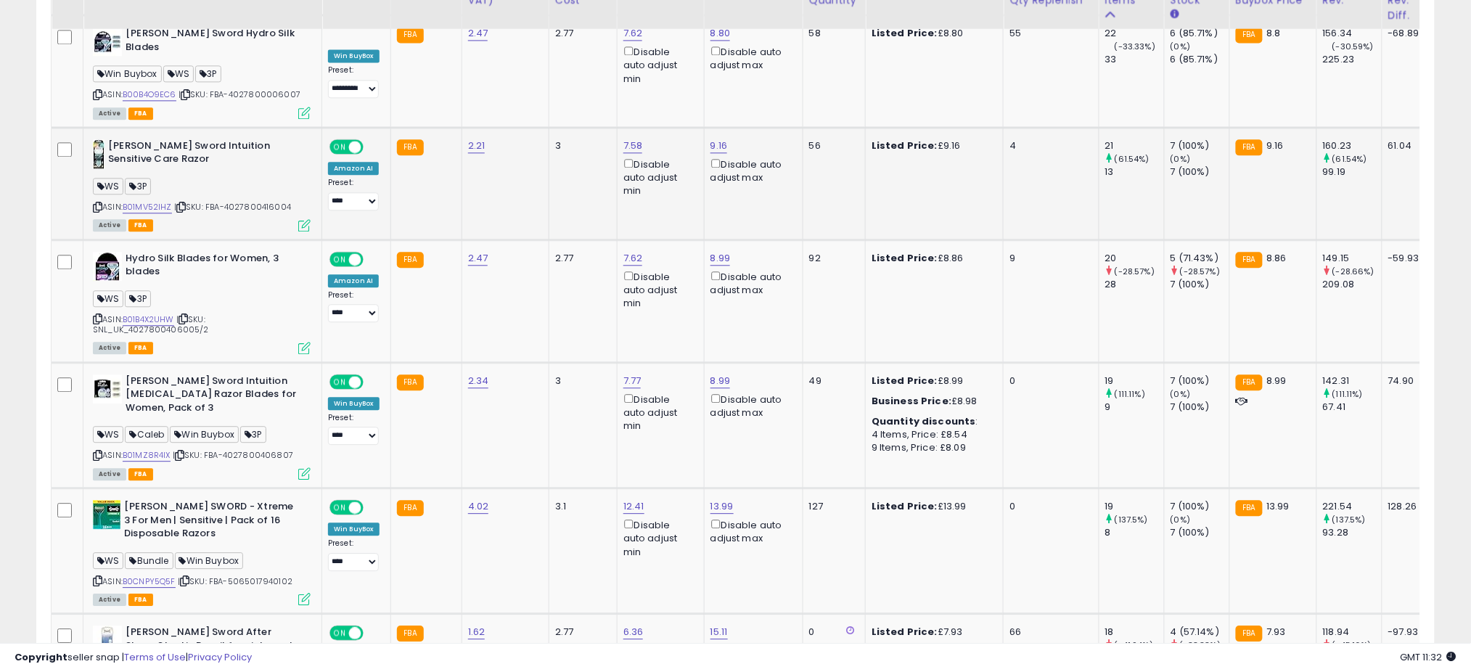
scroll to position [1139, 0]
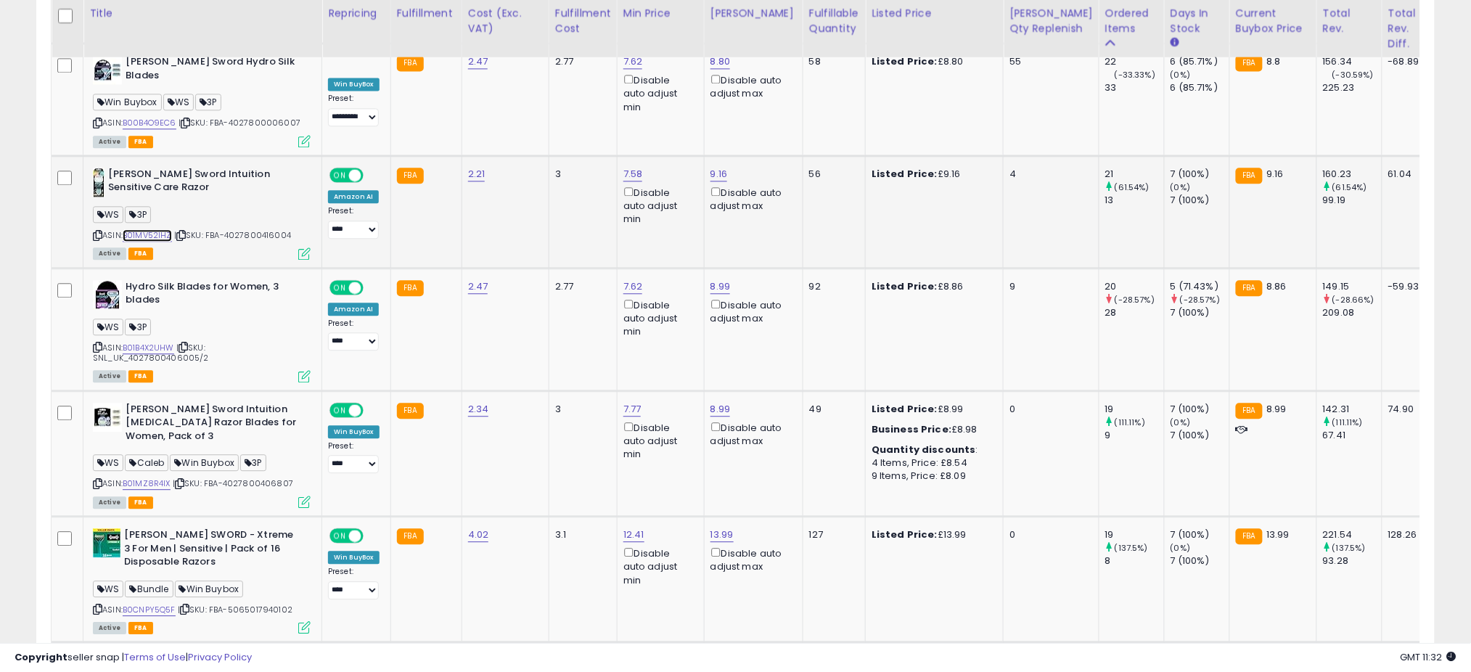
click at [148, 229] on link "B01MV52IHZ" at bounding box center [147, 235] width 49 height 12
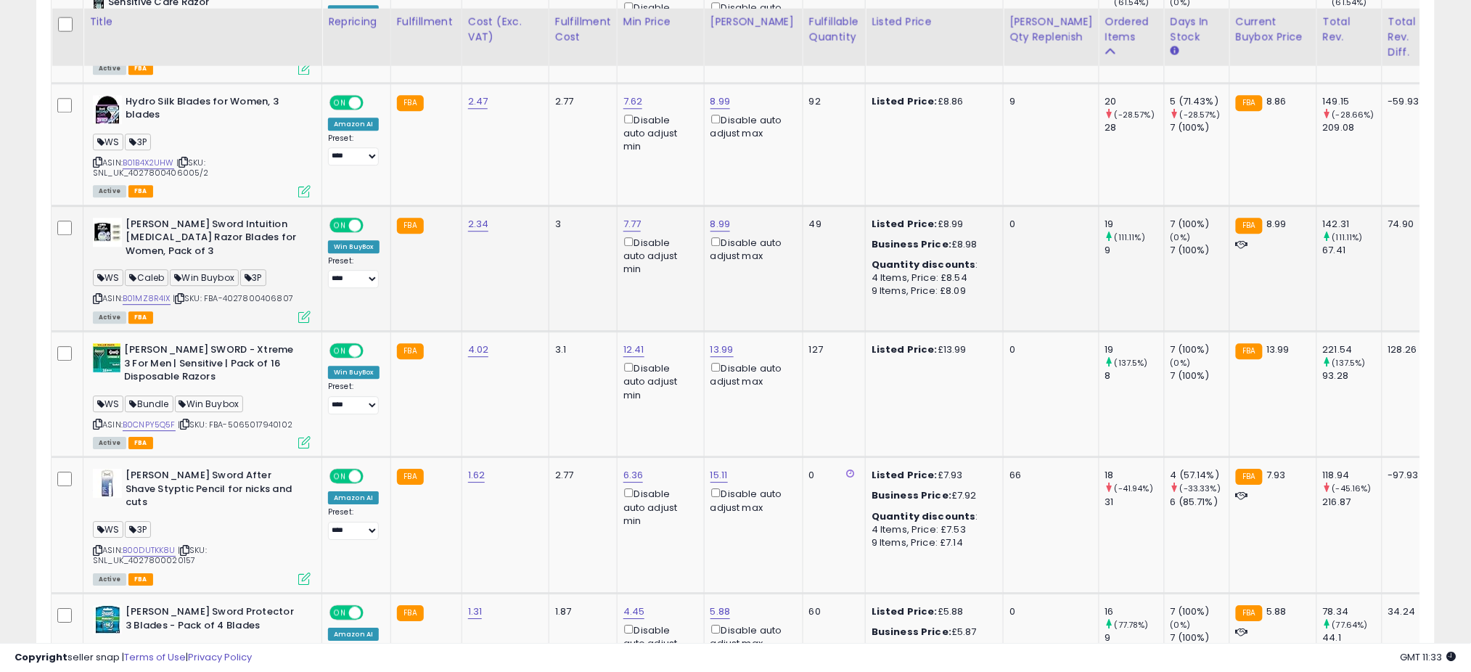
scroll to position [1332, 0]
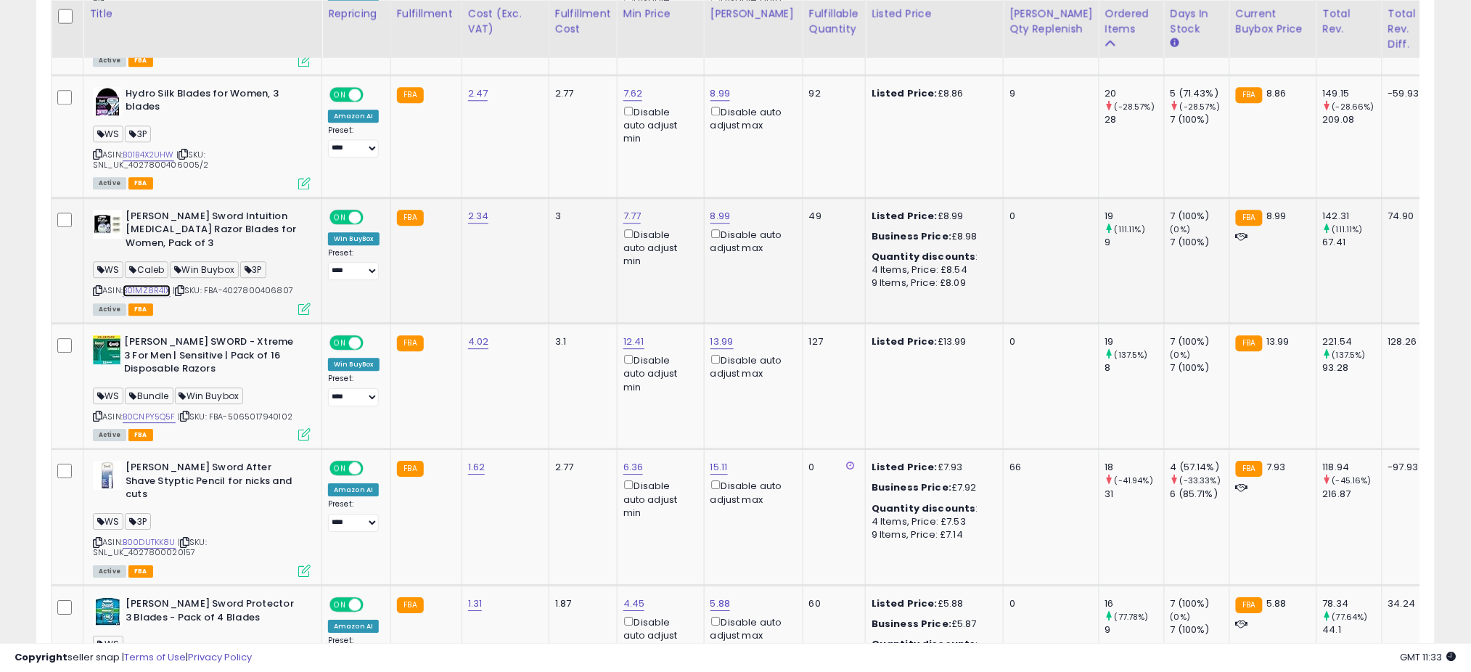
click at [159, 284] on link "B01MZ8R4IX" at bounding box center [147, 290] width 48 height 12
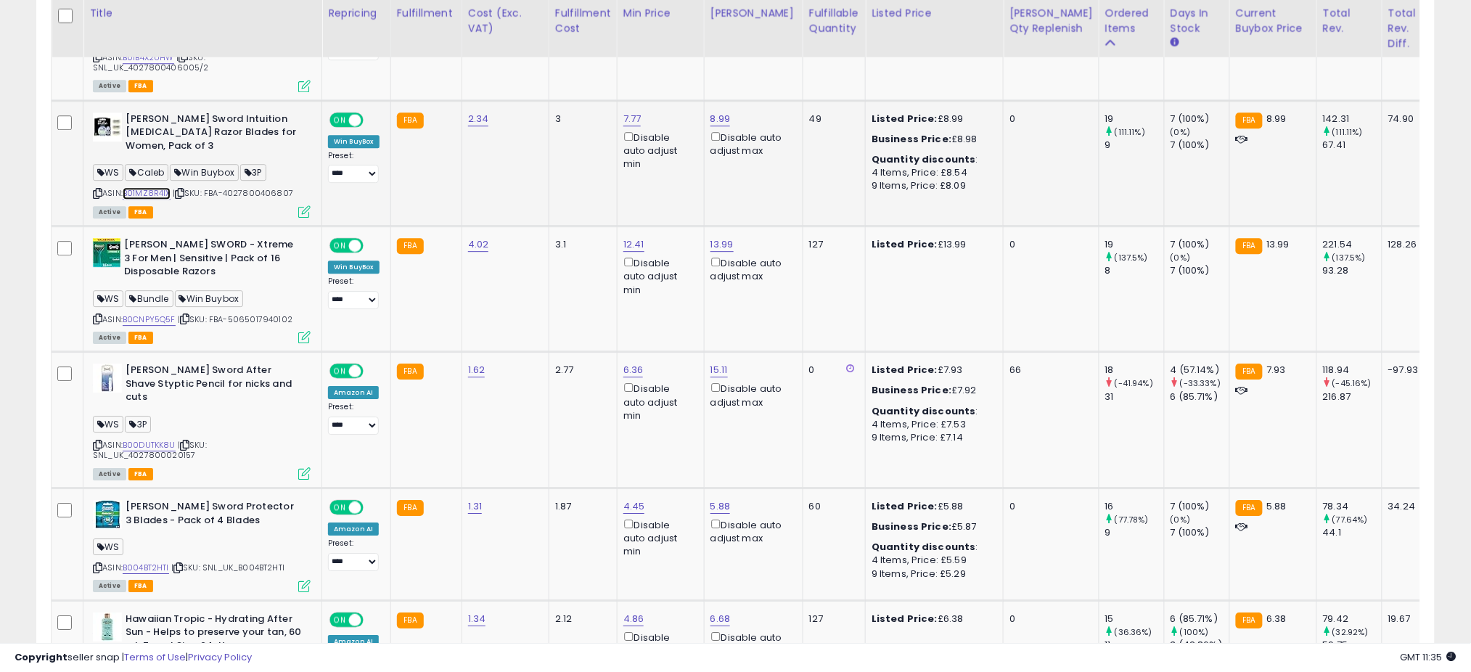
click at [155, 187] on link "B01MZ8R4IX" at bounding box center [147, 193] width 48 height 12
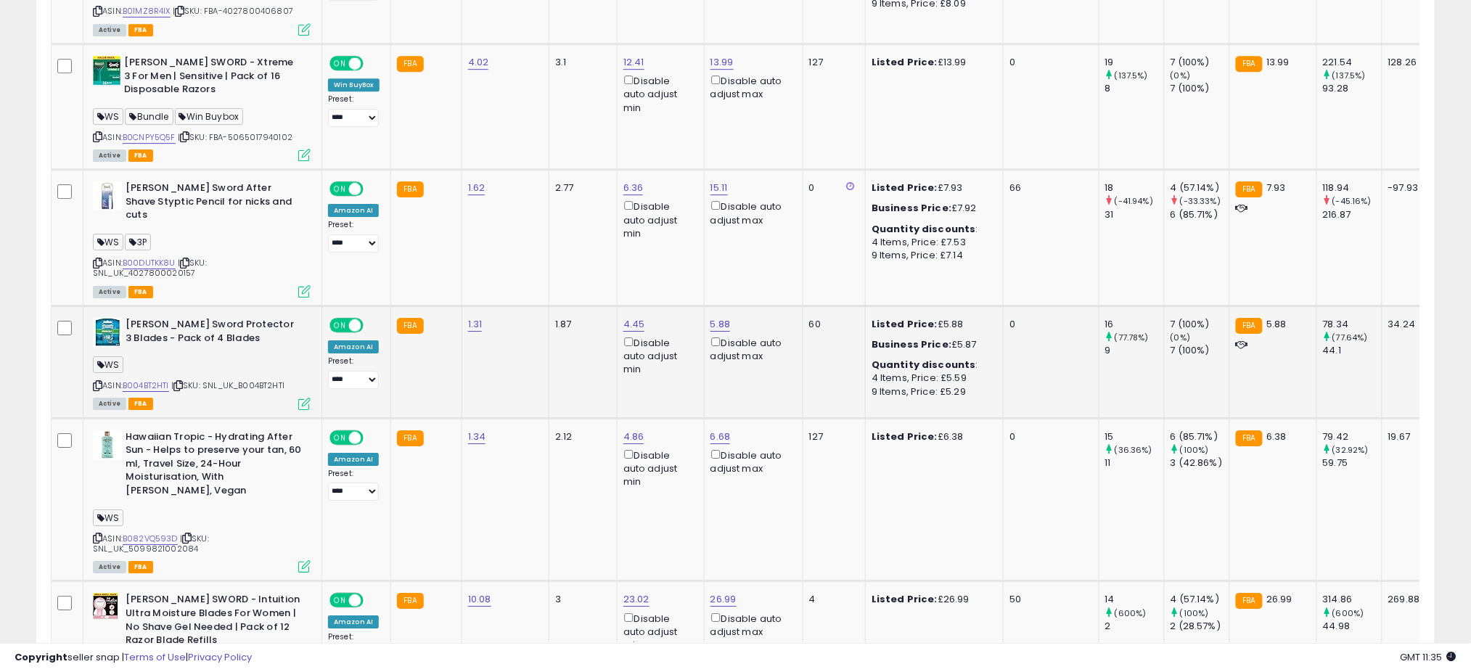
scroll to position [1622, 0]
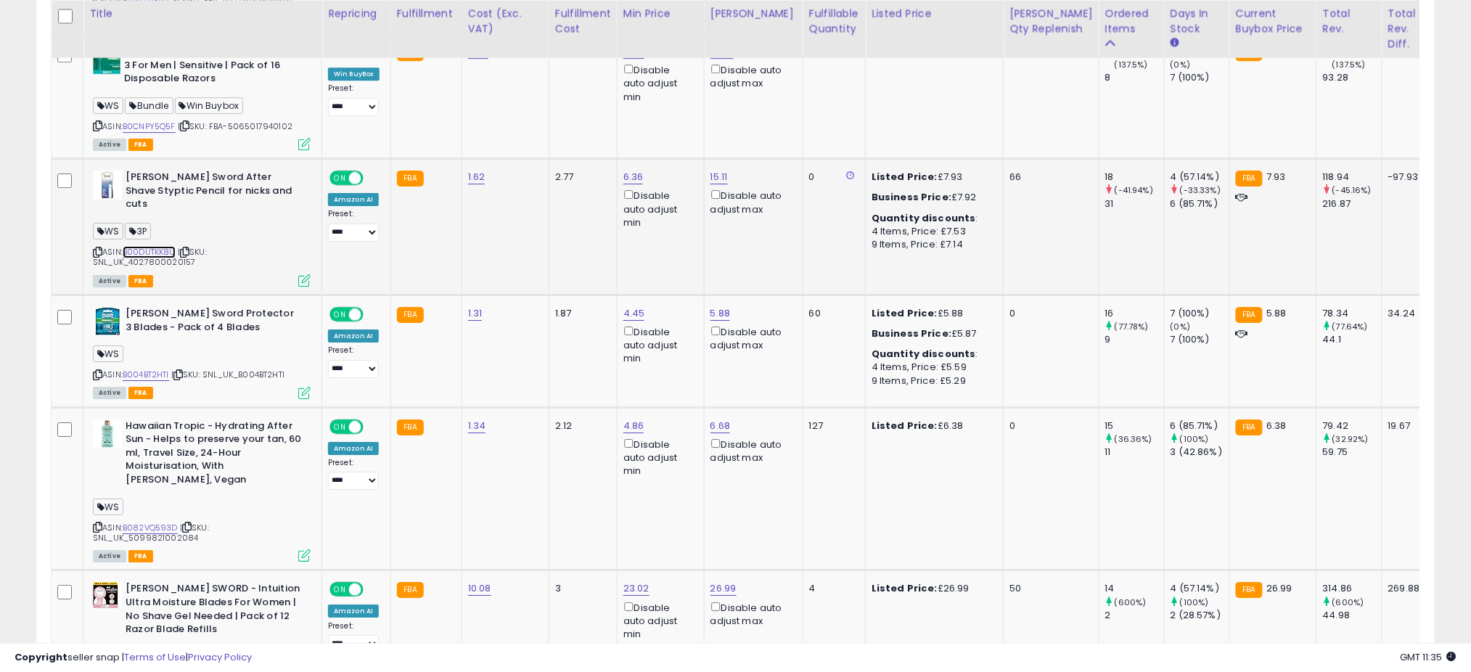
click at [165, 246] on link "B00DUTKK8U" at bounding box center [149, 252] width 53 height 12
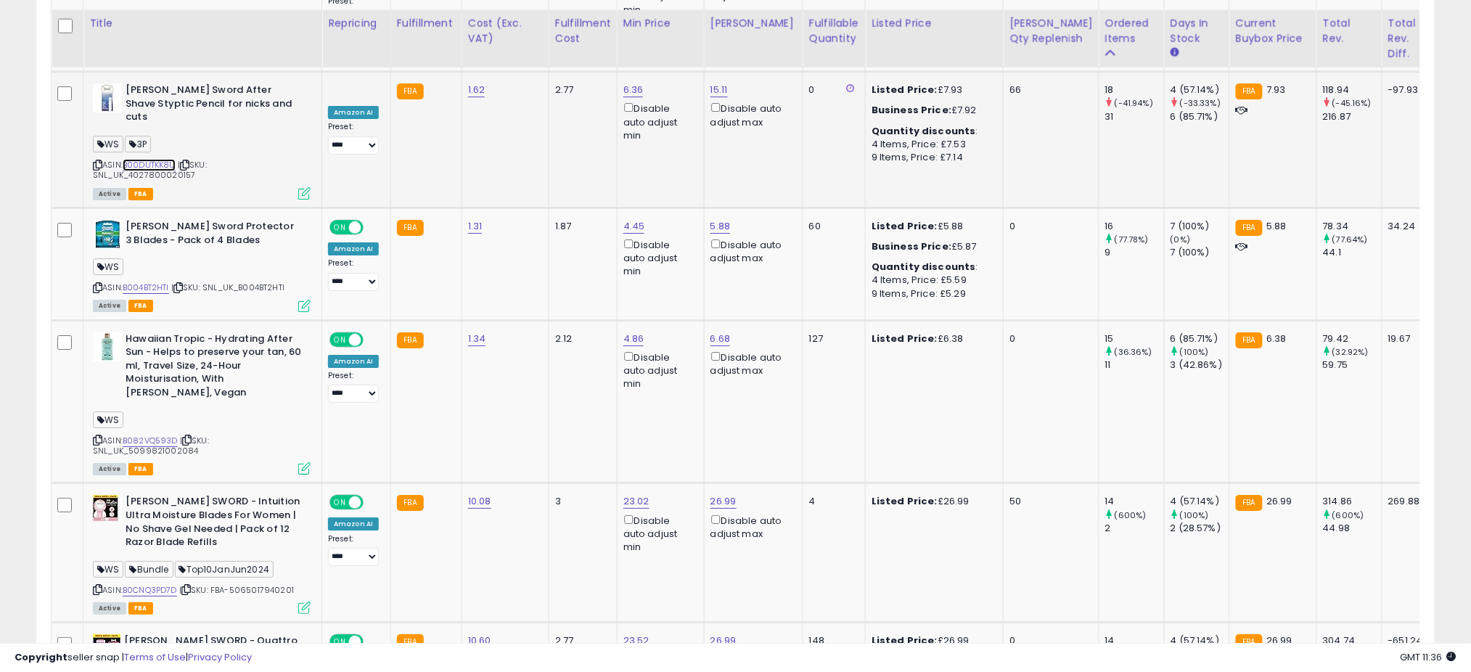
scroll to position [1719, 0]
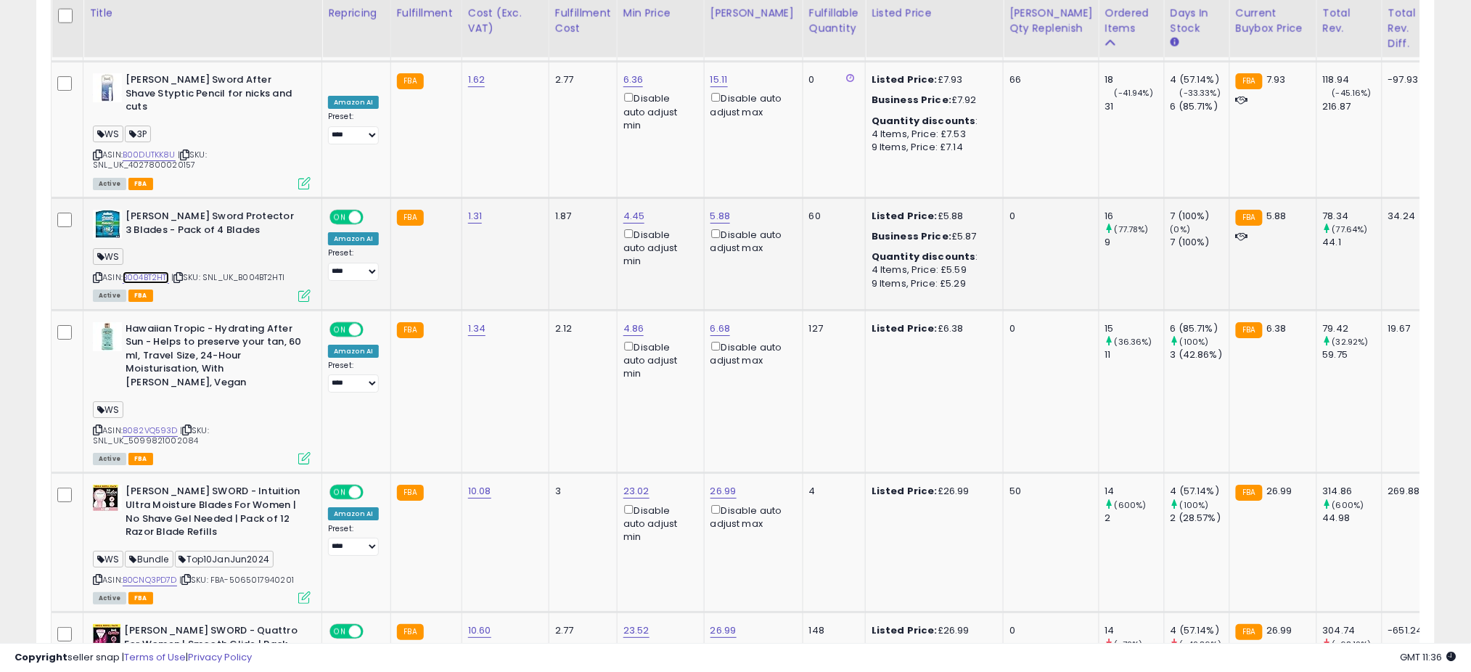
click at [163, 271] on link "B004BT2HTI" at bounding box center [146, 277] width 46 height 12
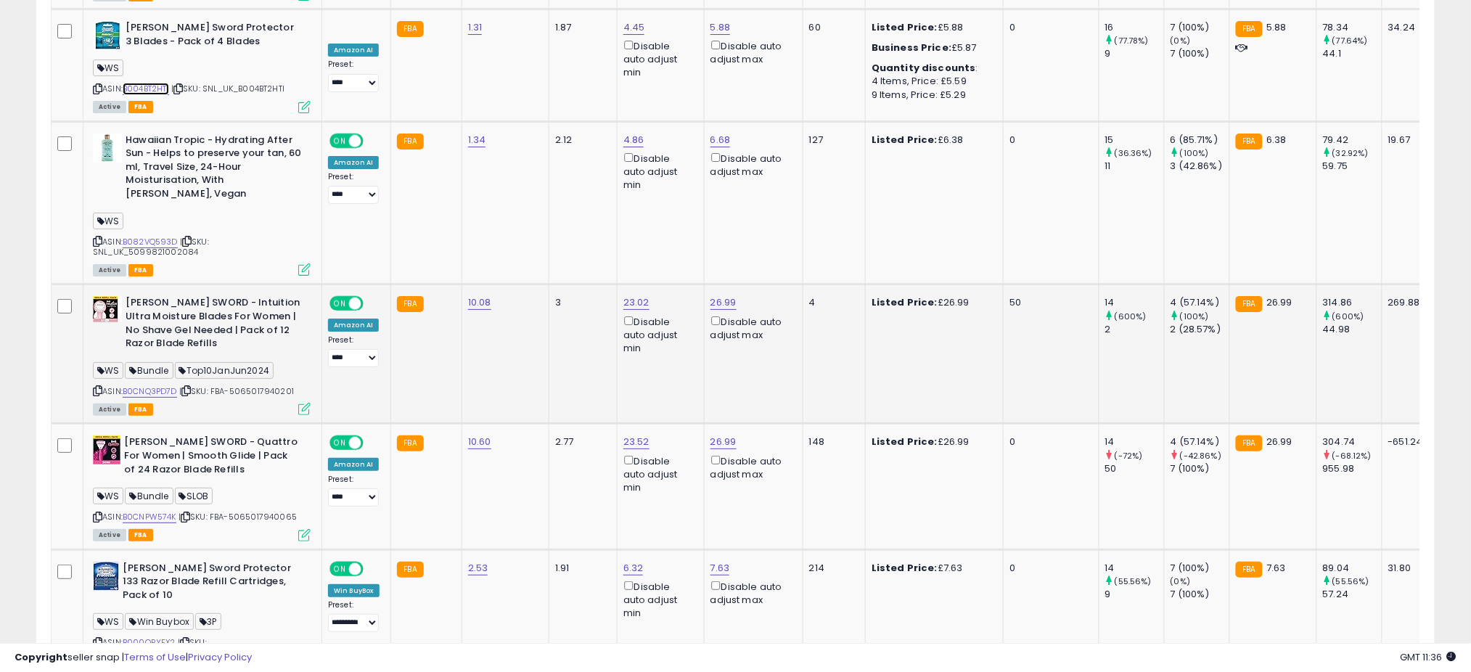
scroll to position [2009, 0]
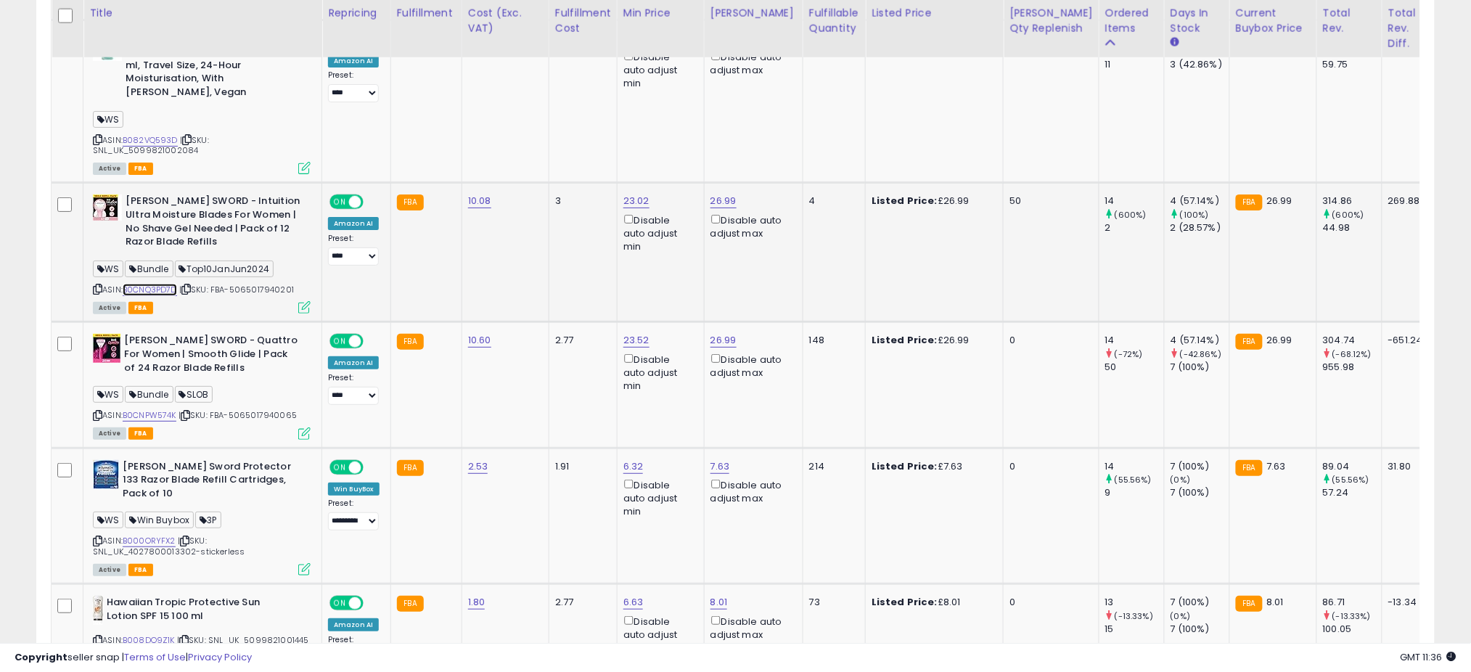
click at [168, 284] on link "B0CNQ3PD7D" at bounding box center [150, 290] width 54 height 12
click at [147, 284] on link "B0CNQ3PD7D" at bounding box center [150, 290] width 54 height 12
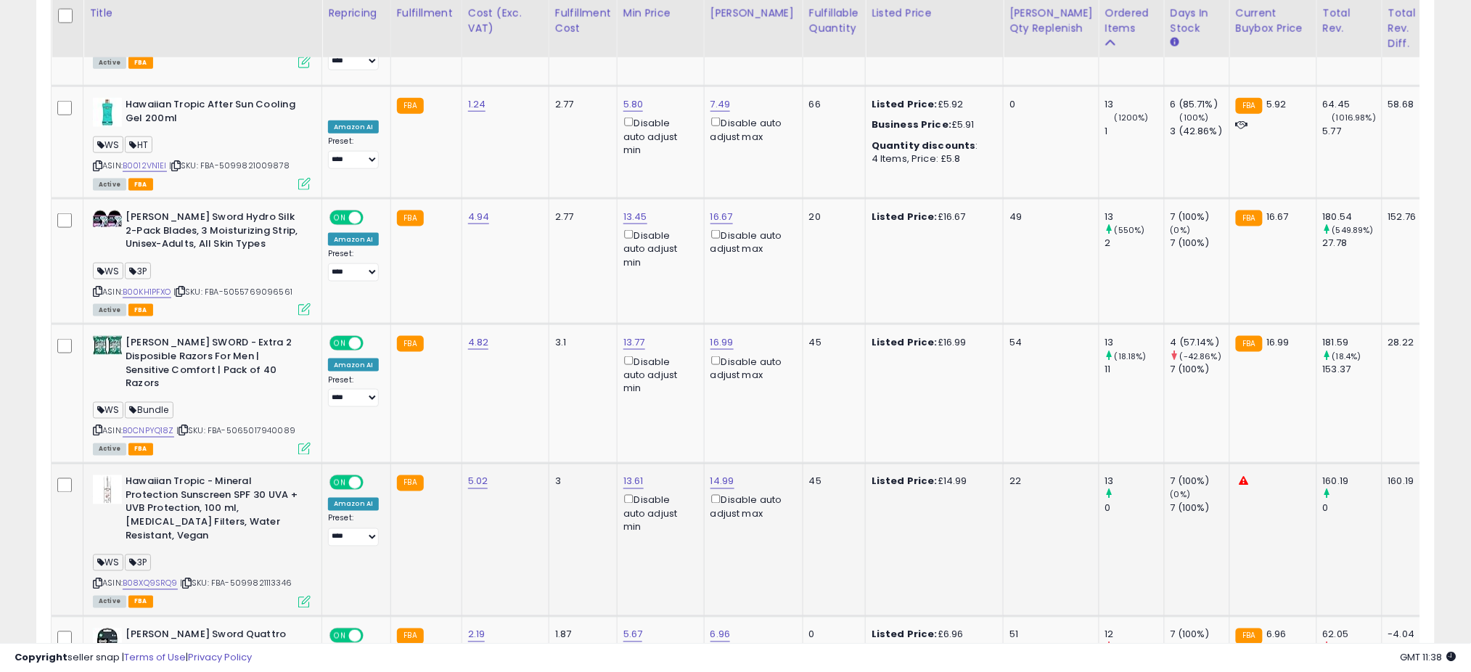
scroll to position [2590, 0]
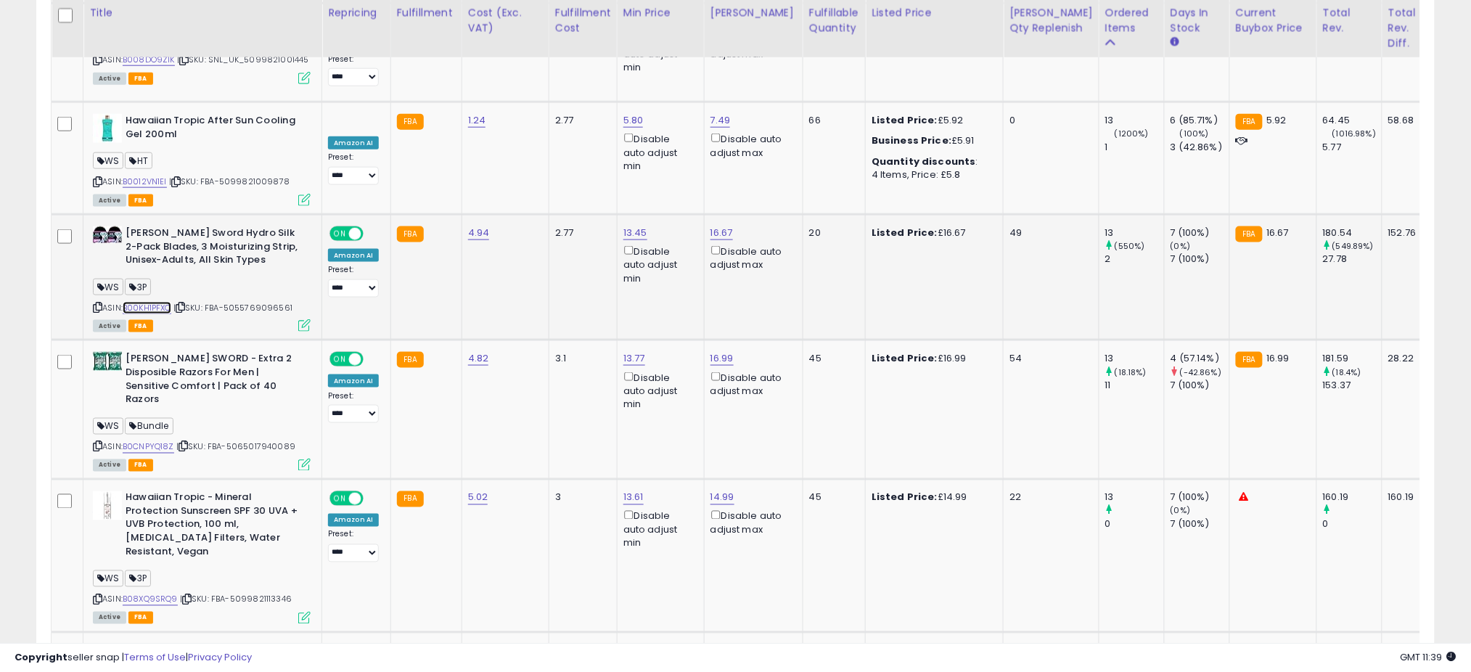
drag, startPoint x: 138, startPoint y: 222, endPoint x: 148, endPoint y: 222, distance: 10.2
click at [138, 302] on link "B00KH1PFXO" at bounding box center [147, 308] width 49 height 12
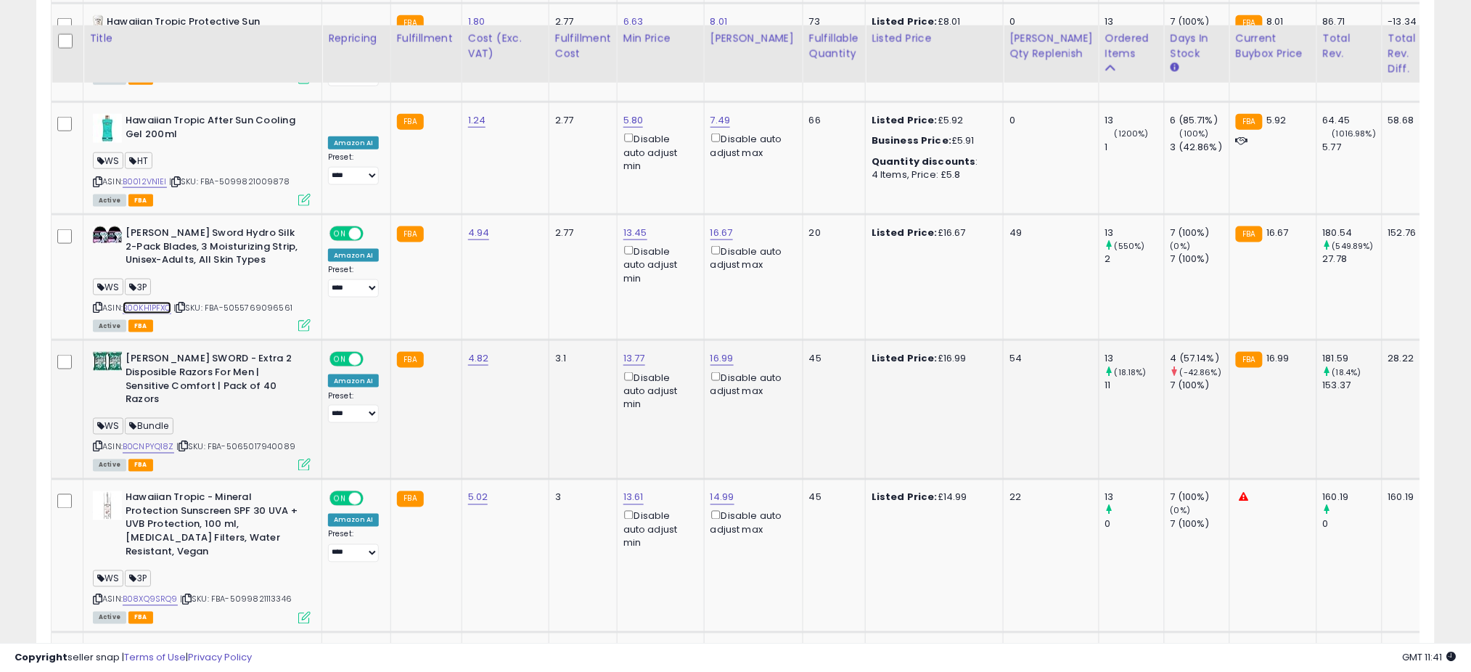
scroll to position [2783, 0]
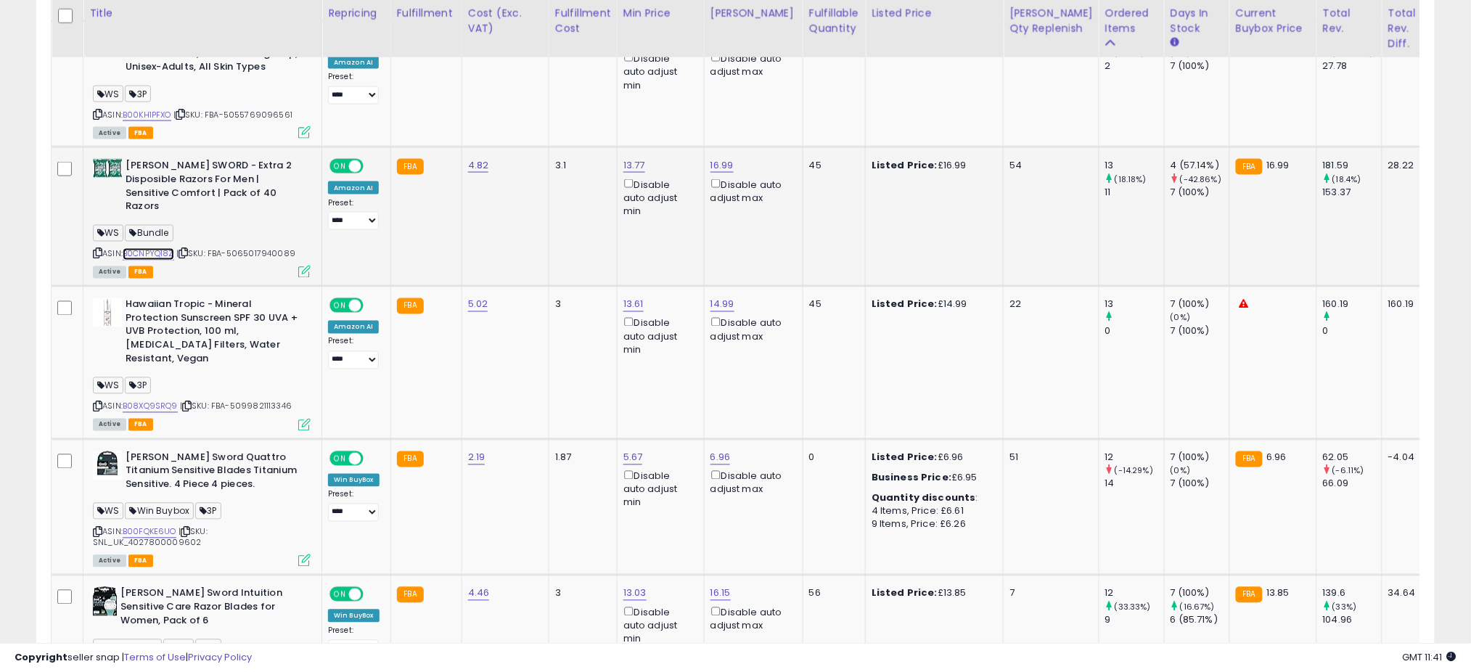
click at [157, 248] on link "B0CNPYQ18Z" at bounding box center [149, 254] width 52 height 12
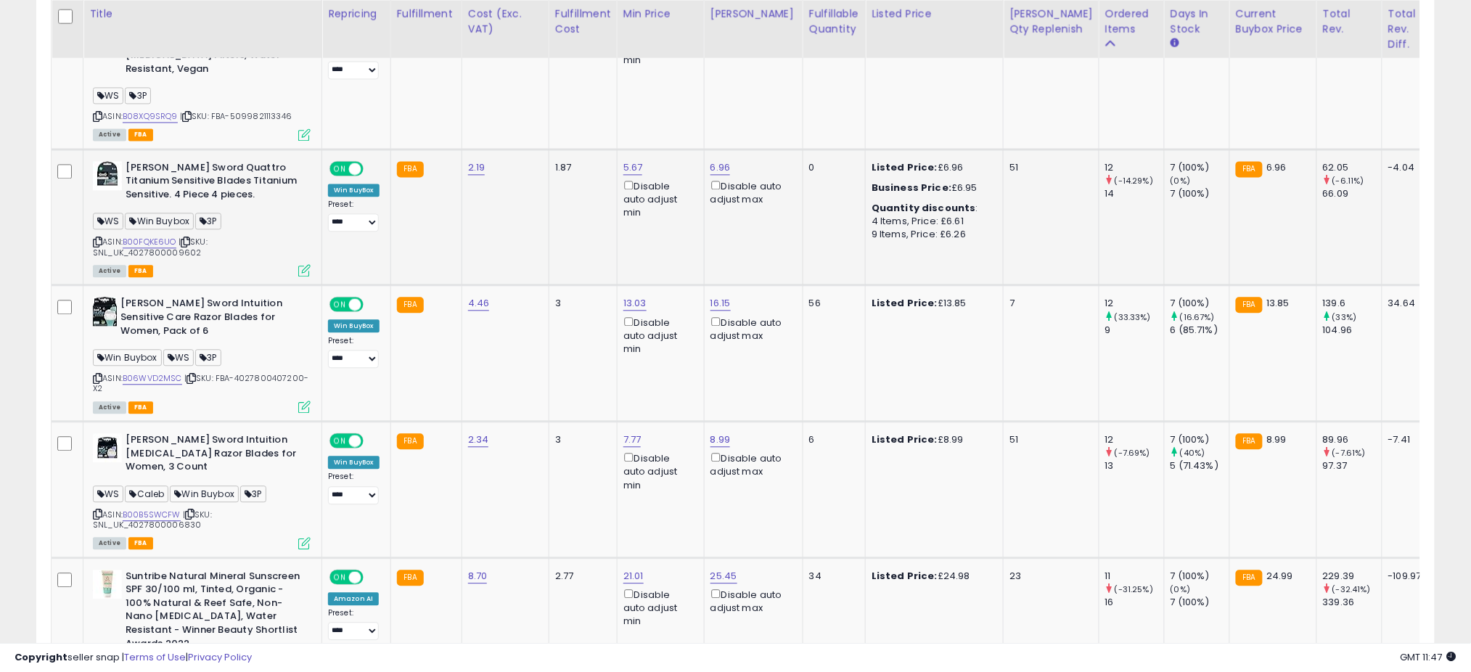
scroll to position [2977, 0]
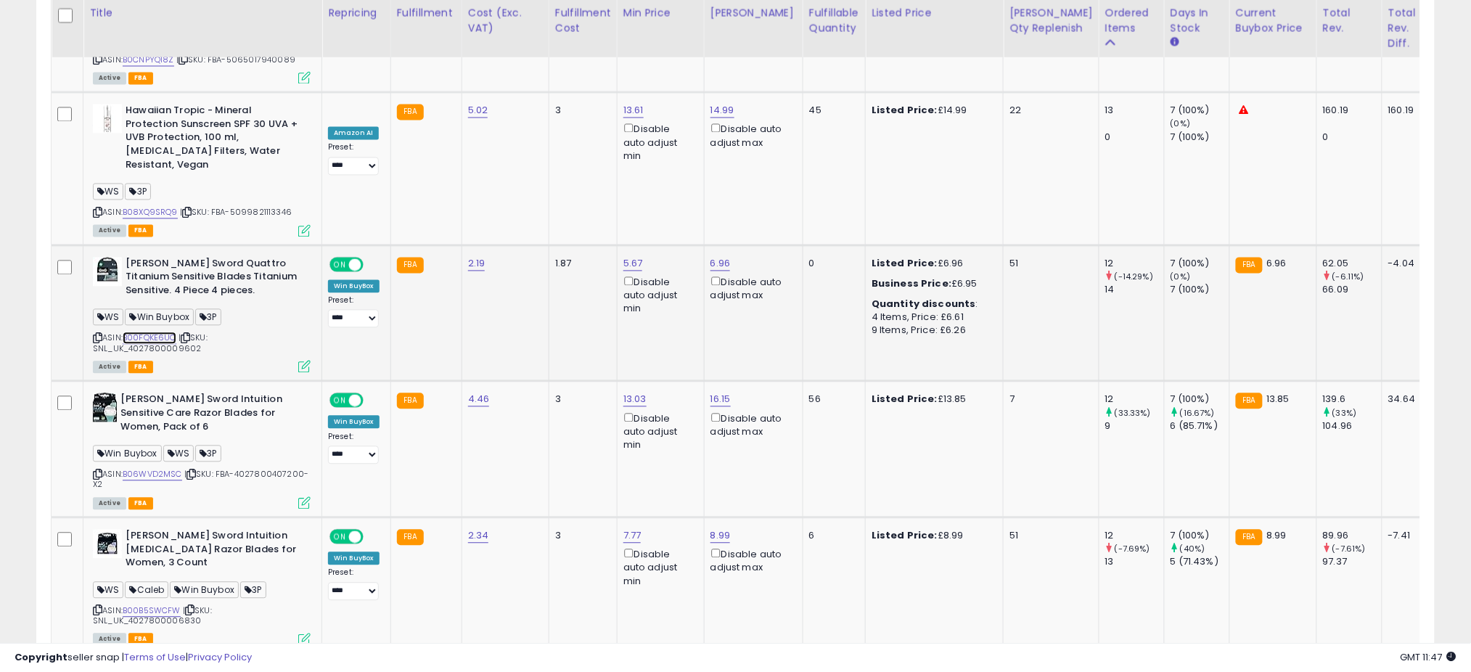
click at [152, 332] on link "B00FQKE6UO" at bounding box center [150, 338] width 54 height 12
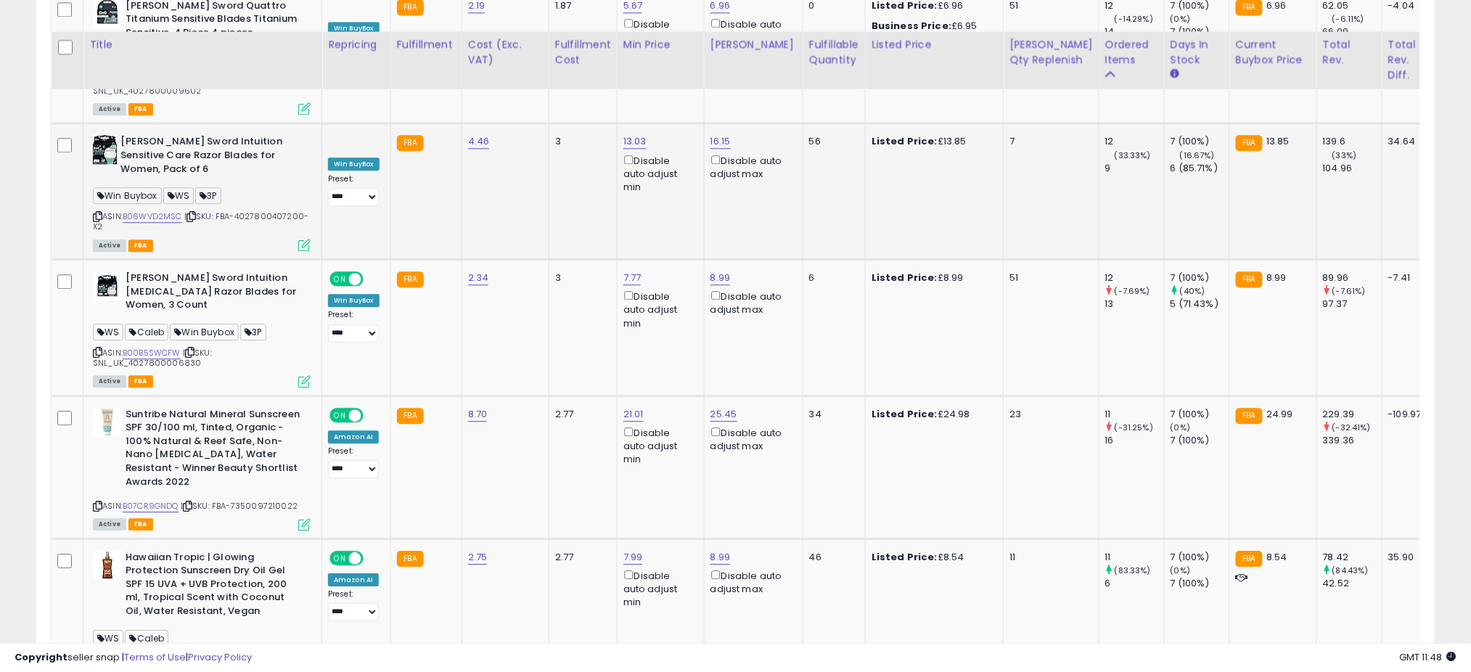
scroll to position [3267, 0]
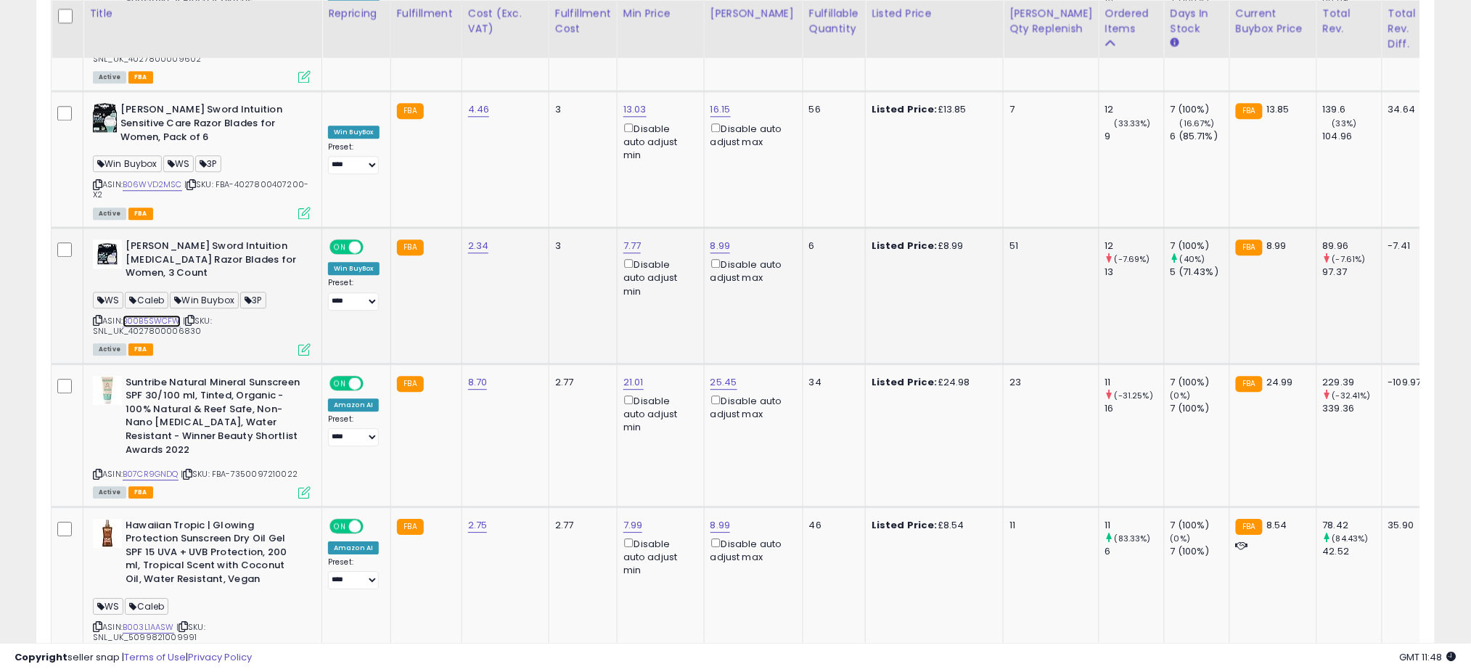
click at [156, 315] on link "B00B5SWCFW" at bounding box center [152, 321] width 58 height 12
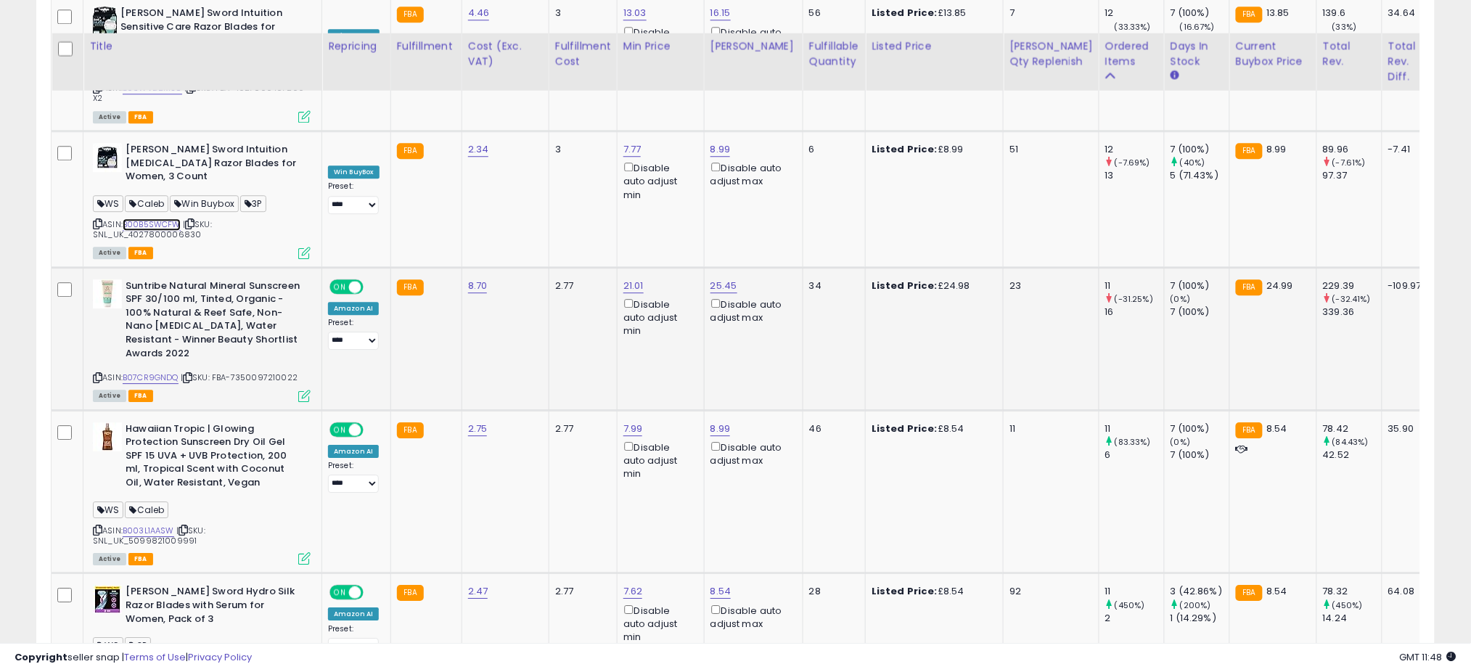
scroll to position [3414, 0]
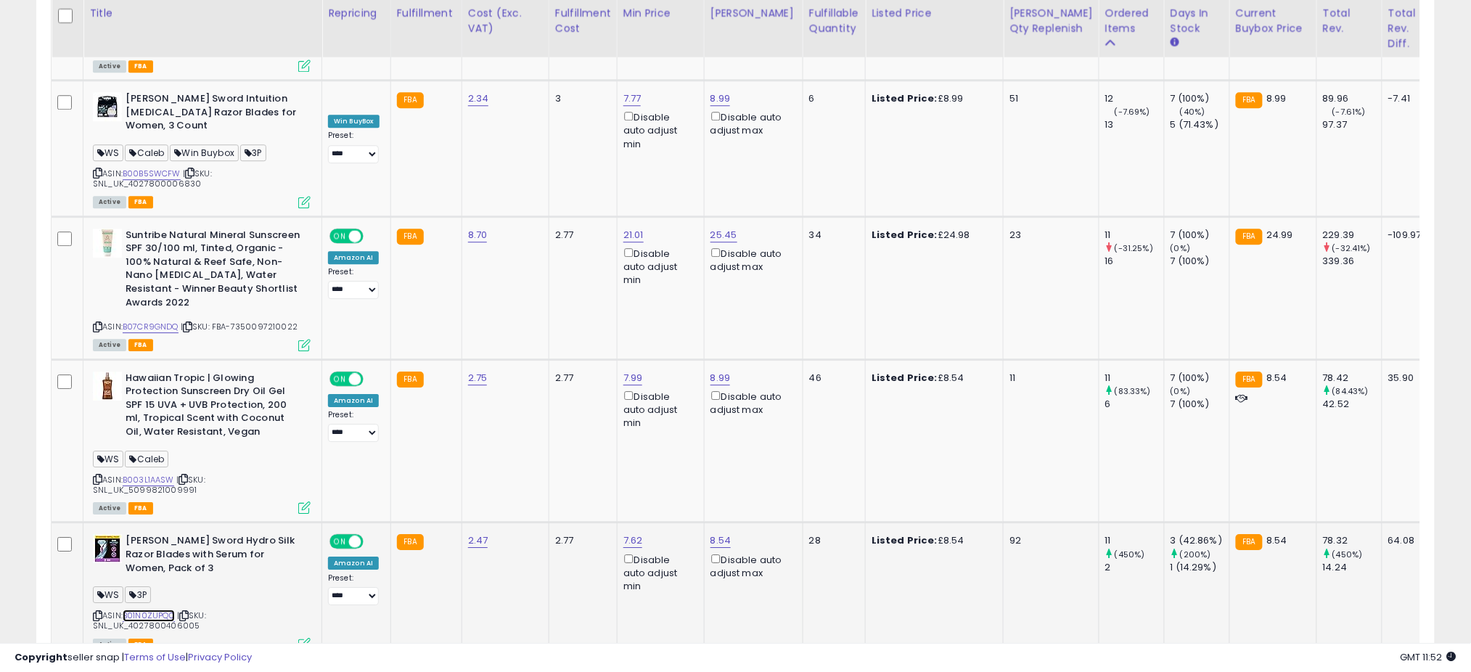
click at [160, 610] on link "B01N0ZUPQ0" at bounding box center [149, 616] width 52 height 12
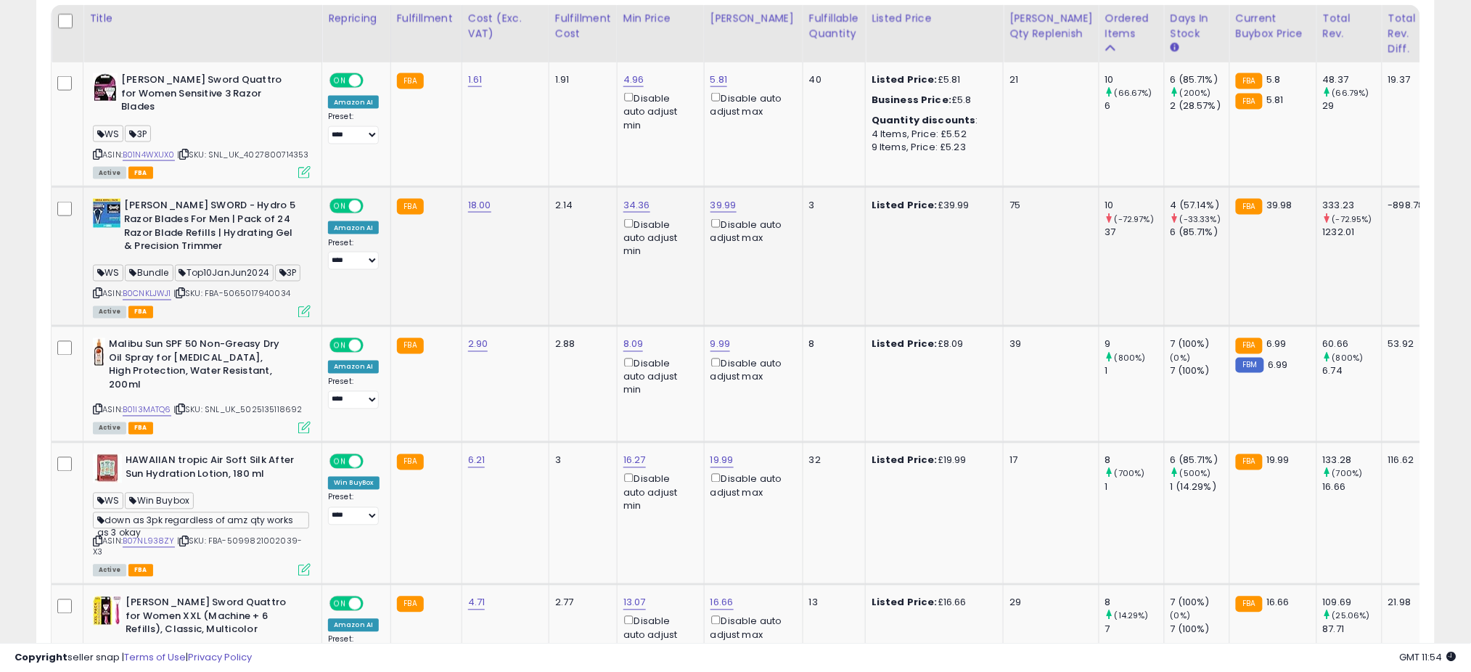
scroll to position [655, 0]
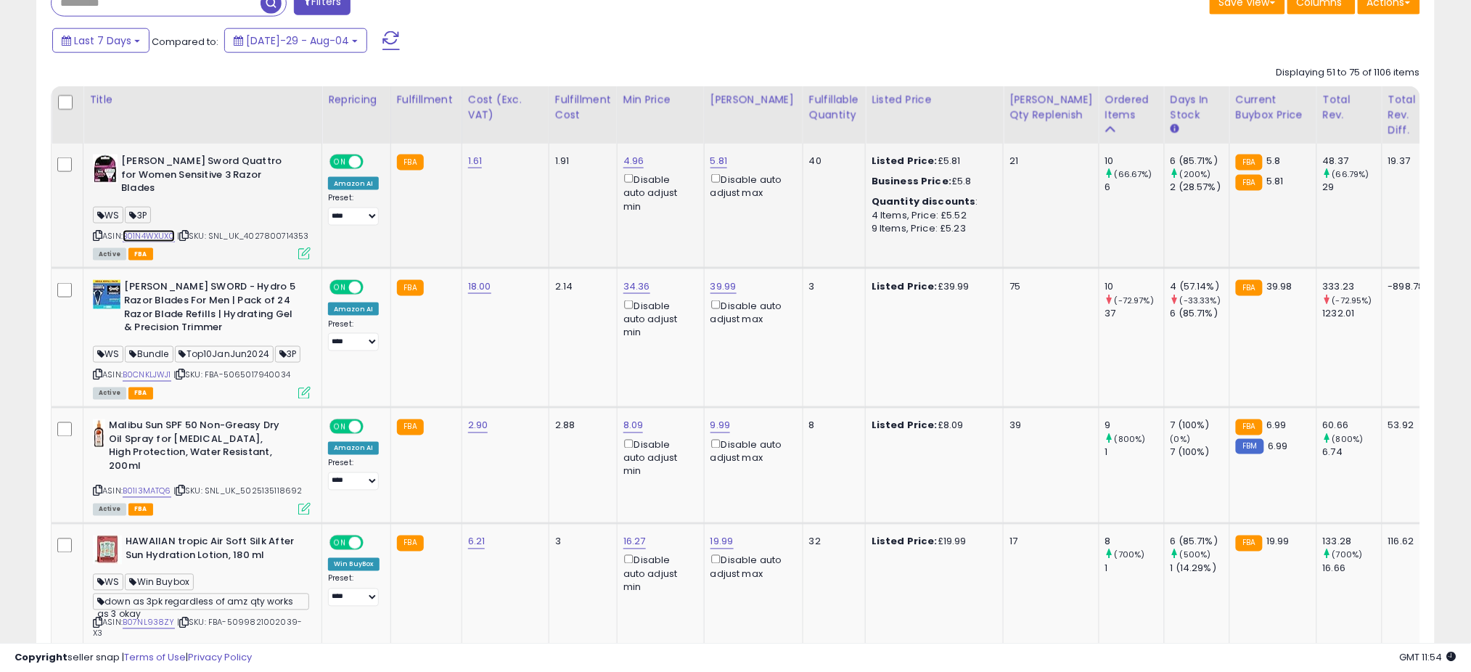
click at [164, 230] on link "B01N4WXUX0" at bounding box center [149, 236] width 52 height 12
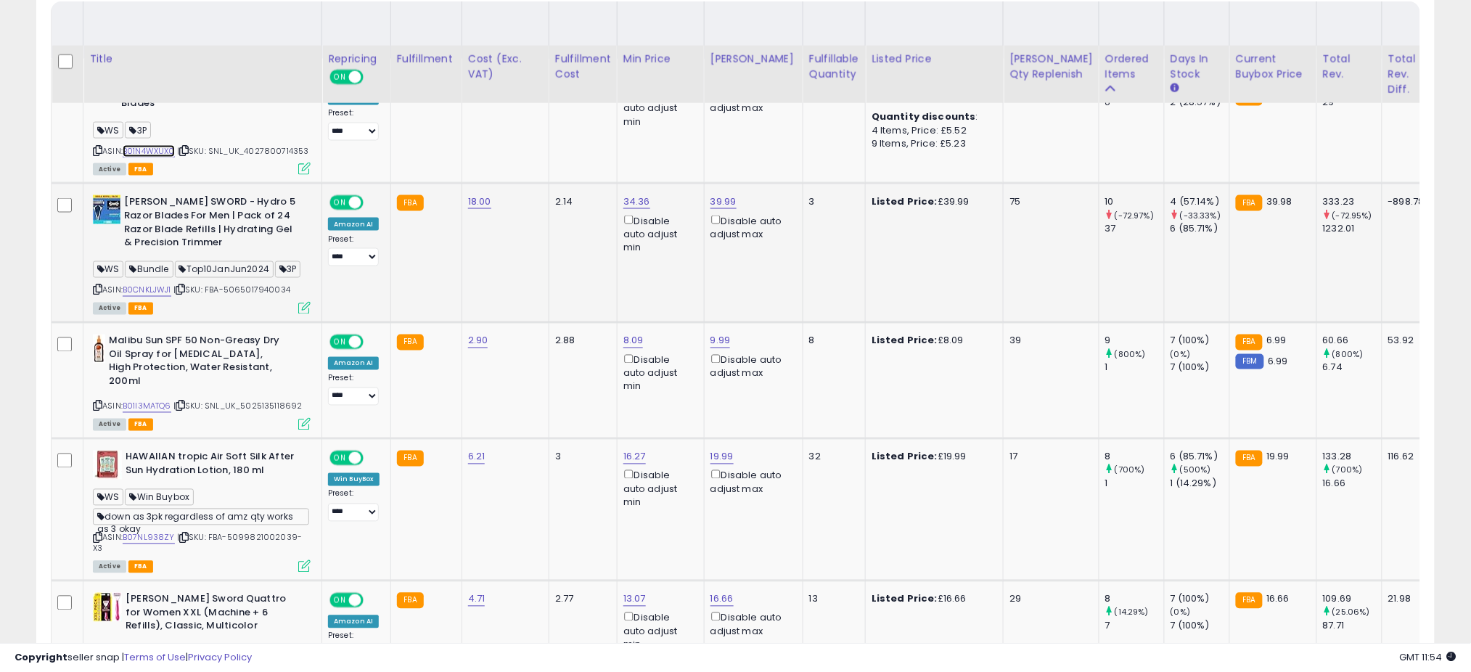
scroll to position [848, 0]
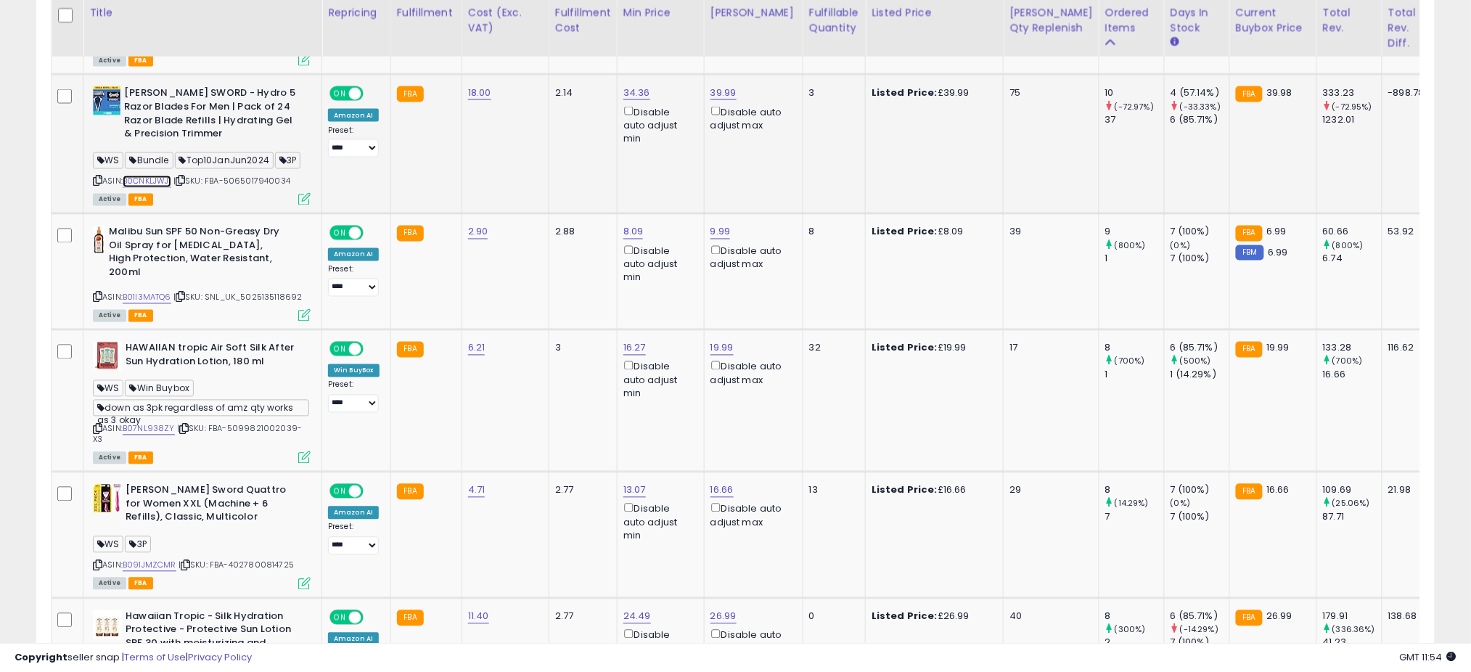
click at [153, 176] on link "B0CNKLJWJ1" at bounding box center [147, 182] width 49 height 12
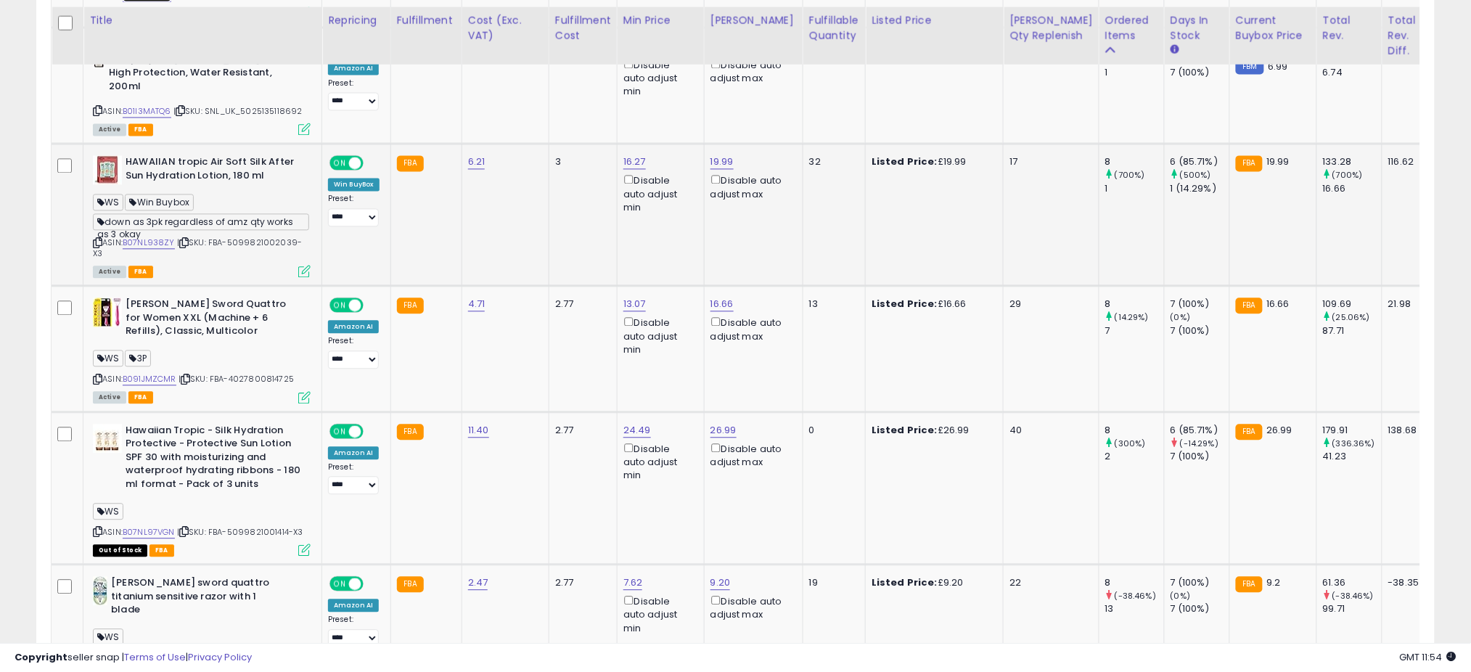
scroll to position [1041, 0]
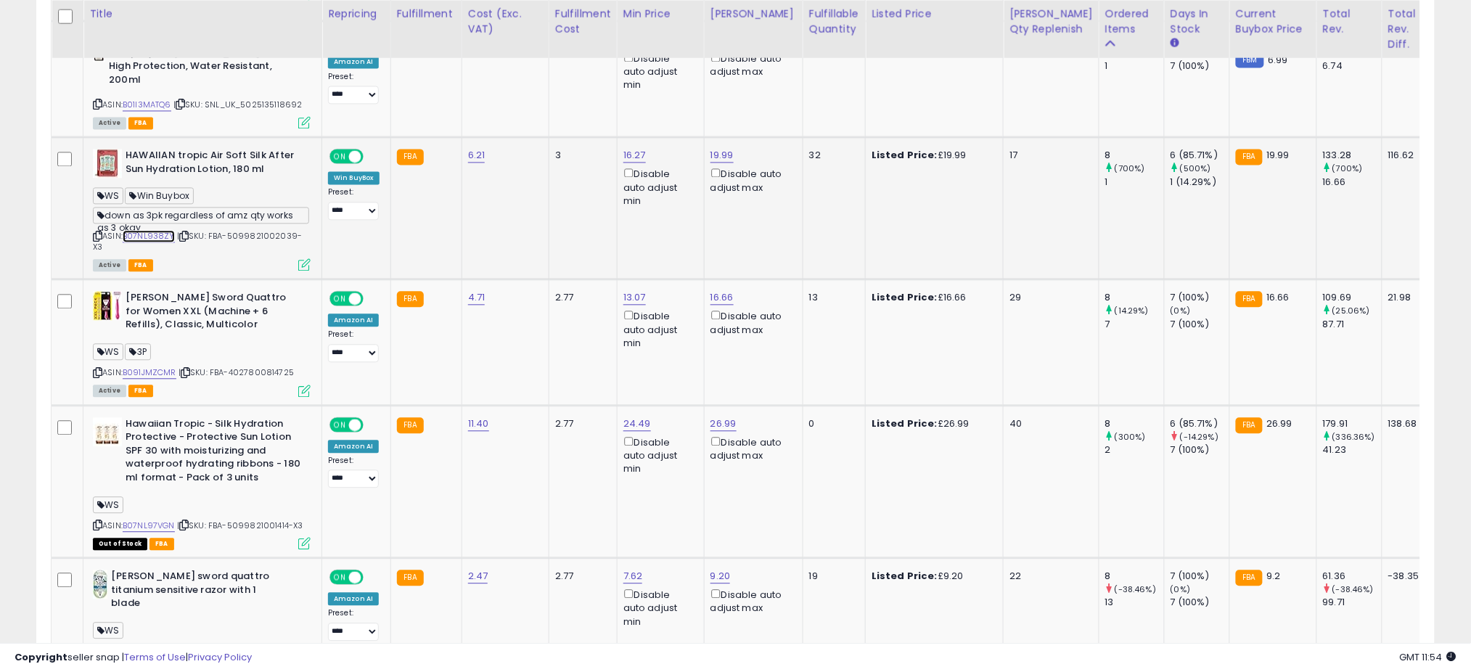
click at [142, 230] on link "B07NL938ZY" at bounding box center [149, 236] width 52 height 12
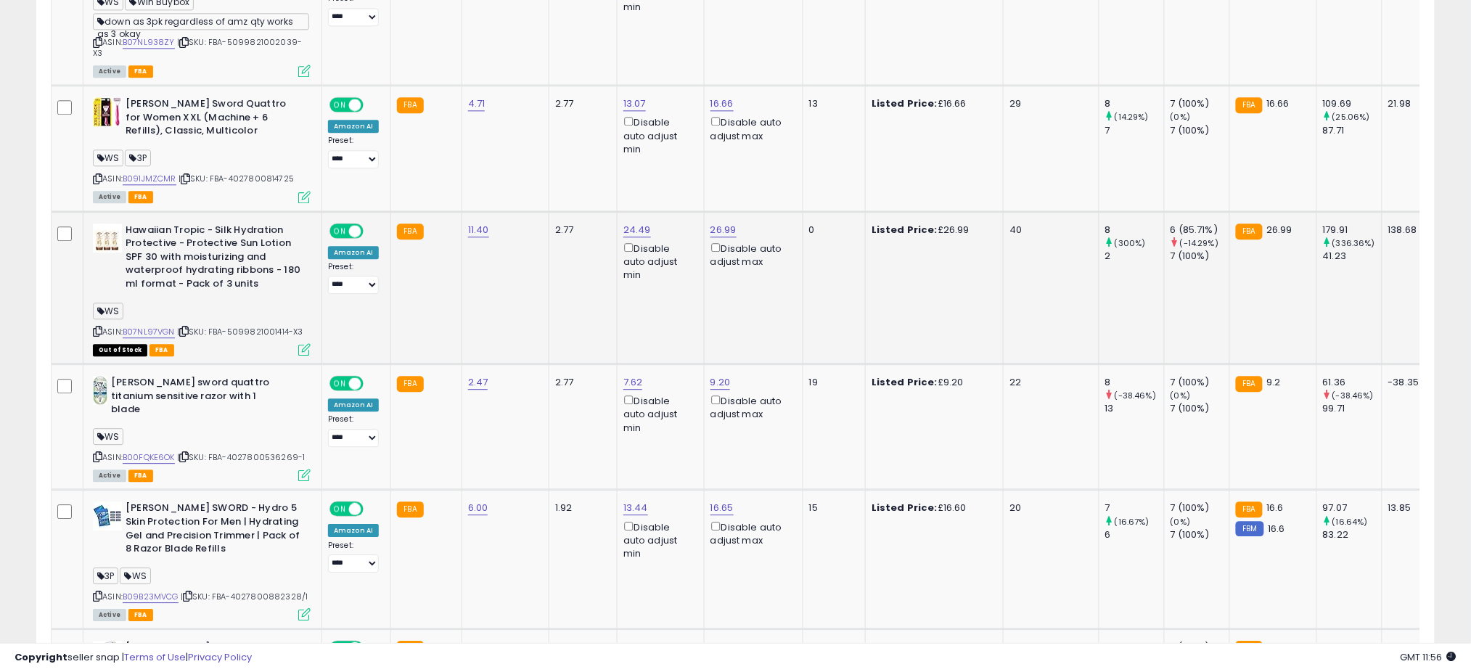
scroll to position [1139, 0]
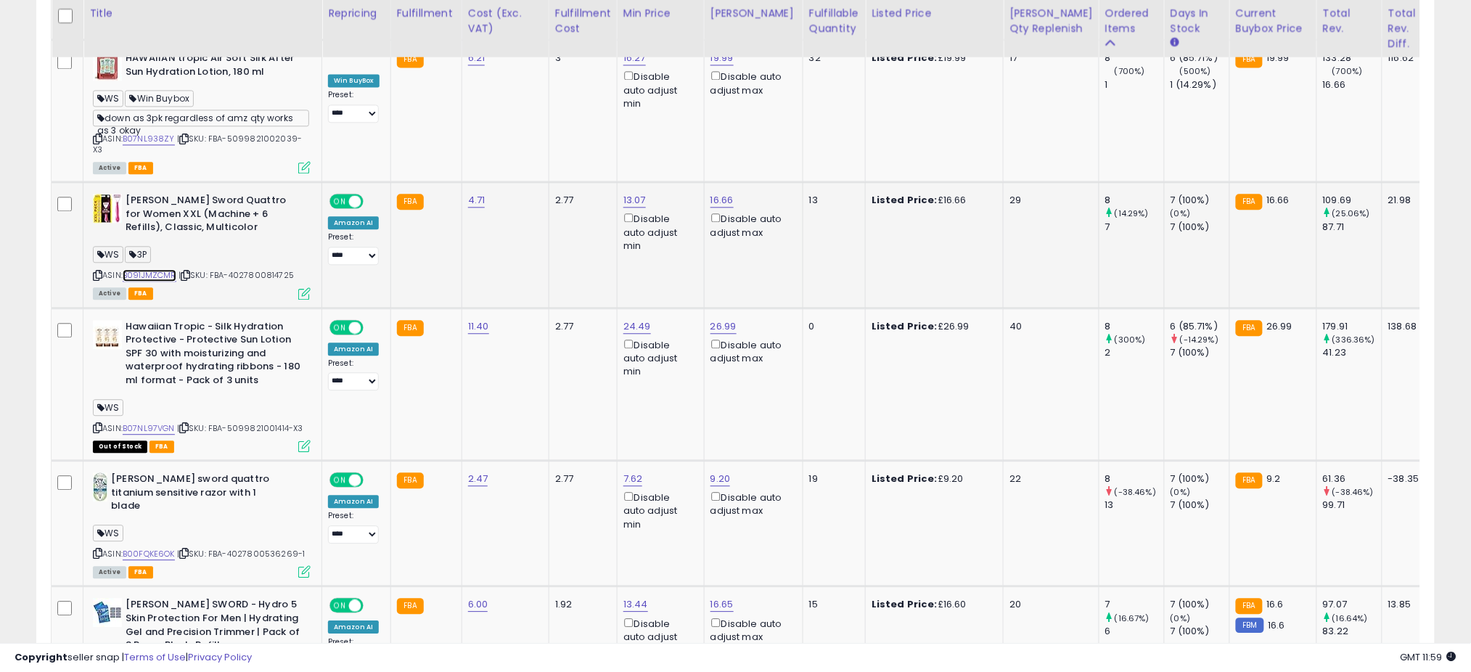
click at [144, 269] on link "B091JMZCMR" at bounding box center [150, 275] width 54 height 12
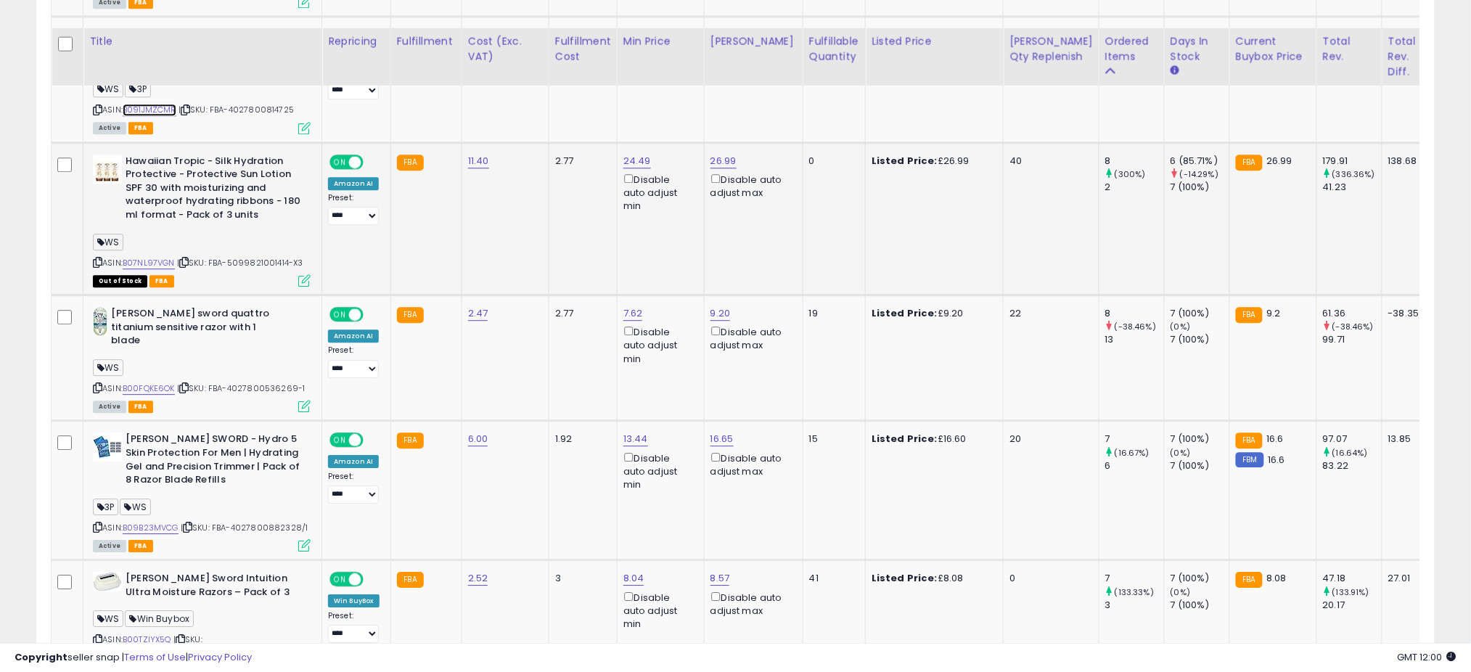
scroll to position [1332, 0]
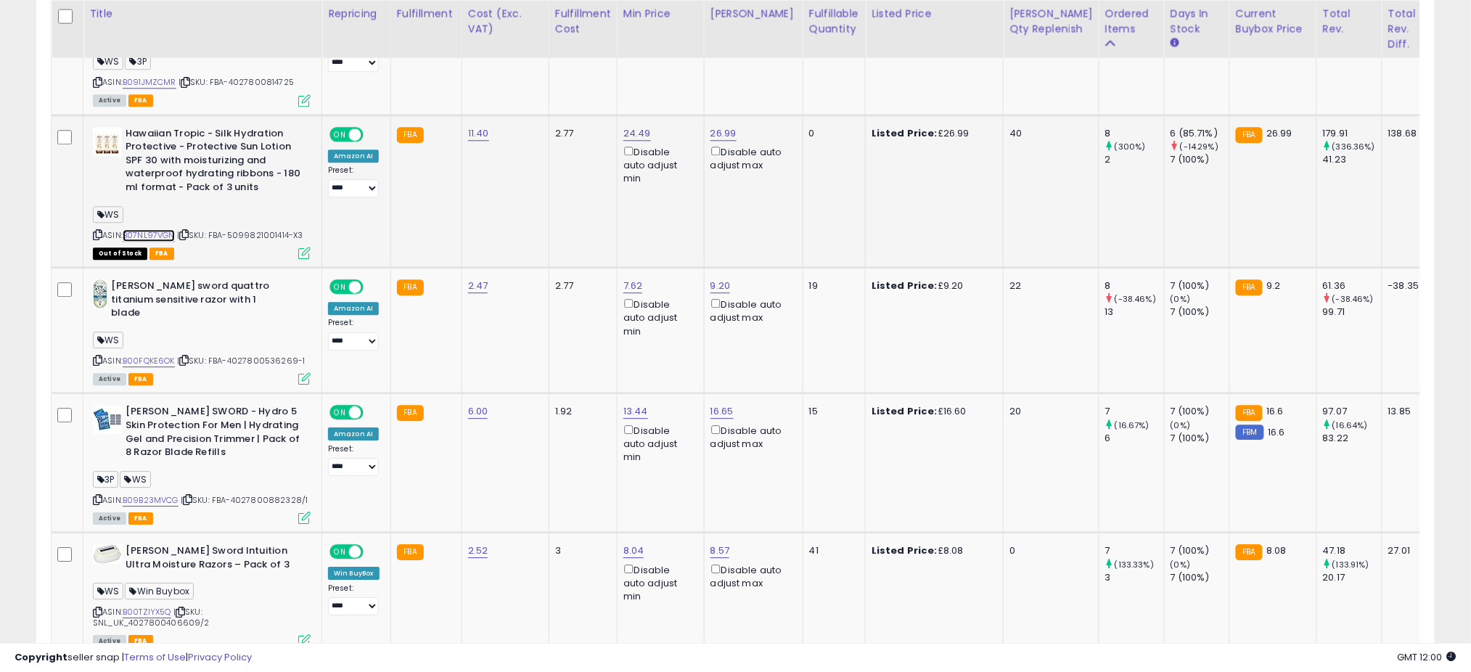
click at [142, 229] on link "B07NL97VGN" at bounding box center [149, 235] width 52 height 12
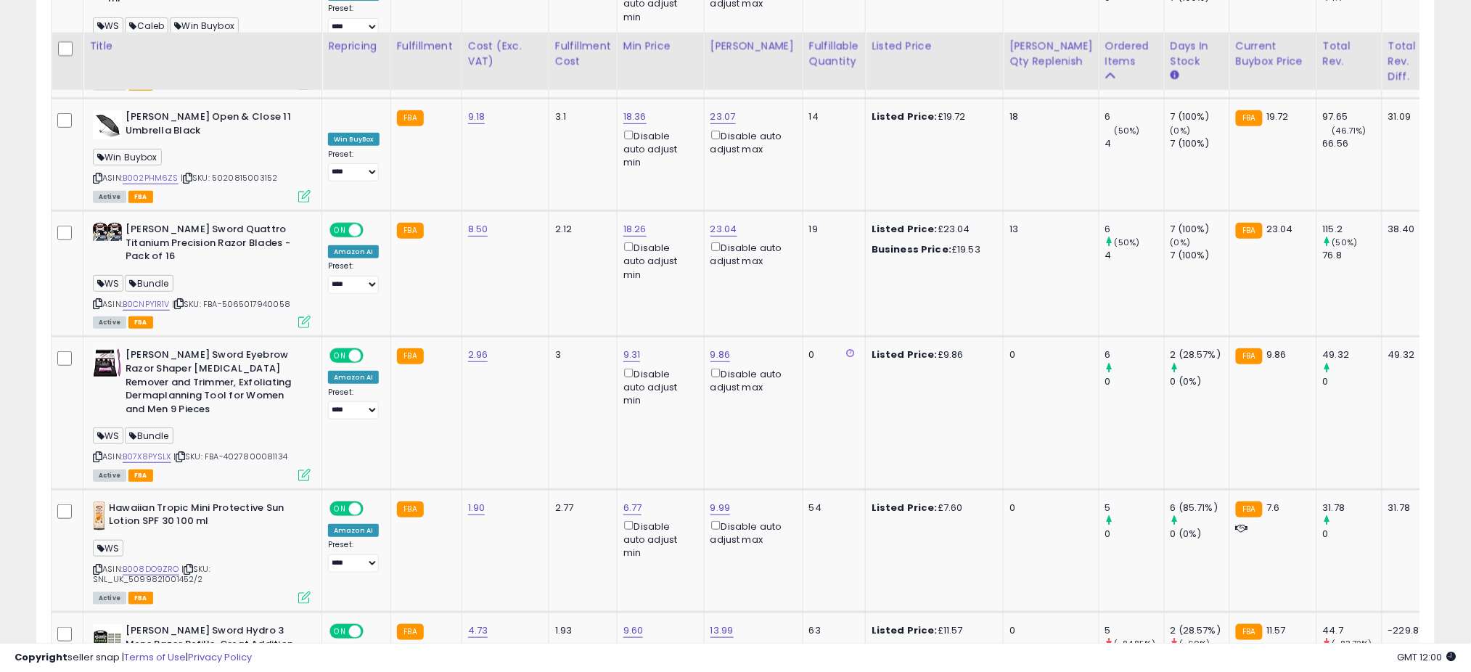
scroll to position [2203, 0]
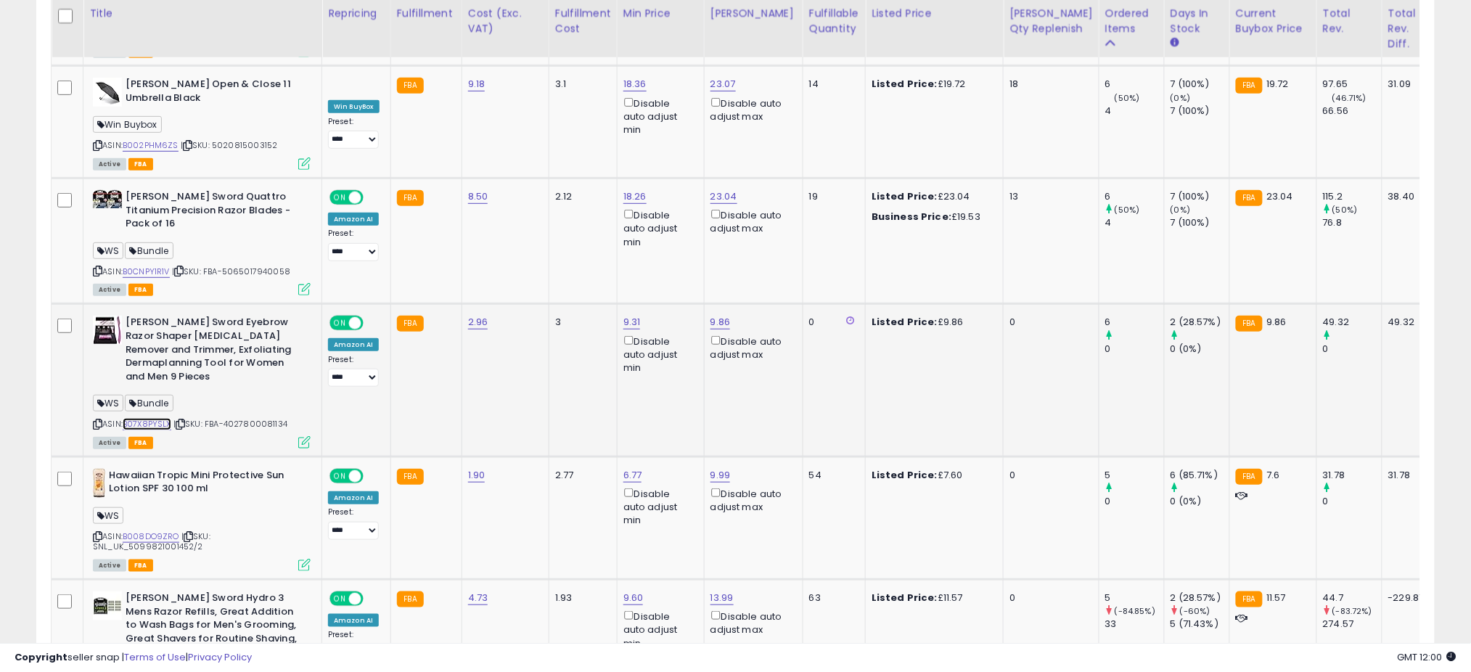
click at [156, 418] on link "B07X8PYSLX" at bounding box center [147, 424] width 49 height 12
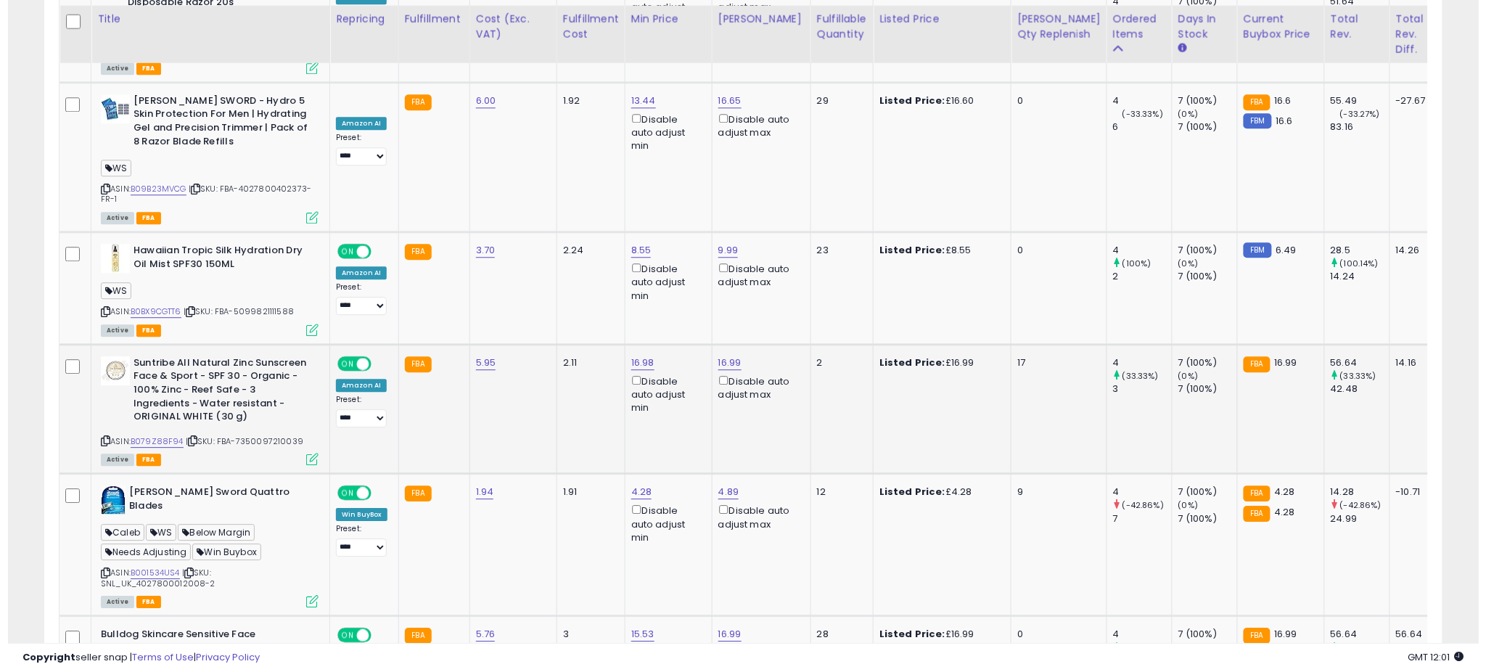
scroll to position [3364, 0]
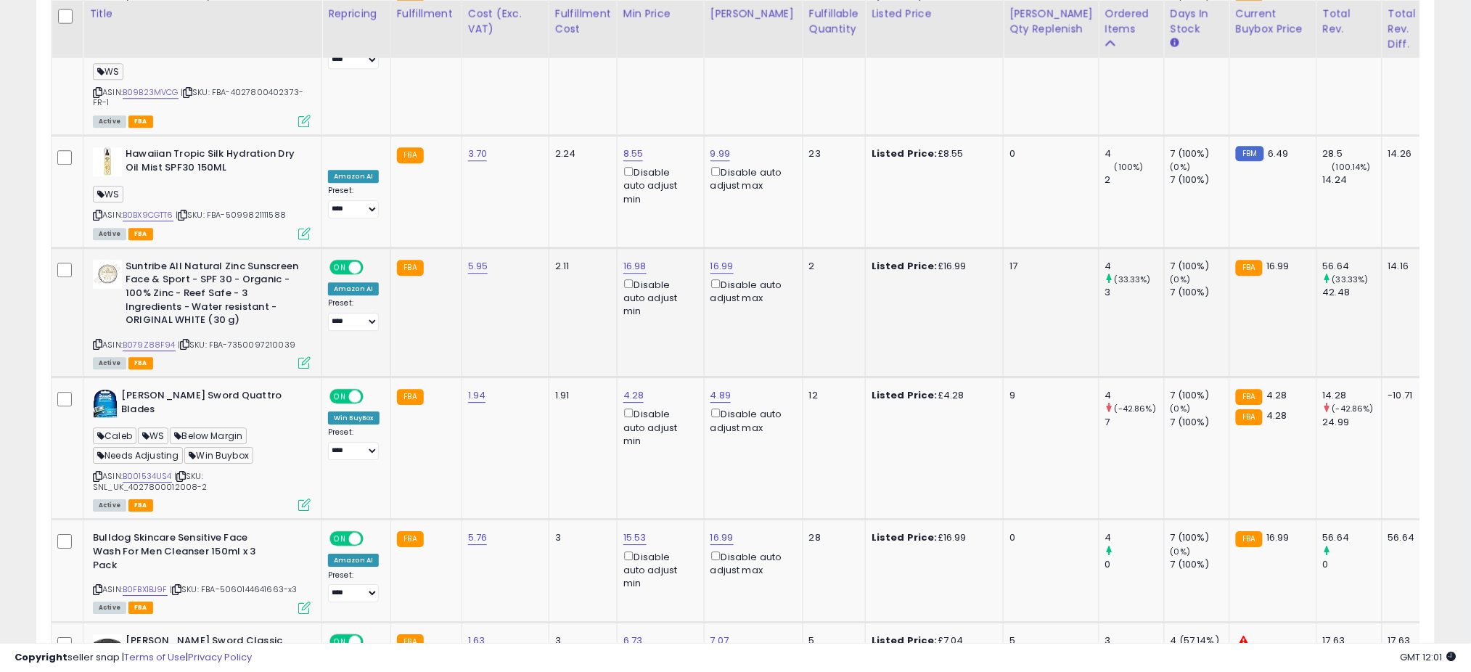
click at [242, 339] on span "| SKU: FBA-7350097210039" at bounding box center [237, 345] width 118 height 12
copy span "7350097210039"
click at [309, 356] on icon at bounding box center [304, 362] width 12 height 12
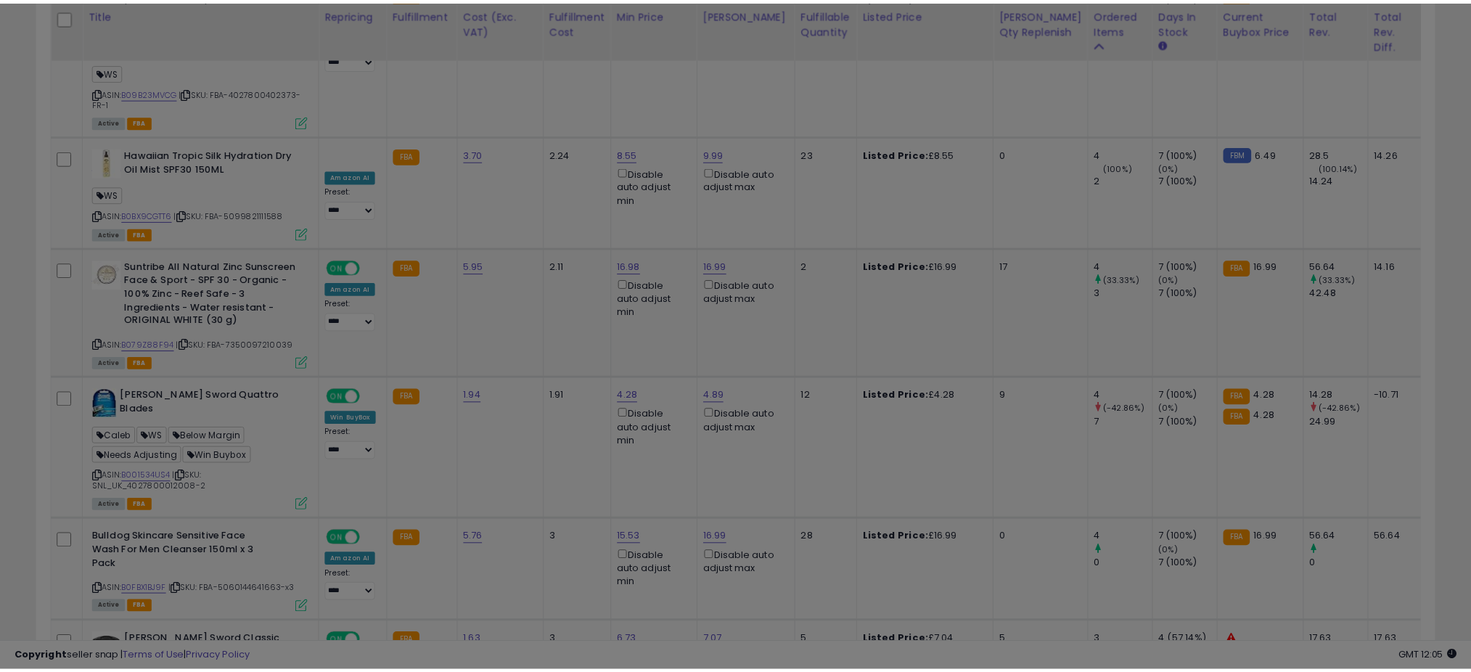
scroll to position [298, 820]
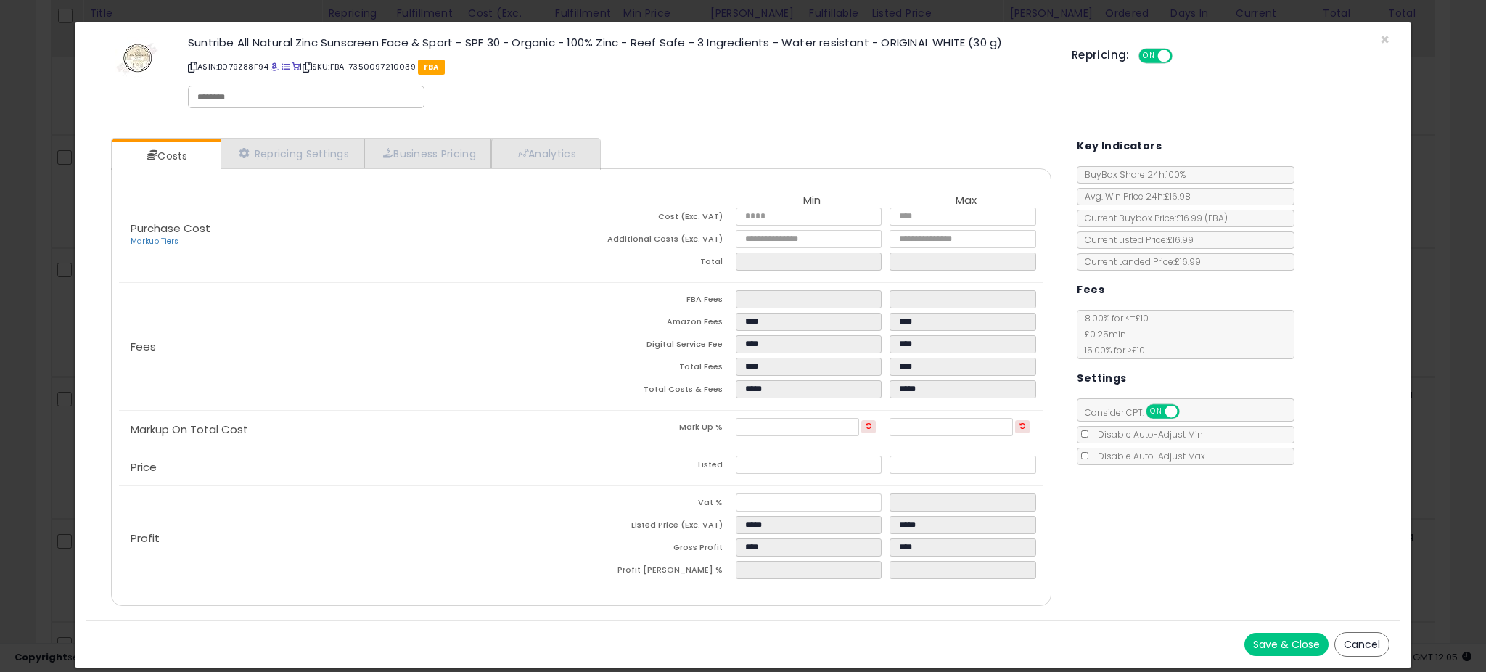
click at [1387, 44] on div "Repricing: ON OFF" at bounding box center [1231, 54] width 318 height 21
click at [0, 156] on div "× Close Suntribe All Natural Zinc Sunscreen Face & Sport - SPF 30 - Organic - 1…" at bounding box center [743, 336] width 1486 height 672
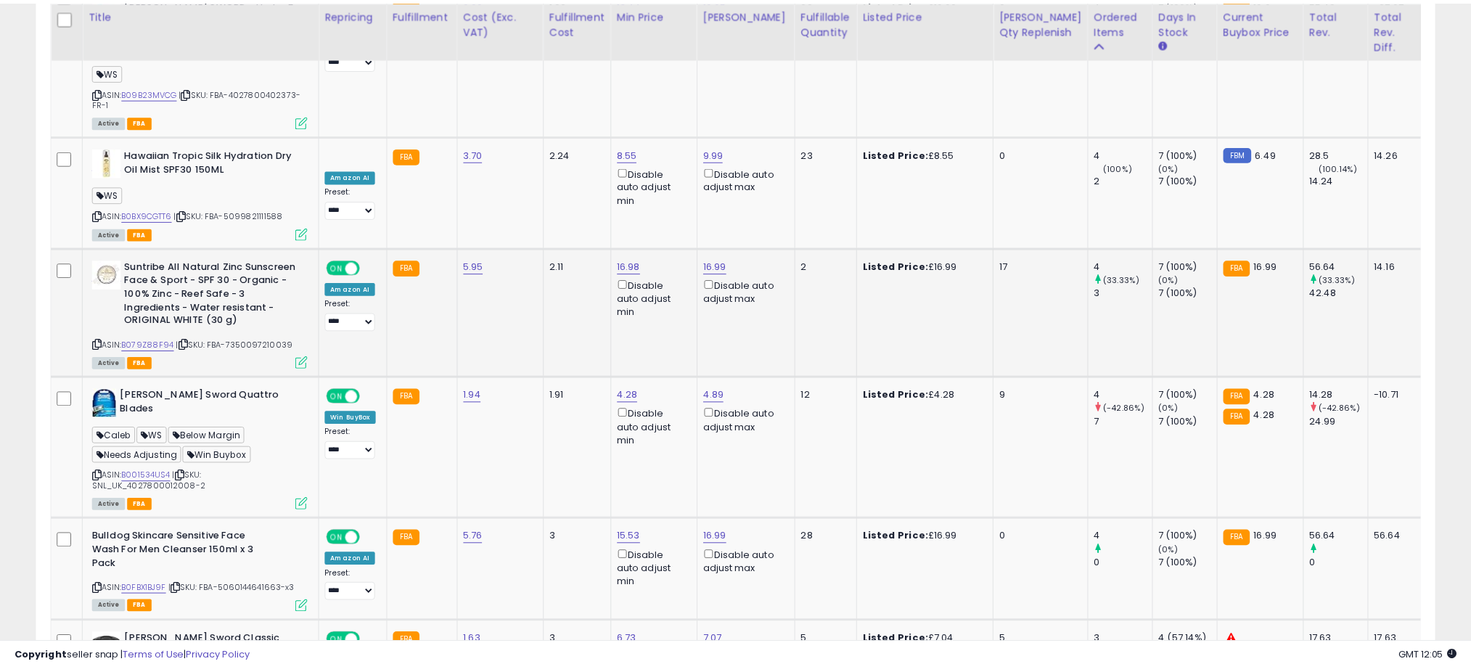
scroll to position [725406, 724892]
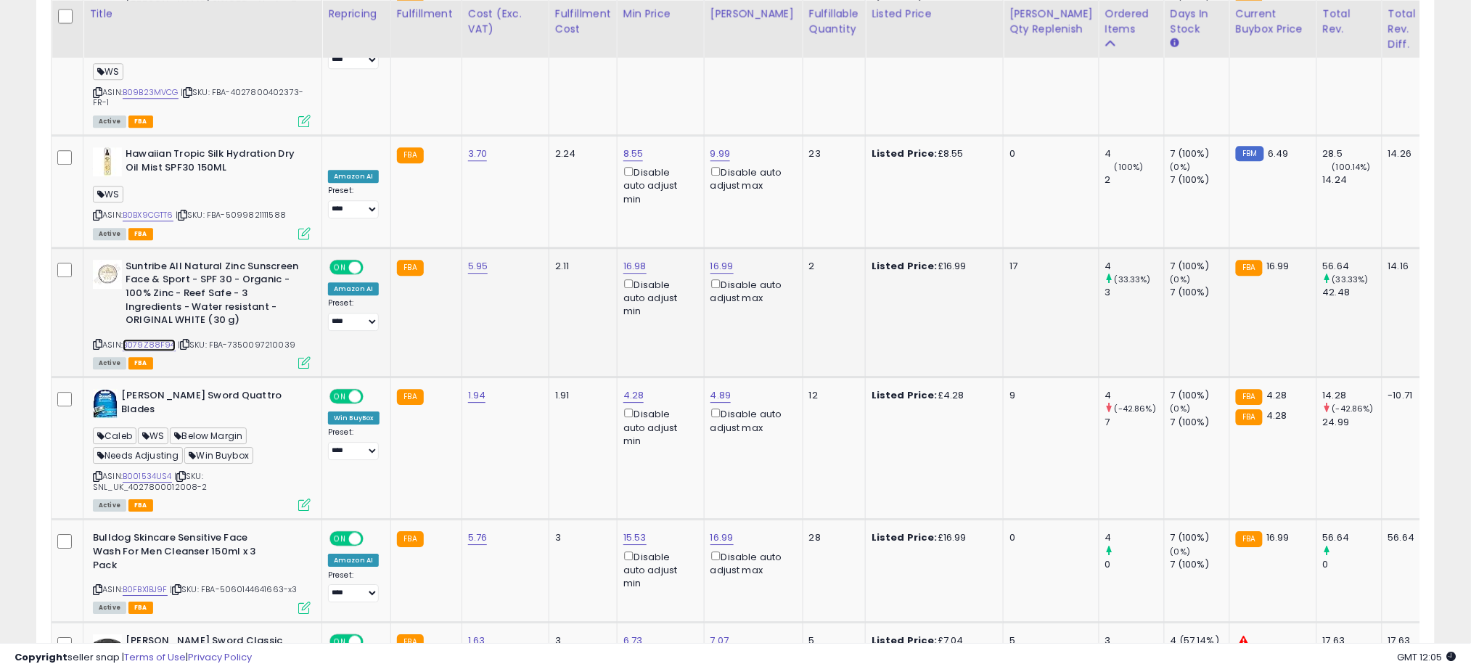
click at [155, 339] on link "B079Z88F94" at bounding box center [149, 345] width 53 height 12
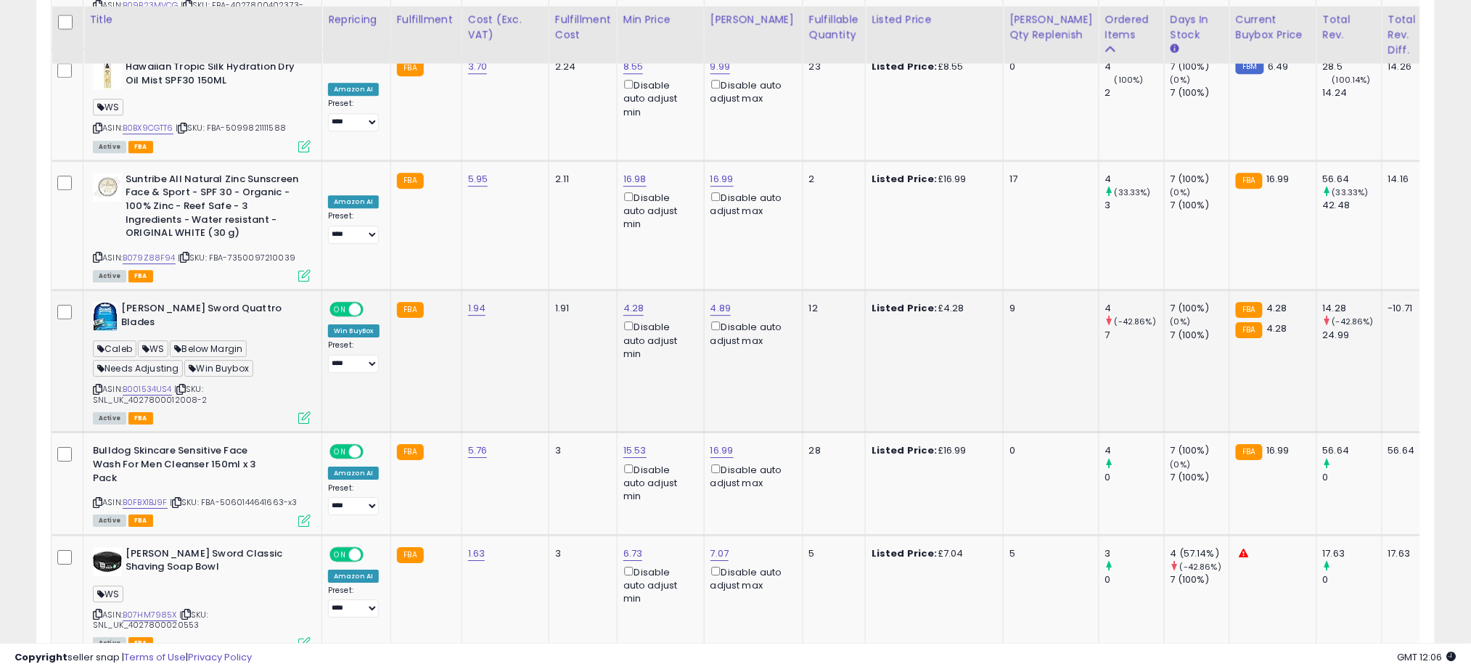
scroll to position [3457, 0]
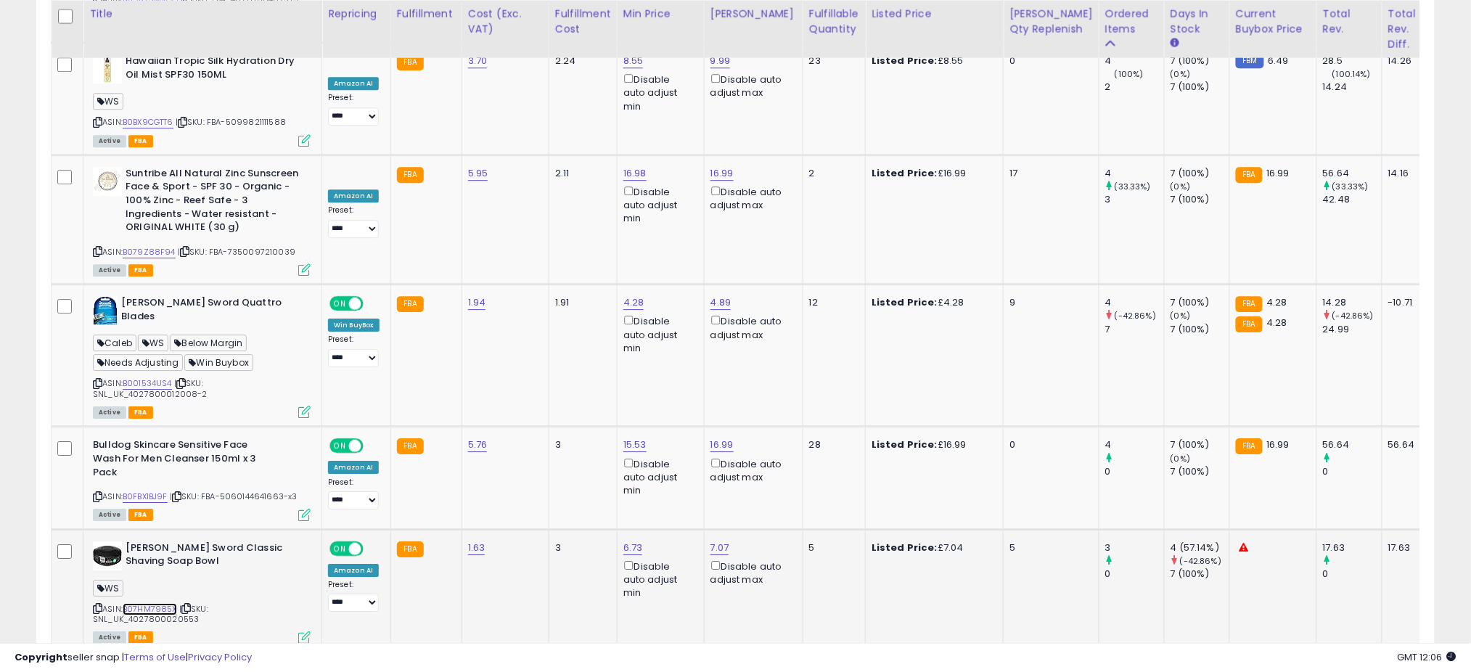
click at [149, 603] on link "B07HM7985X" at bounding box center [150, 609] width 54 height 12
click at [1373, 668] on link "4" at bounding box center [1384, 680] width 22 height 25
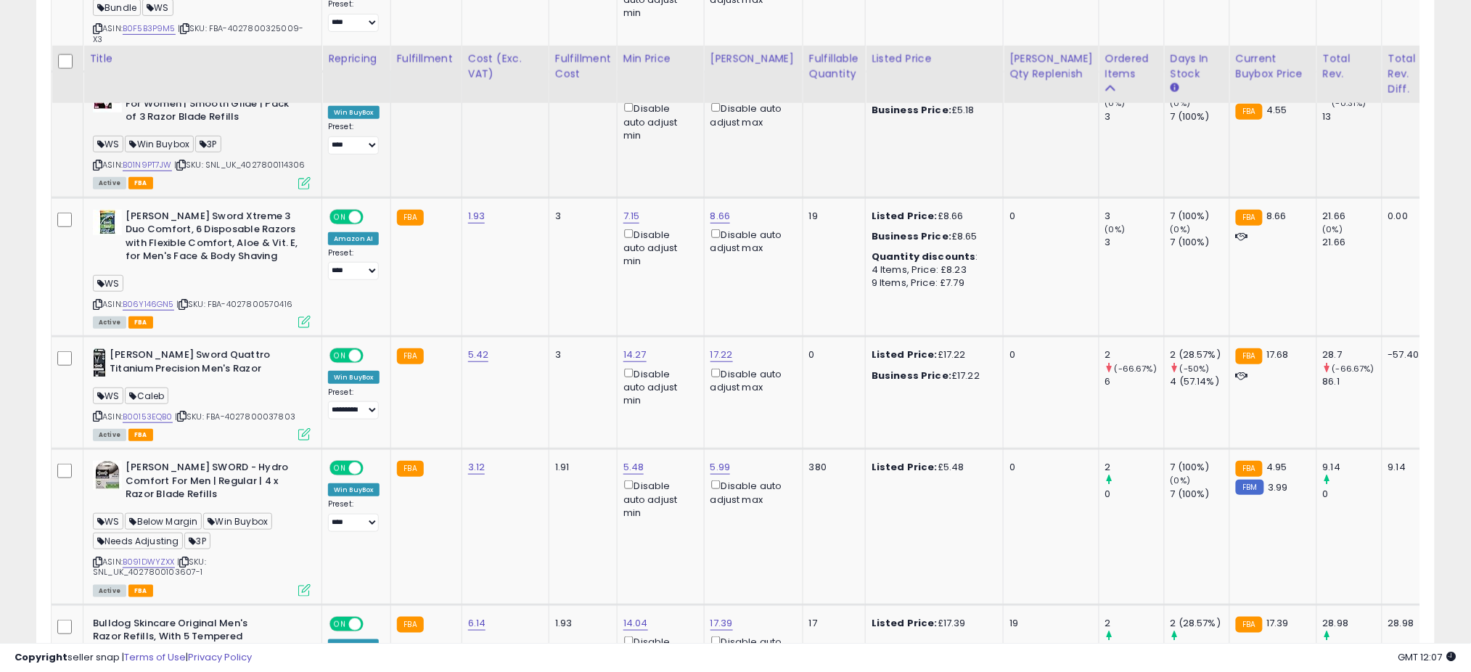
scroll to position [2300, 0]
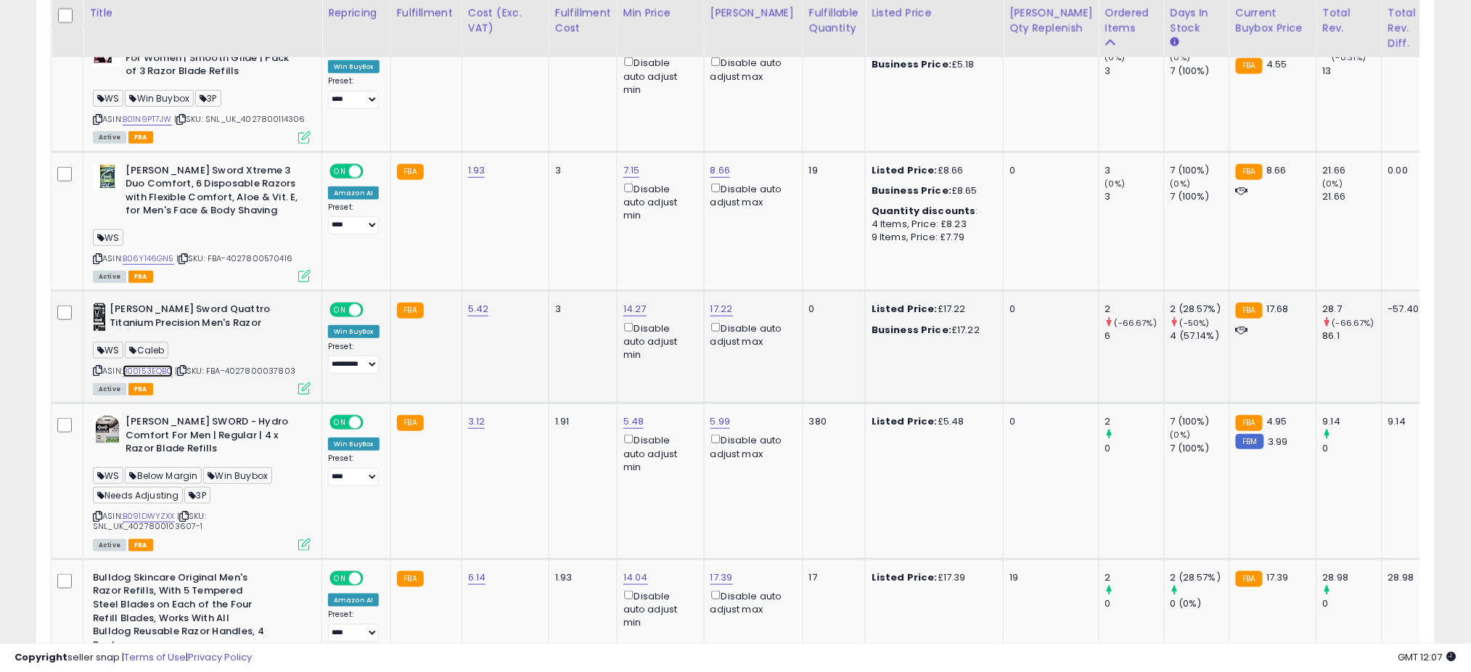
click at [155, 365] on link "B00153EQB0" at bounding box center [148, 371] width 50 height 12
click at [245, 253] on span "| SKU: FBA-4027800570416" at bounding box center [234, 259] width 116 height 12
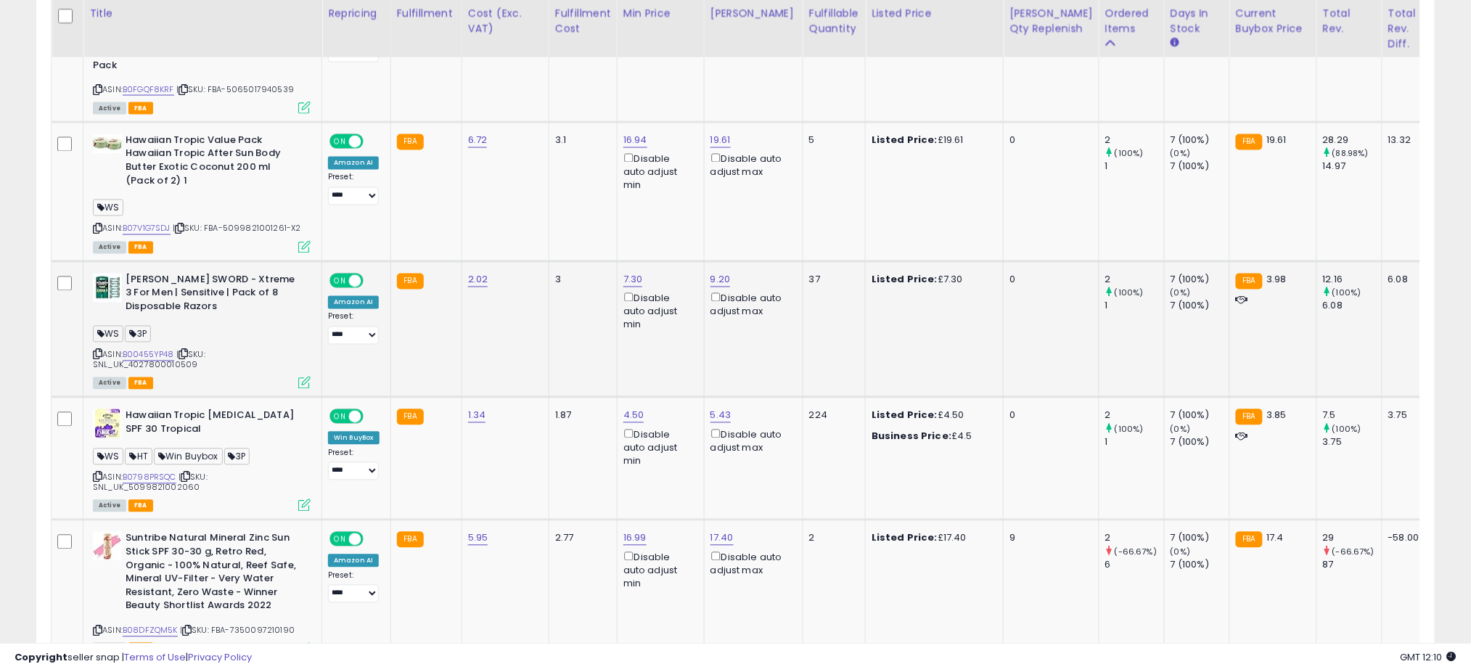
scroll to position [2880, 0]
click at [152, 222] on link "B07V1G7SDJ" at bounding box center [147, 228] width 48 height 12
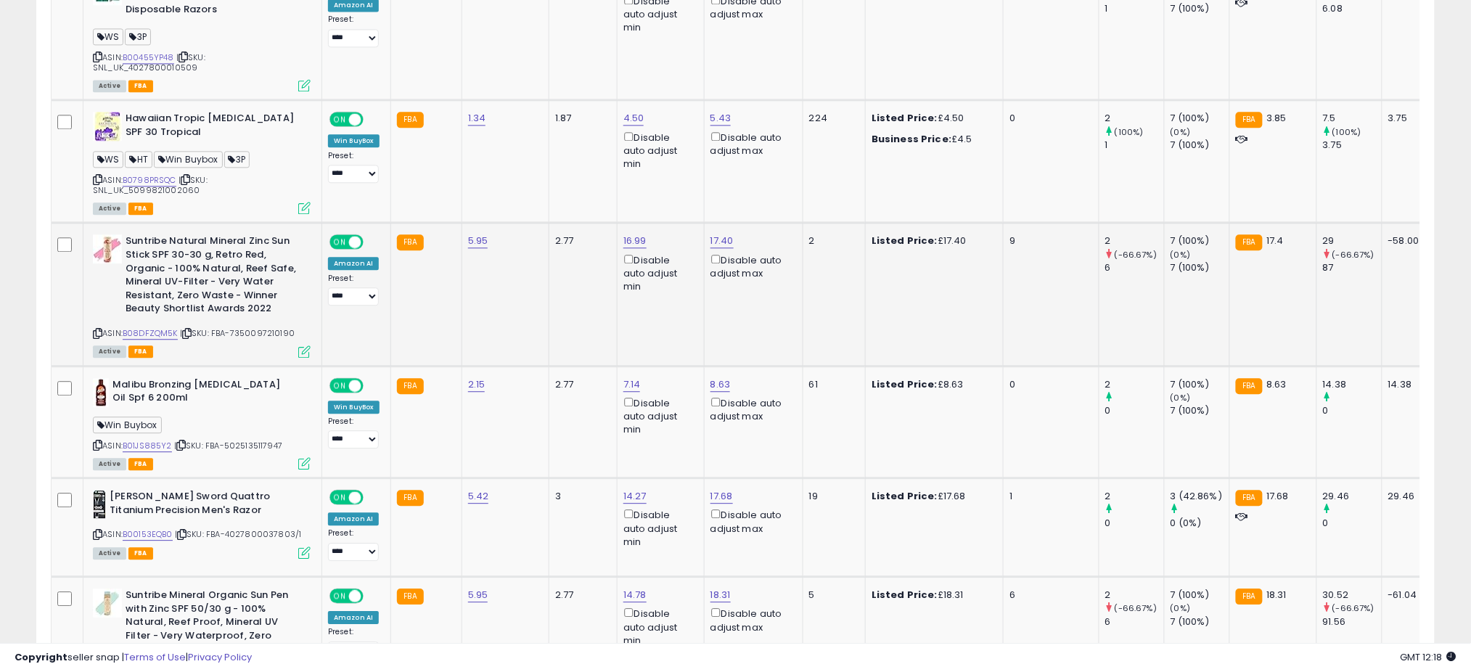
scroll to position [3267, 0]
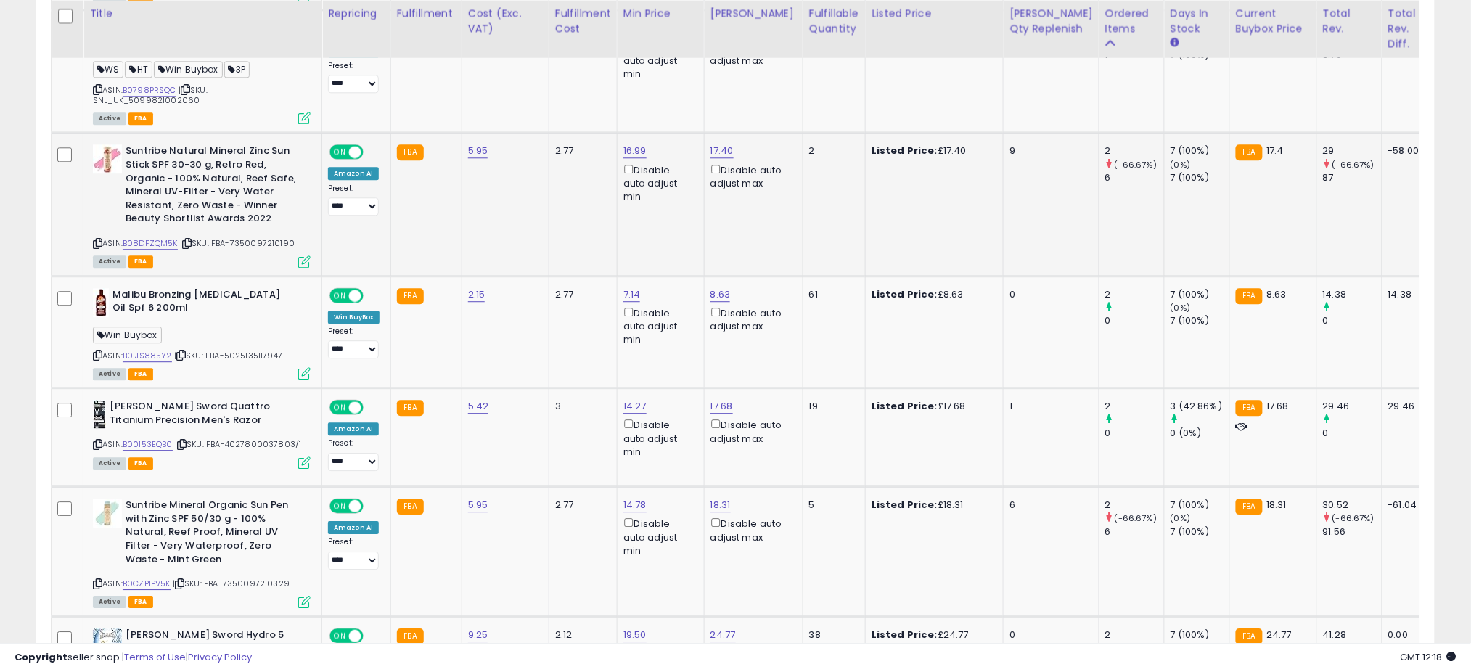
click at [256, 237] on span "| SKU: FBA-7350097210190" at bounding box center [237, 243] width 115 height 12
copy span "7350097210190"
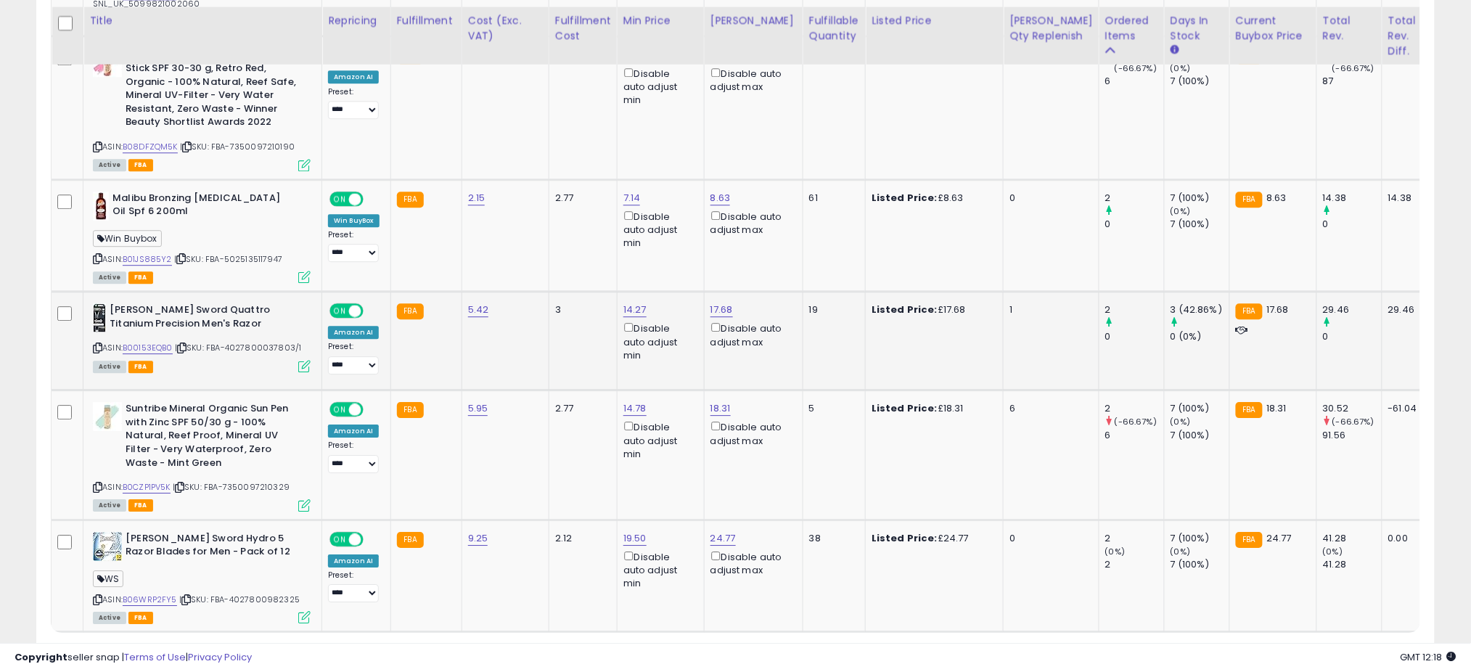
scroll to position [3393, 0]
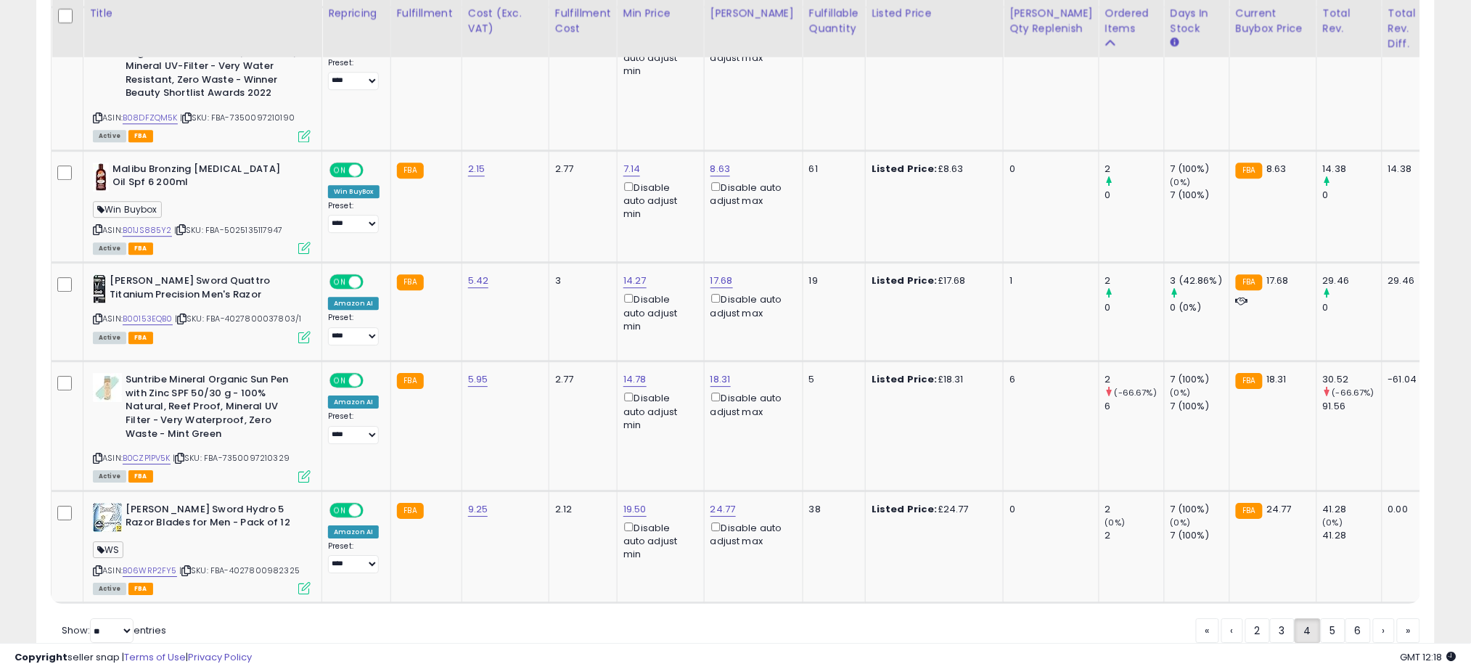
drag, startPoint x: 1326, startPoint y: 575, endPoint x: 470, endPoint y: 376, distance: 878.4
click at [1373, 618] on link "5" at bounding box center [1384, 630] width 22 height 25
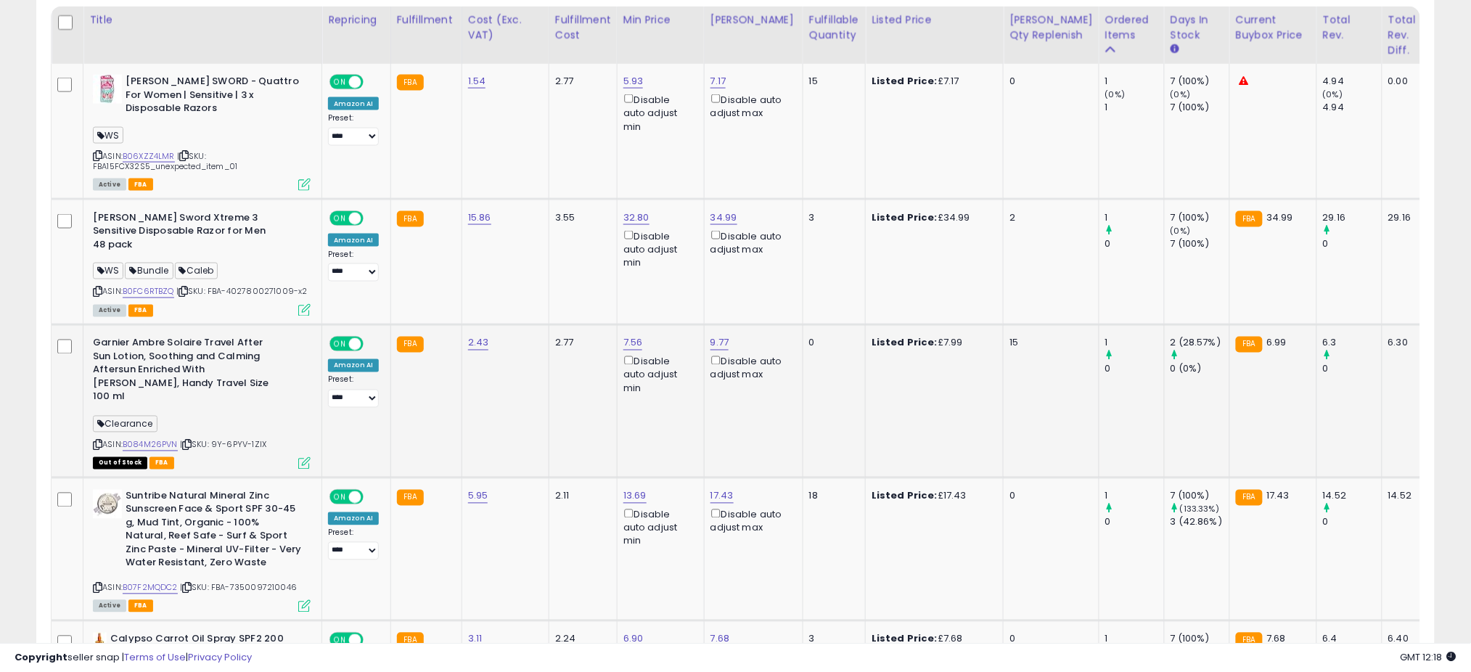
scroll to position [848, 0]
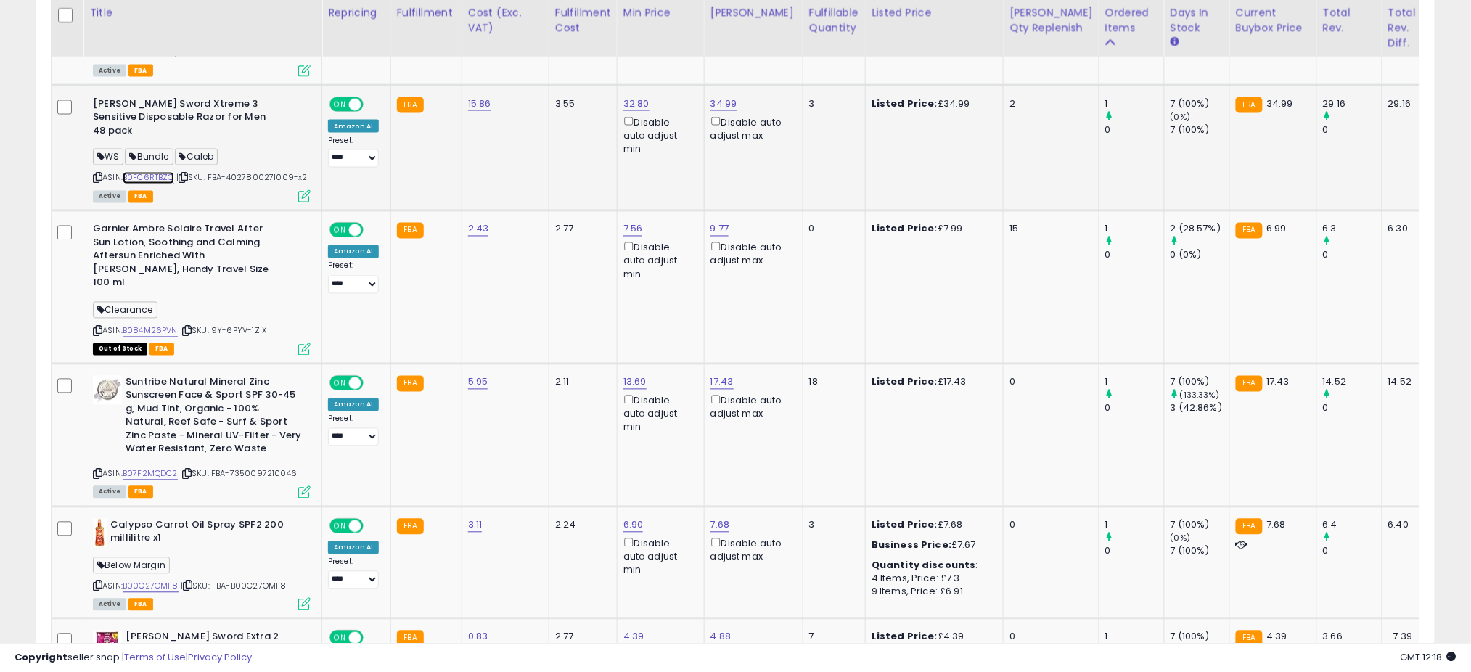
click at [144, 172] on link "B0FC6RTBZQ" at bounding box center [149, 178] width 52 height 12
click at [152, 172] on link "B0FC6RTBZQ" at bounding box center [149, 178] width 52 height 12
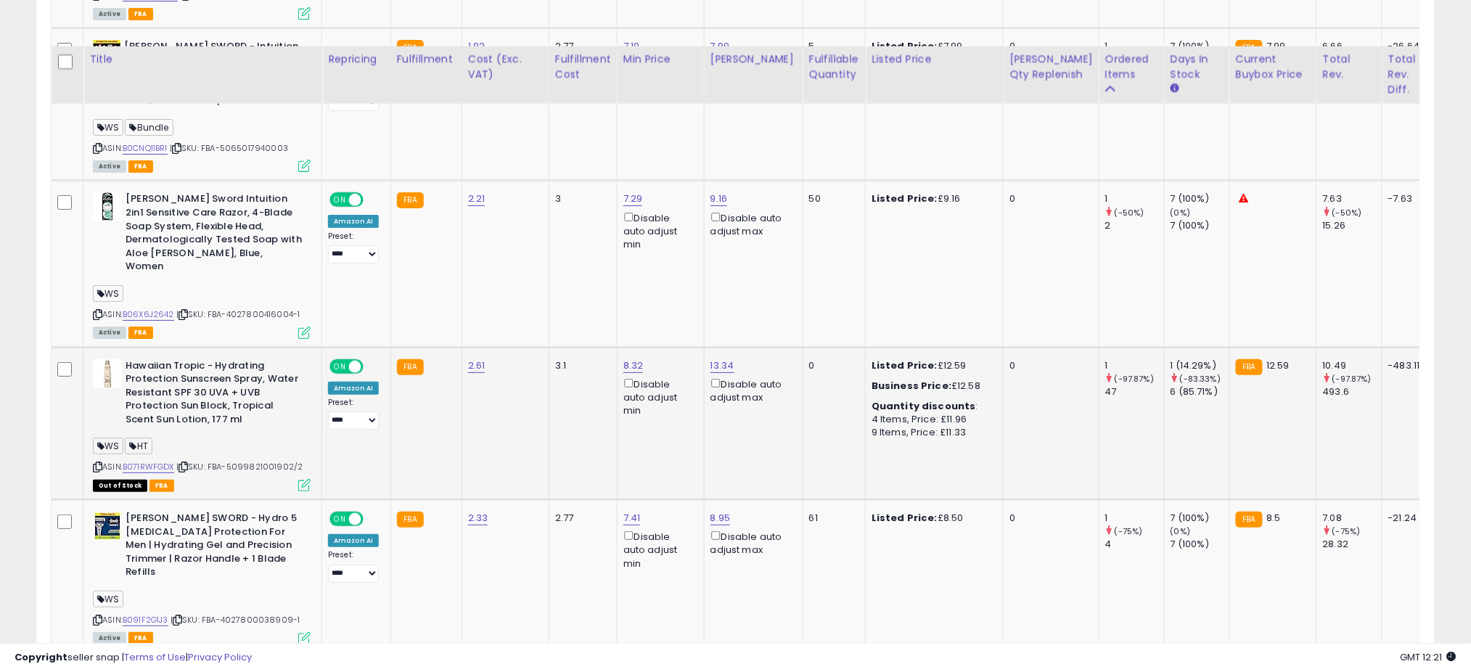
scroll to position [2106, 0]
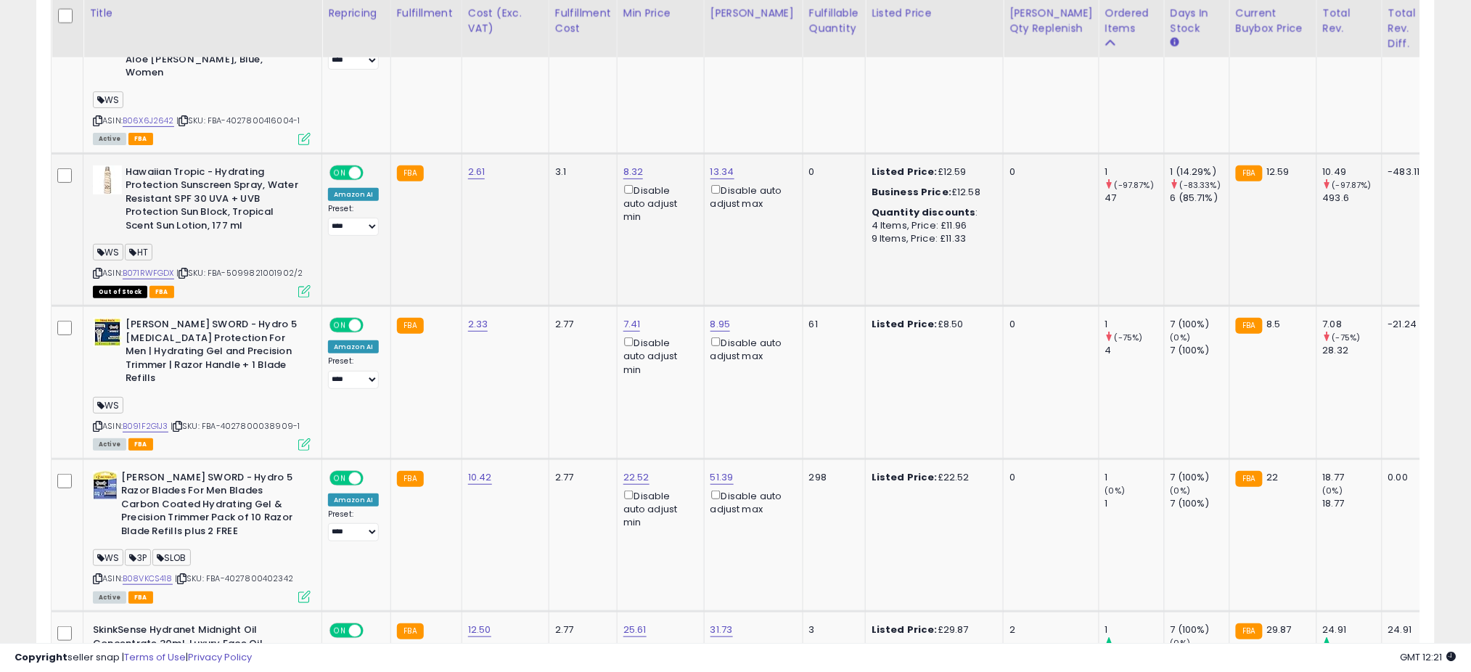
click at [270, 267] on span "| SKU: FBA-5099821001902/2" at bounding box center [239, 273] width 126 height 12
copy span "5099821001902"
click at [160, 267] on link "B071RWFGDX" at bounding box center [149, 273] width 52 height 12
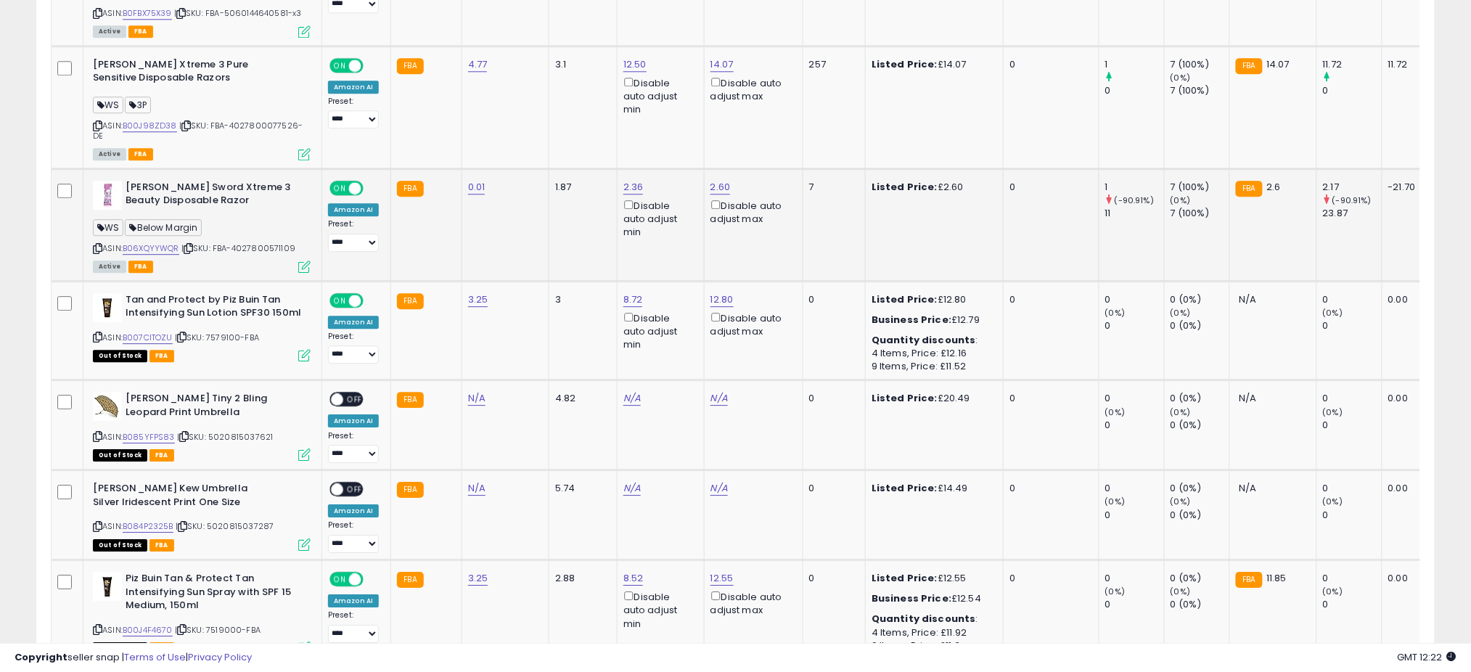
scroll to position [3364, 0]
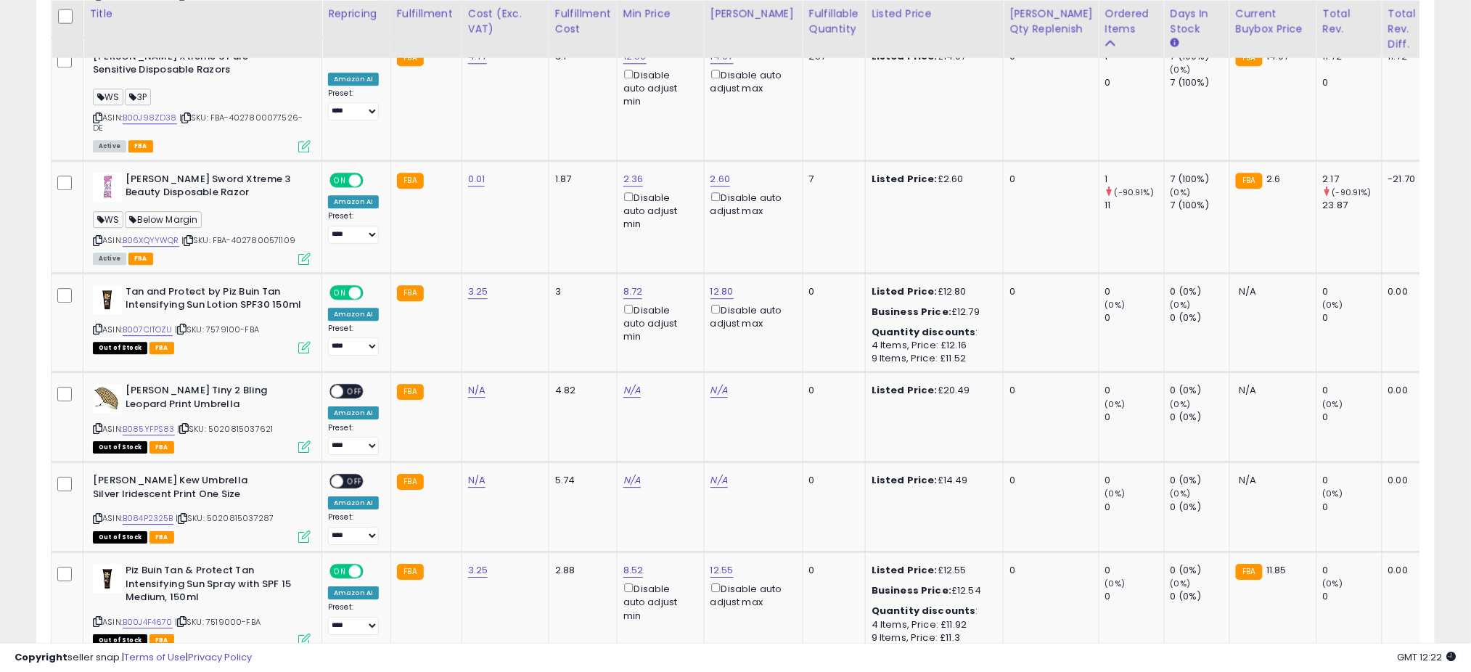
click at [1373, 670] on link "6" at bounding box center [1384, 682] width 22 height 25
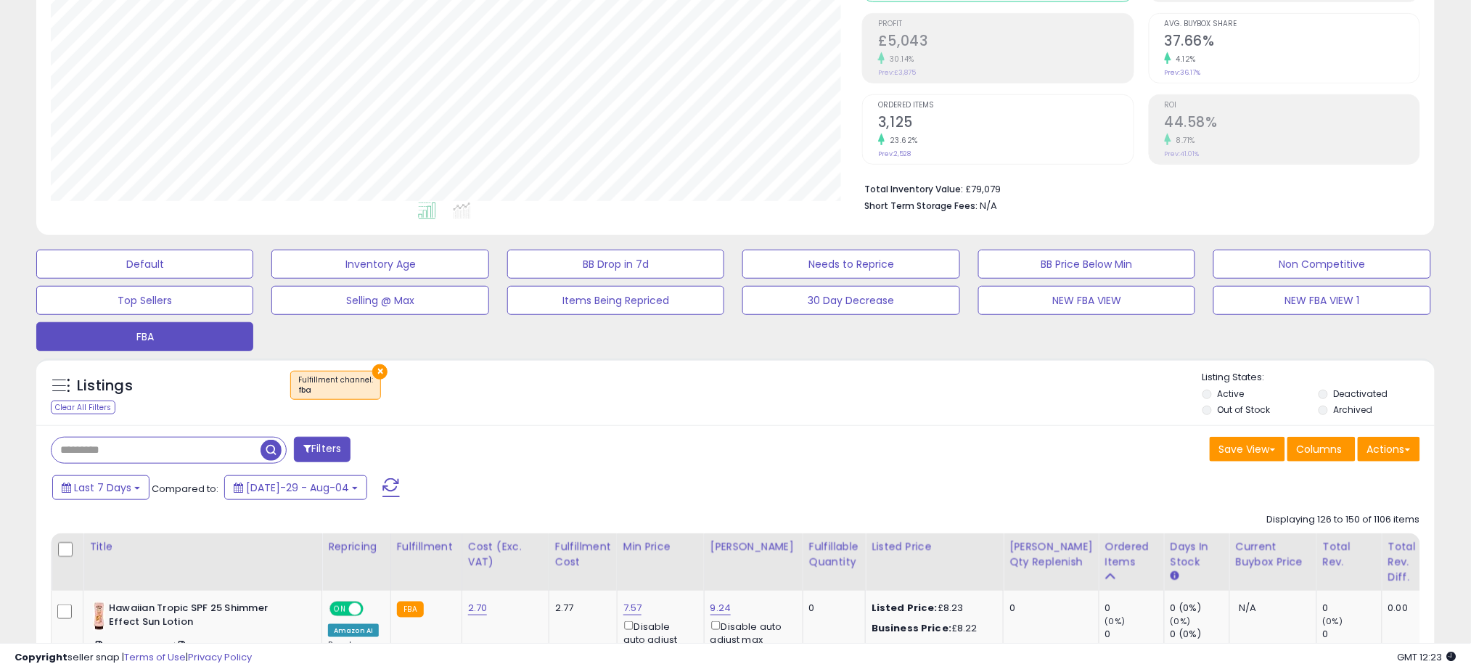
scroll to position [0, 0]
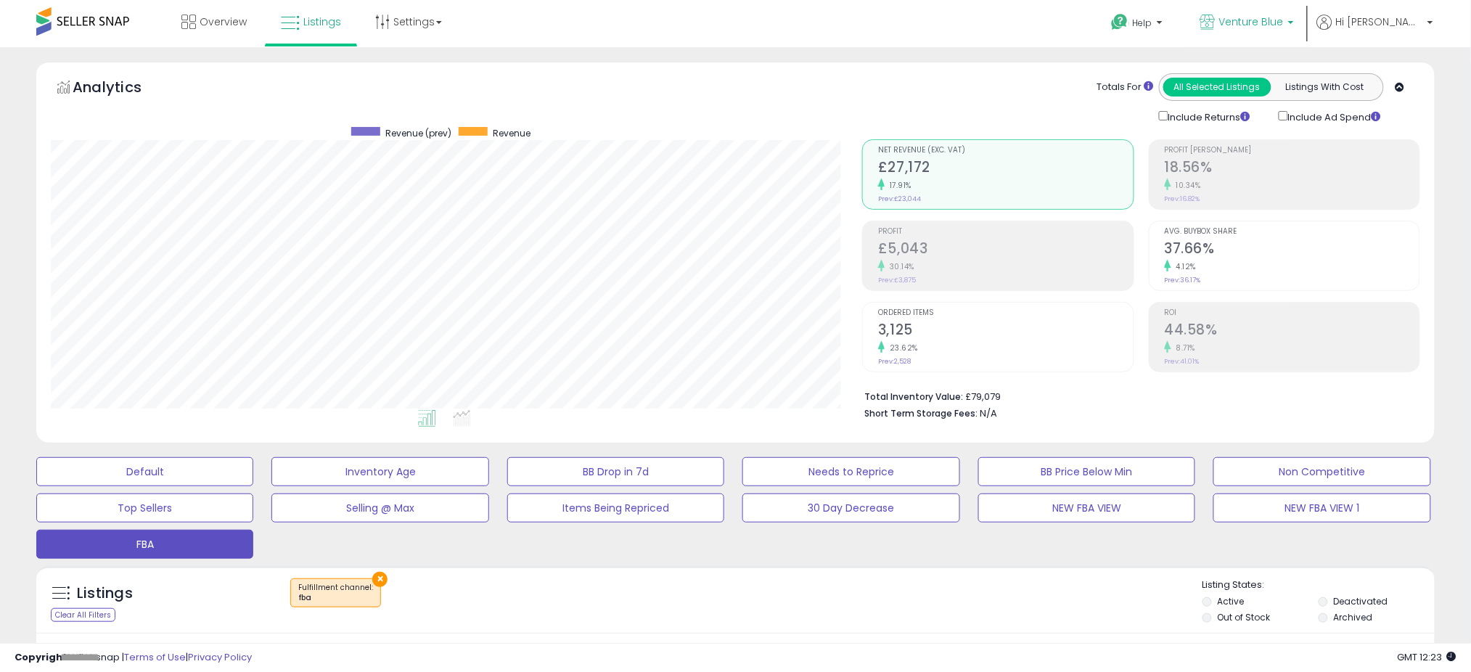
click at [1284, 15] on span "Venture Blue" at bounding box center [1251, 22] width 65 height 15
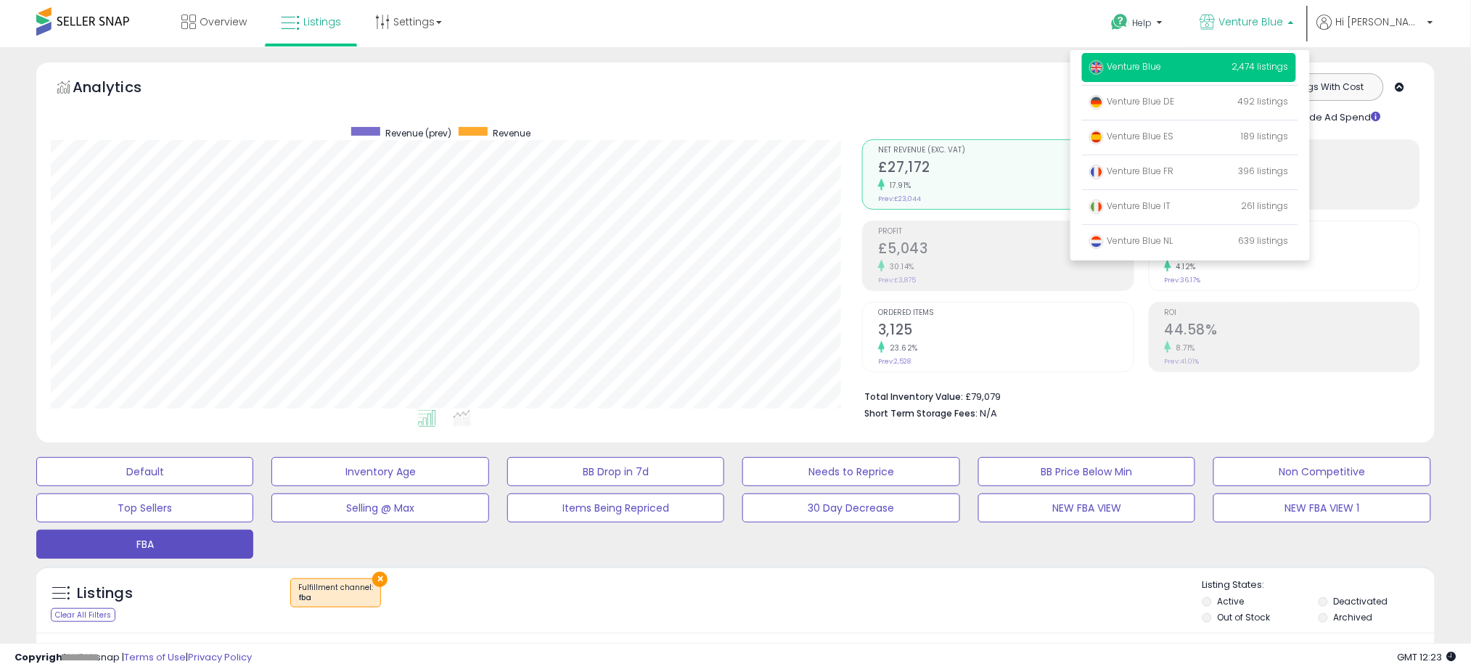
click at [938, 73] on div "Analytics Totals For All Selected Listings Listings With Cost Include Returns I…" at bounding box center [735, 252] width 1398 height 381
